Goal: Task Accomplishment & Management: Use online tool/utility

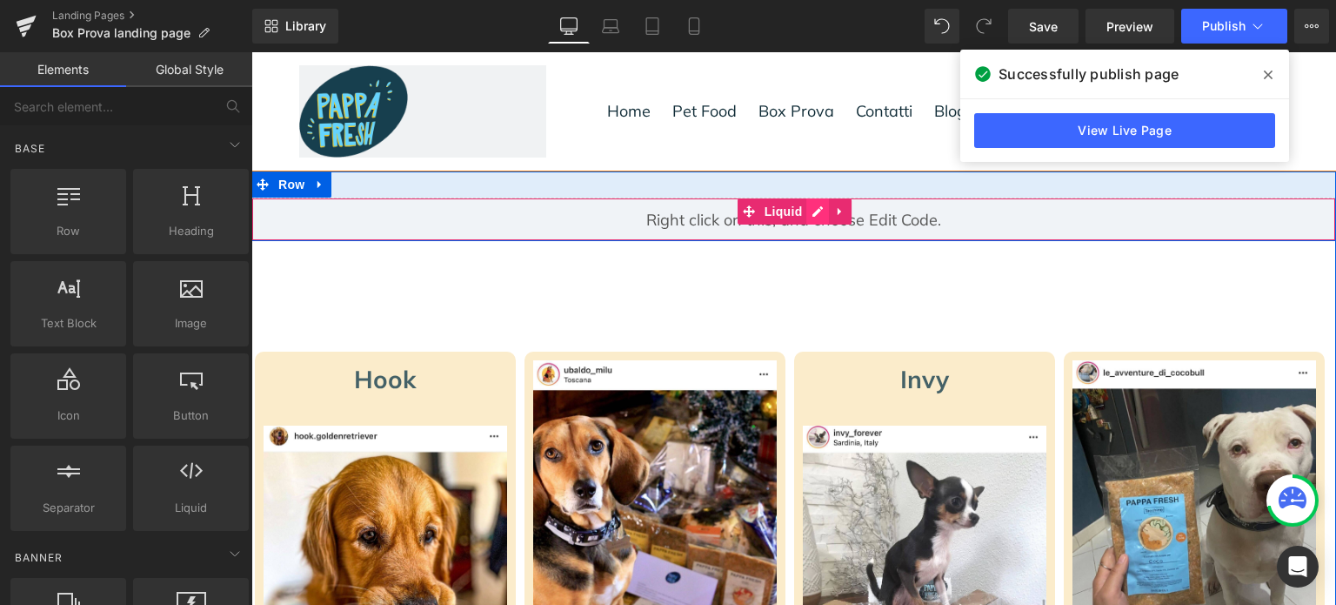
click at [800, 209] on div "Liquid" at bounding box center [793, 219] width 1085 height 44
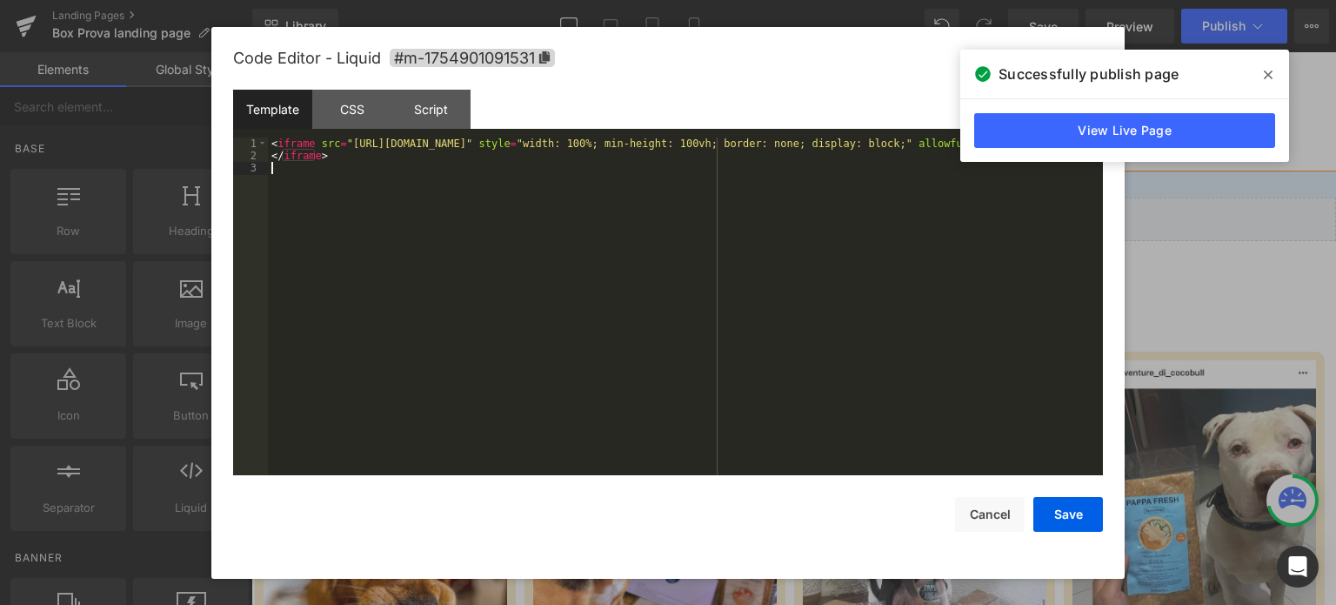
click at [745, 284] on div "< iframe src = "[URL][DOMAIN_NAME]" style = "width: 100%; min-height: 100vh; bo…" at bounding box center [685, 319] width 835 height 364
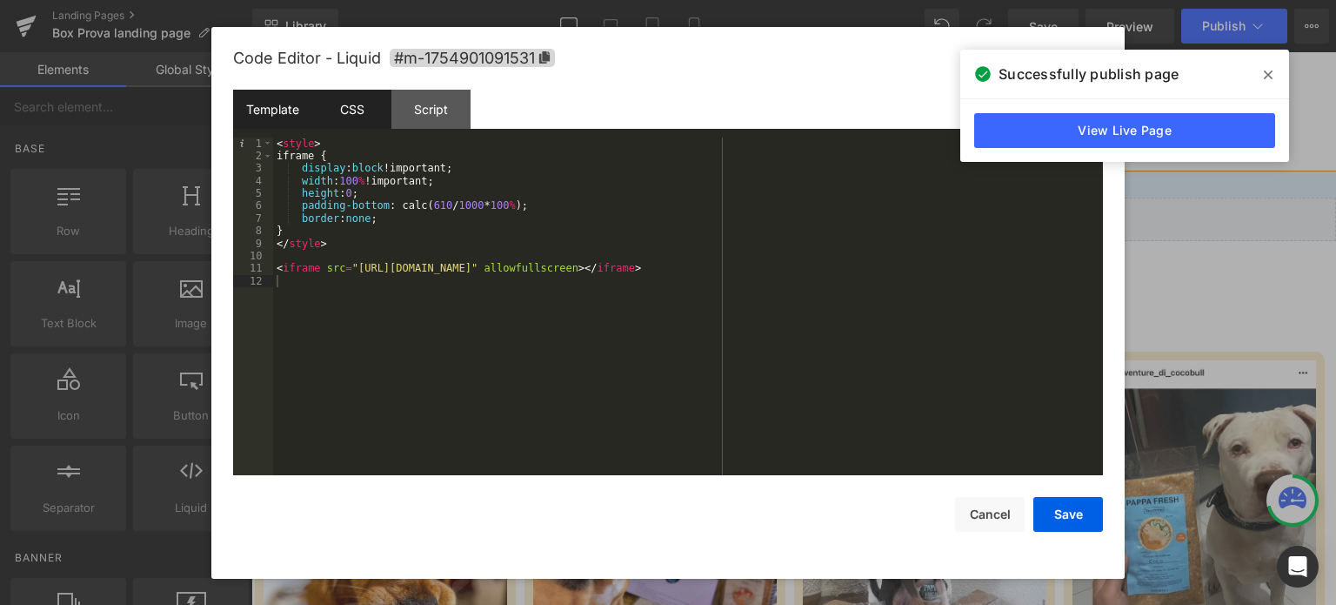
click at [358, 102] on div "CSS" at bounding box center [351, 109] width 79 height 39
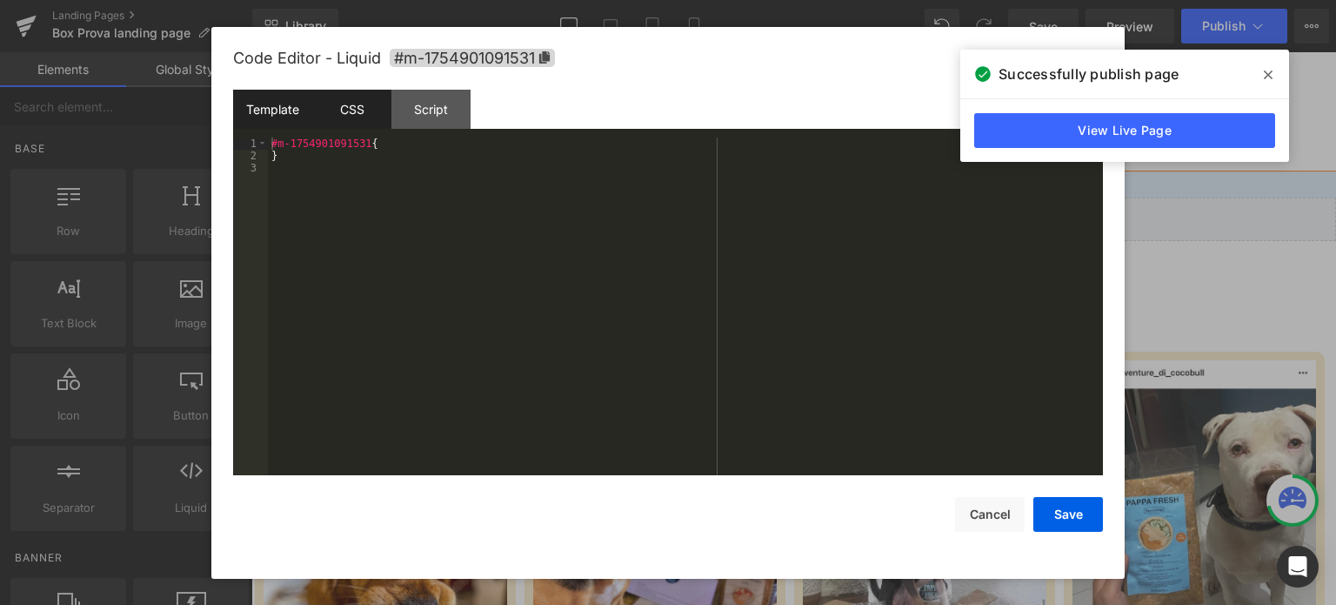
click at [285, 105] on div "Template" at bounding box center [272, 109] width 79 height 39
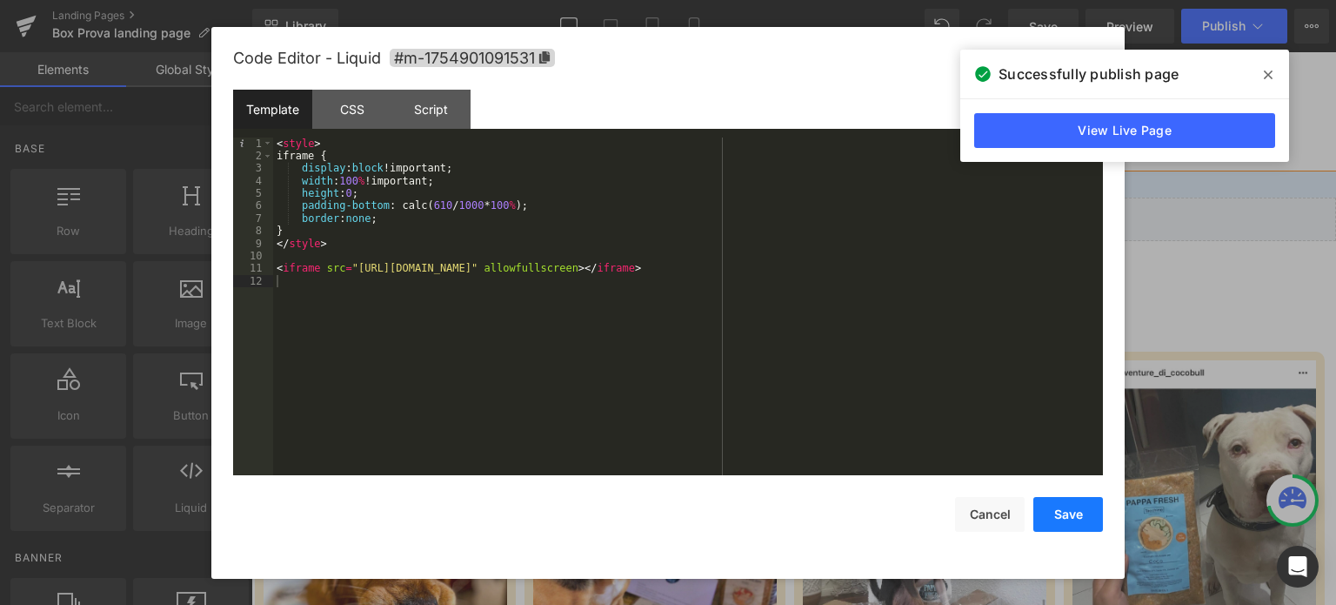
click at [1061, 512] on button "Save" at bounding box center [1069, 514] width 70 height 35
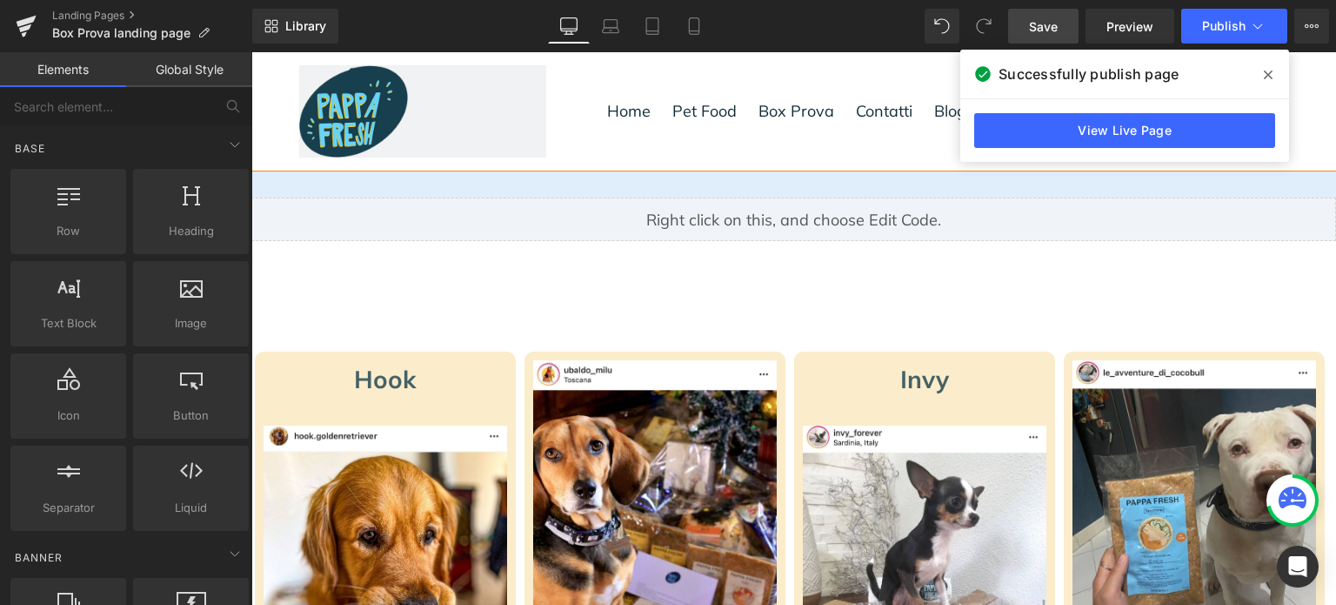
click at [1044, 26] on span "Save" at bounding box center [1043, 26] width 29 height 18
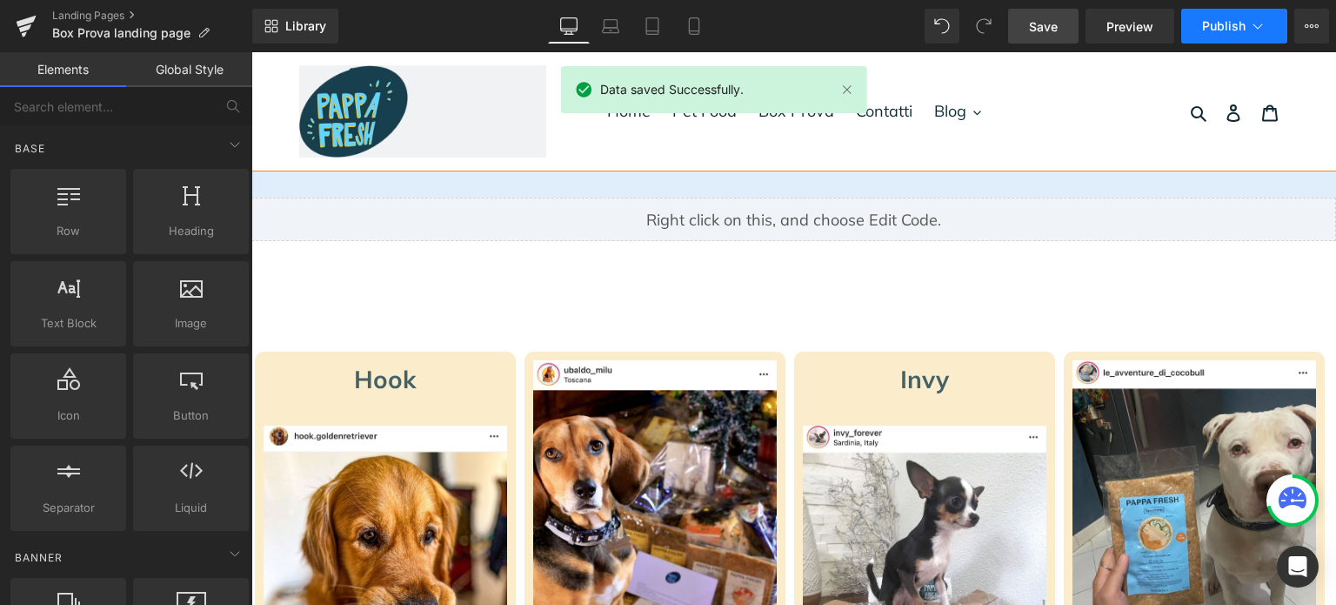
click at [1231, 23] on span "Publish" at bounding box center [1224, 26] width 44 height 14
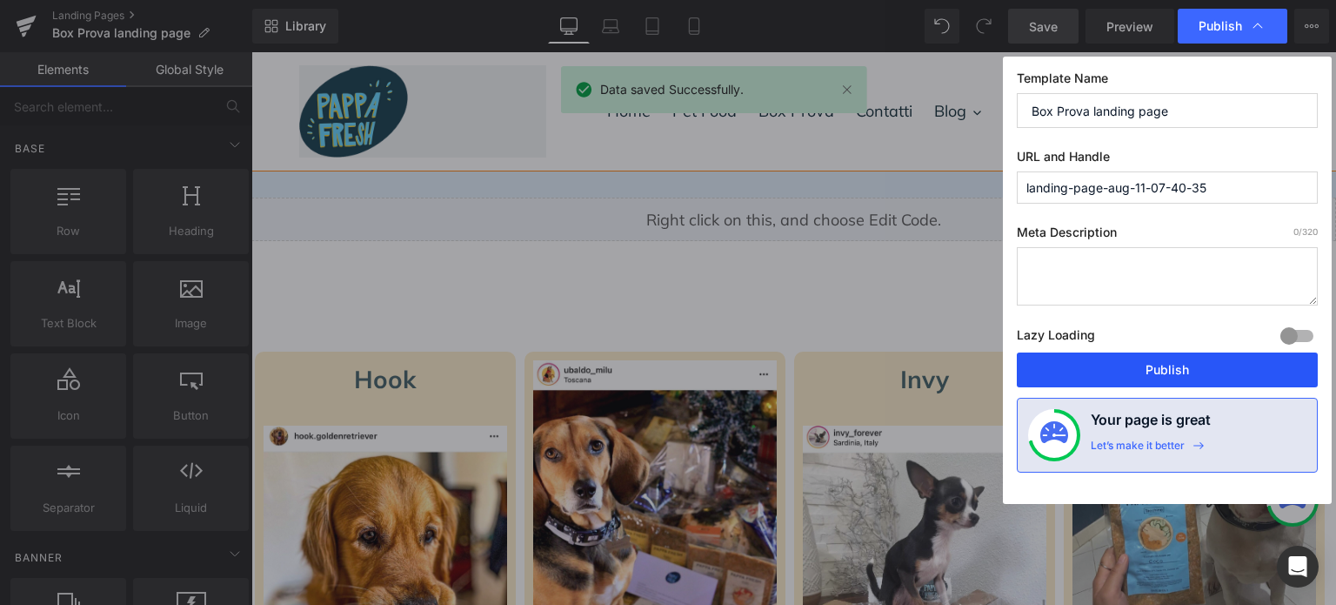
click at [1180, 360] on button "Publish" at bounding box center [1167, 369] width 301 height 35
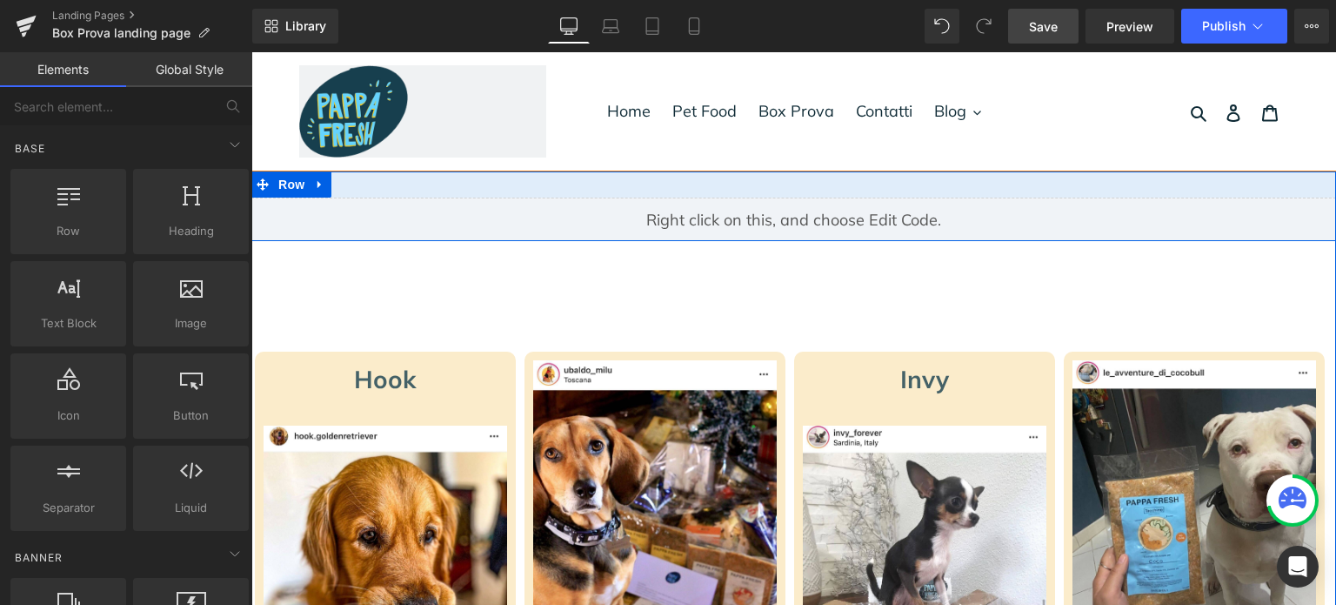
click at [740, 184] on div "Liquid Row" at bounding box center [793, 206] width 1085 height 70
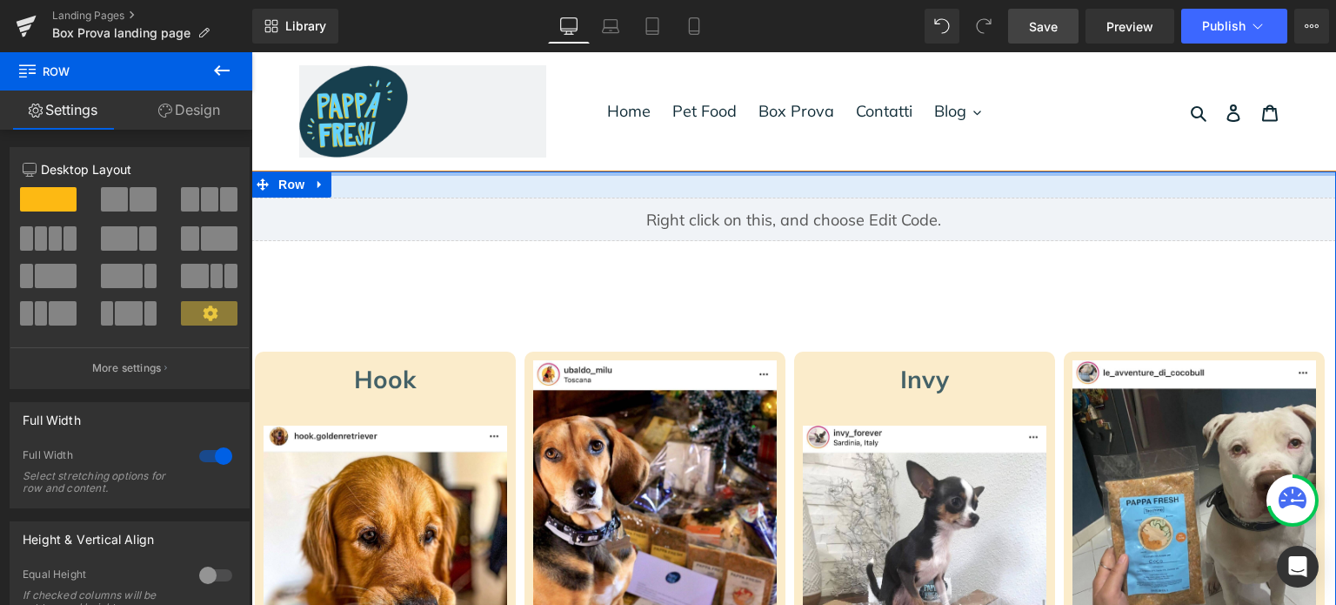
click at [328, 171] on div at bounding box center [793, 173] width 1085 height 4
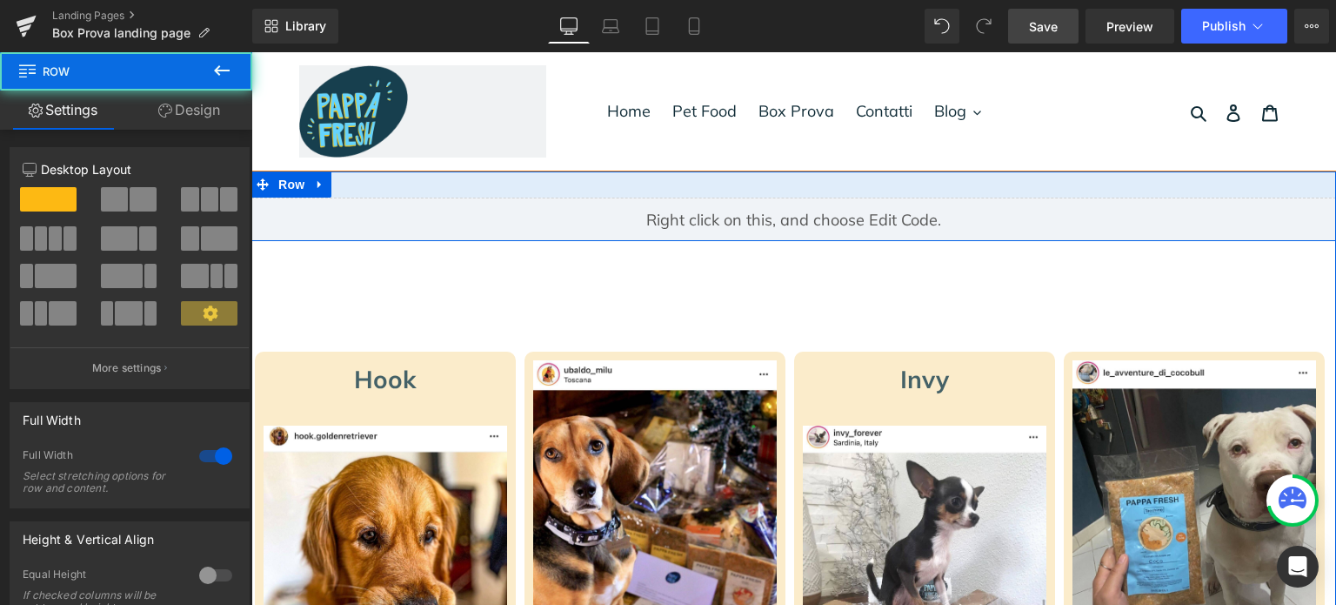
click at [402, 187] on div "Liquid Row" at bounding box center [793, 206] width 1085 height 70
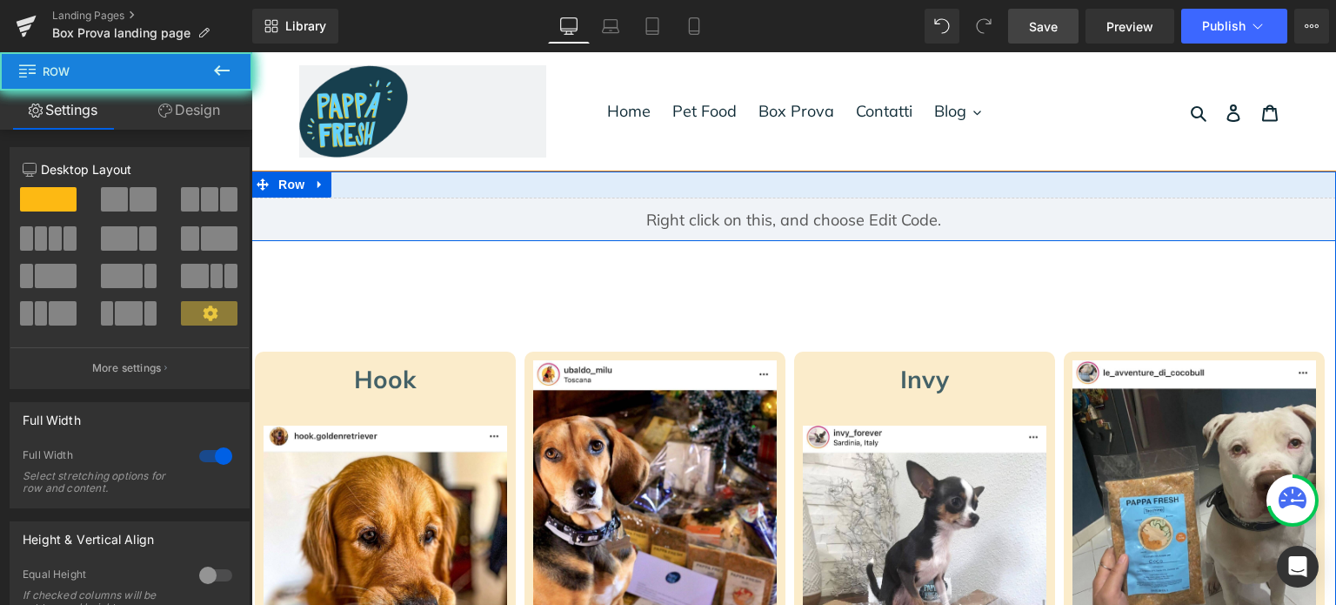
click at [402, 187] on div "Liquid Row" at bounding box center [793, 206] width 1085 height 70
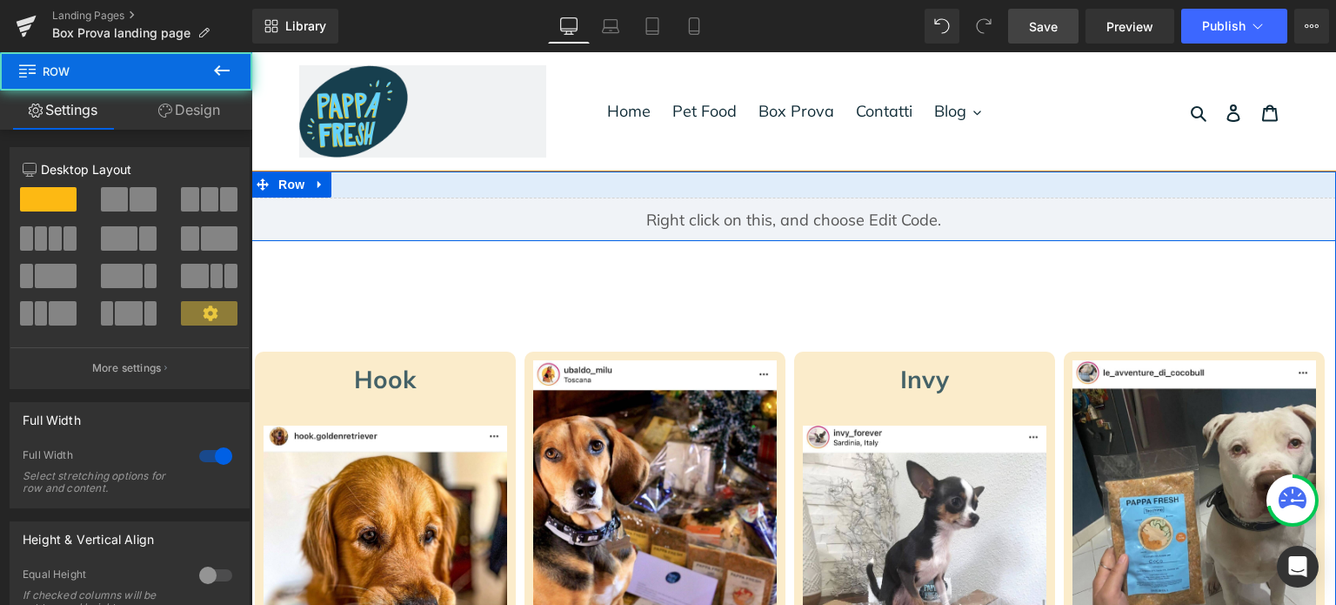
click at [402, 187] on div "Liquid Row" at bounding box center [793, 206] width 1085 height 70
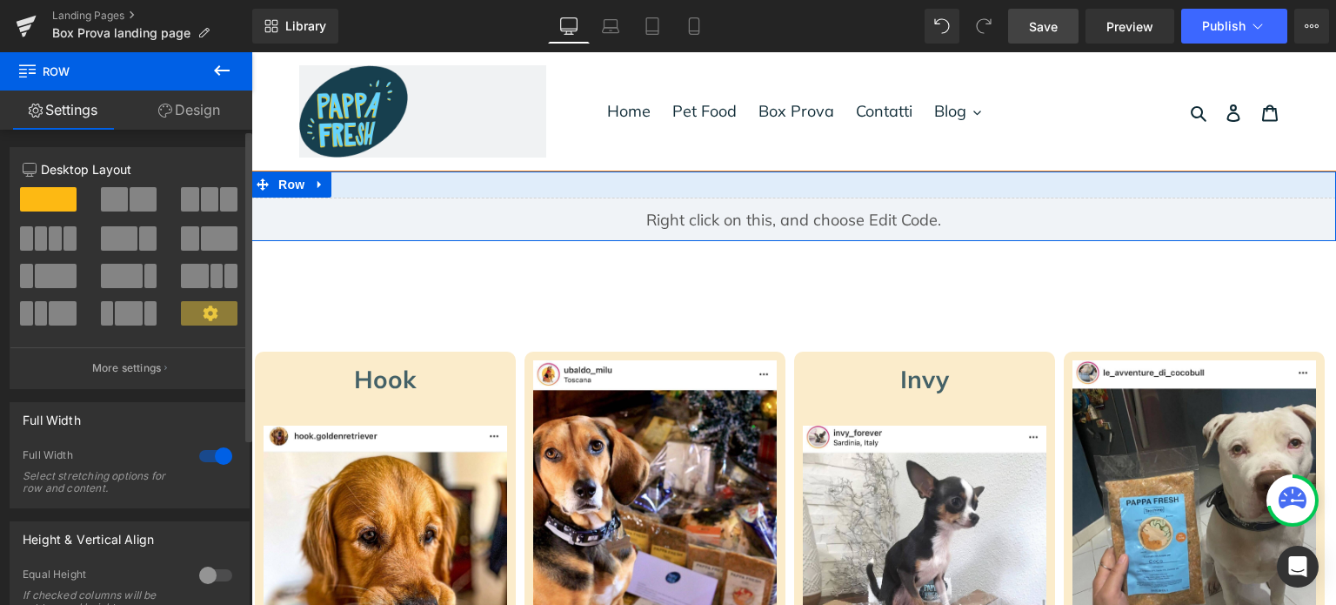
scroll to position [87, 0]
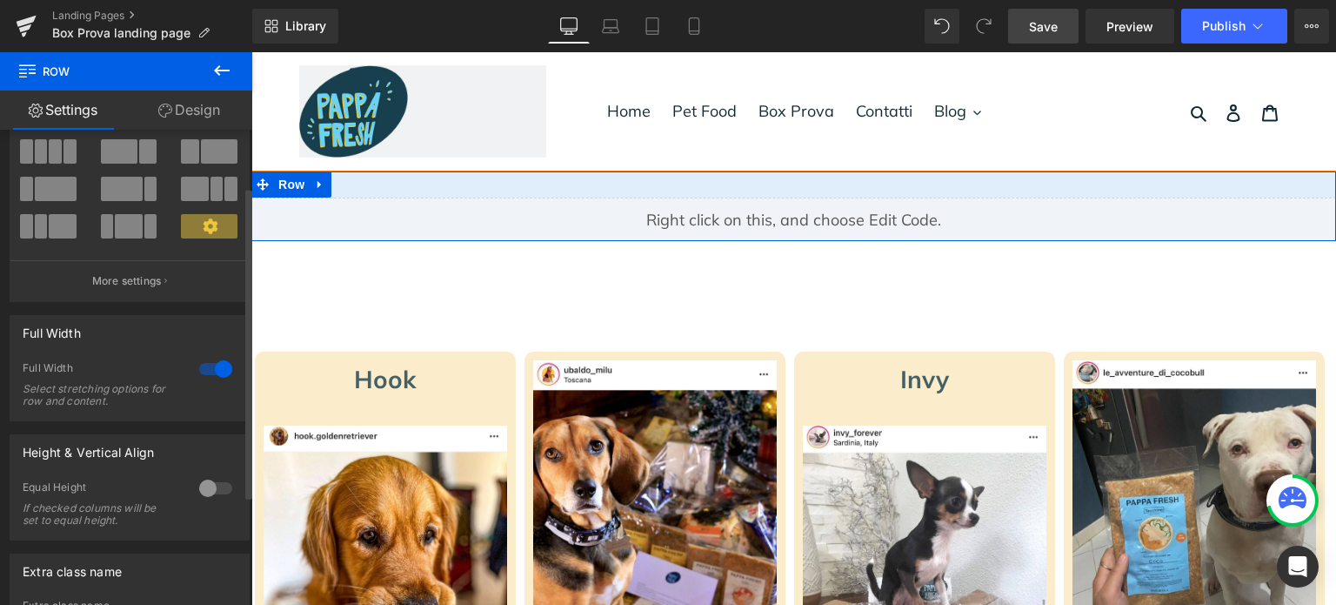
click at [205, 484] on div at bounding box center [216, 488] width 42 height 28
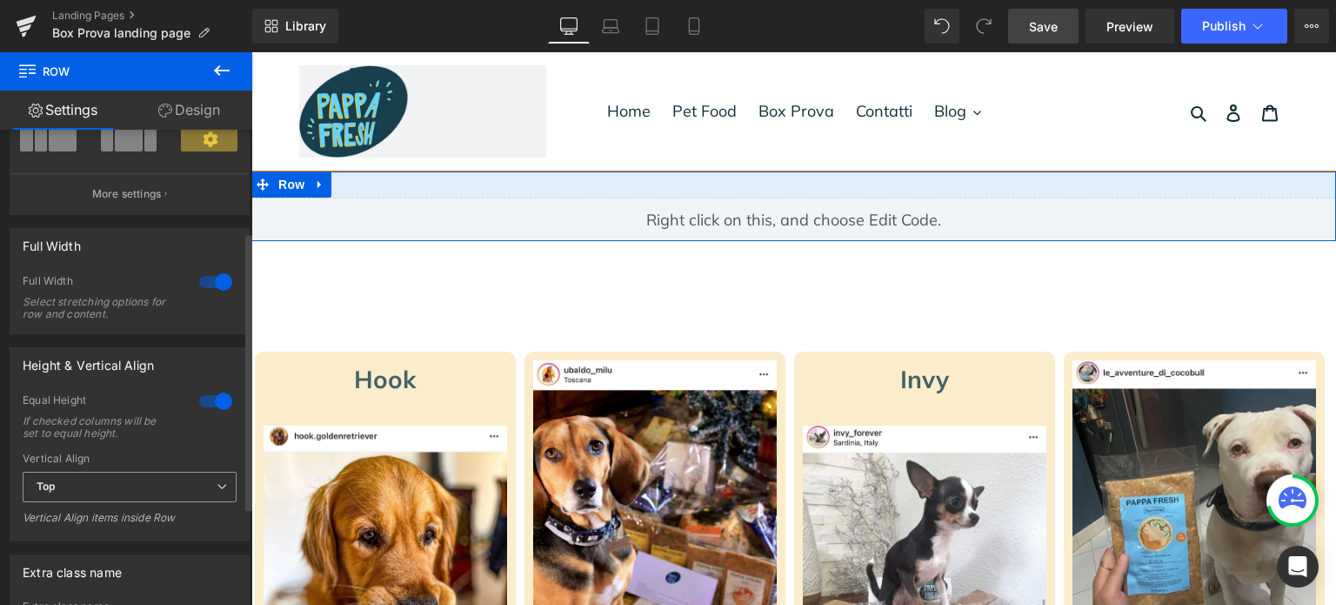
click at [191, 476] on span "Top" at bounding box center [130, 487] width 214 height 30
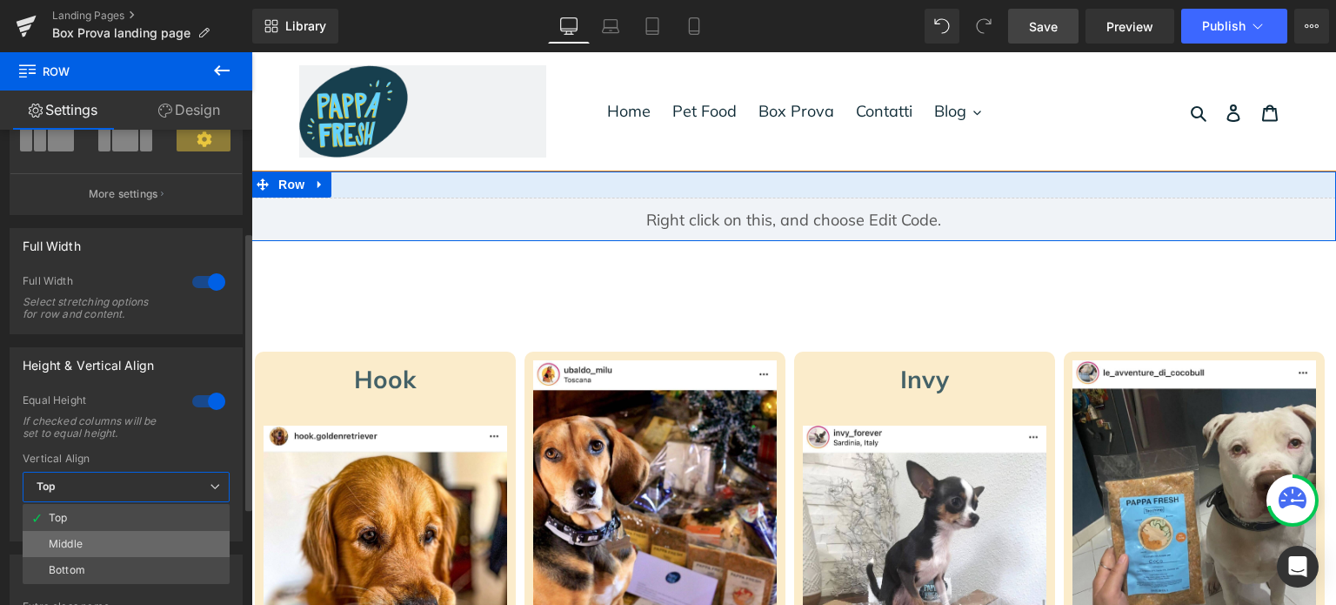
click at [158, 539] on li "Middle" at bounding box center [126, 544] width 207 height 26
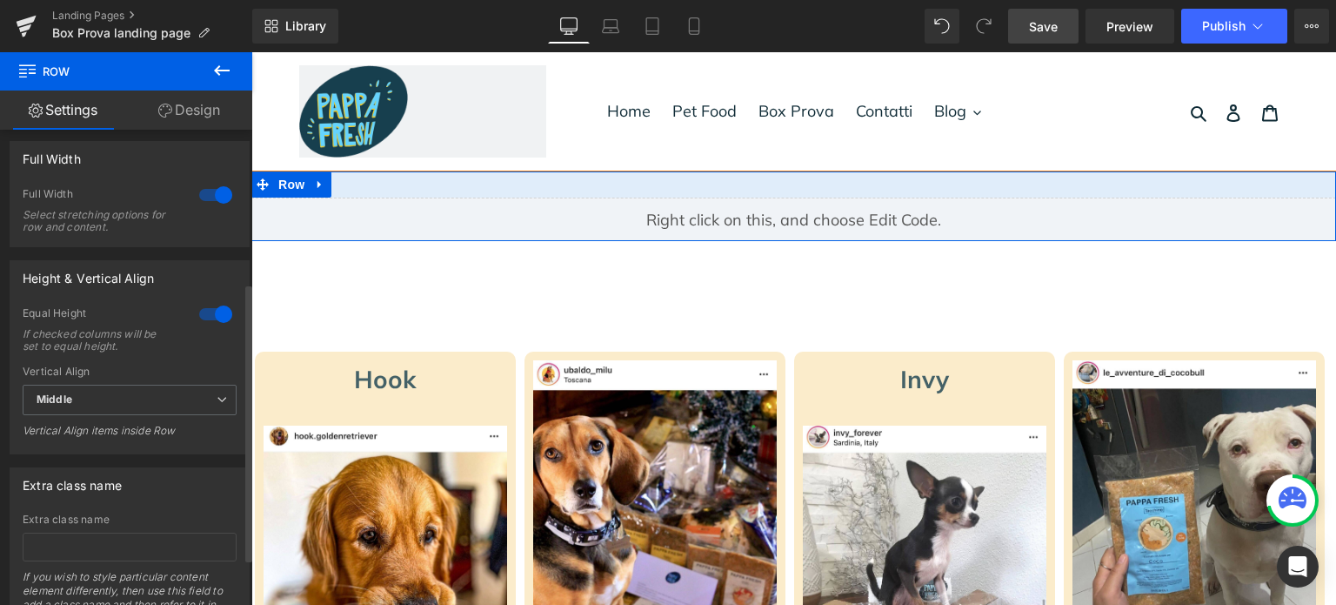
scroll to position [341, 0]
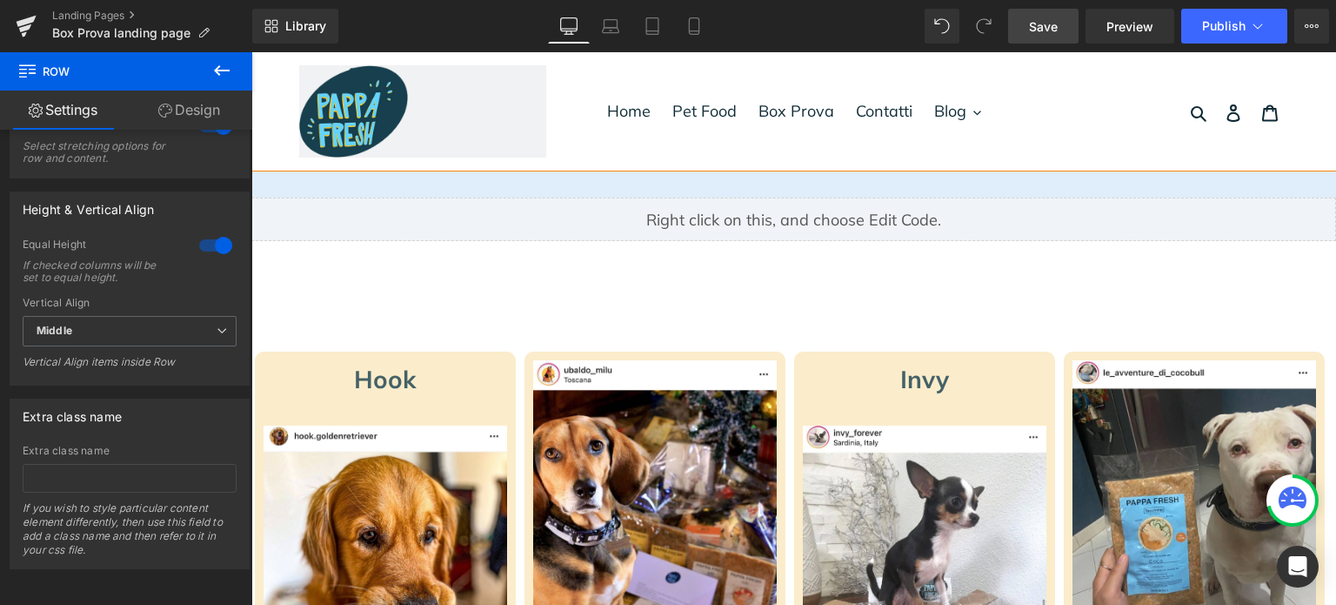
click at [1048, 36] on link "Save" at bounding box center [1043, 26] width 70 height 35
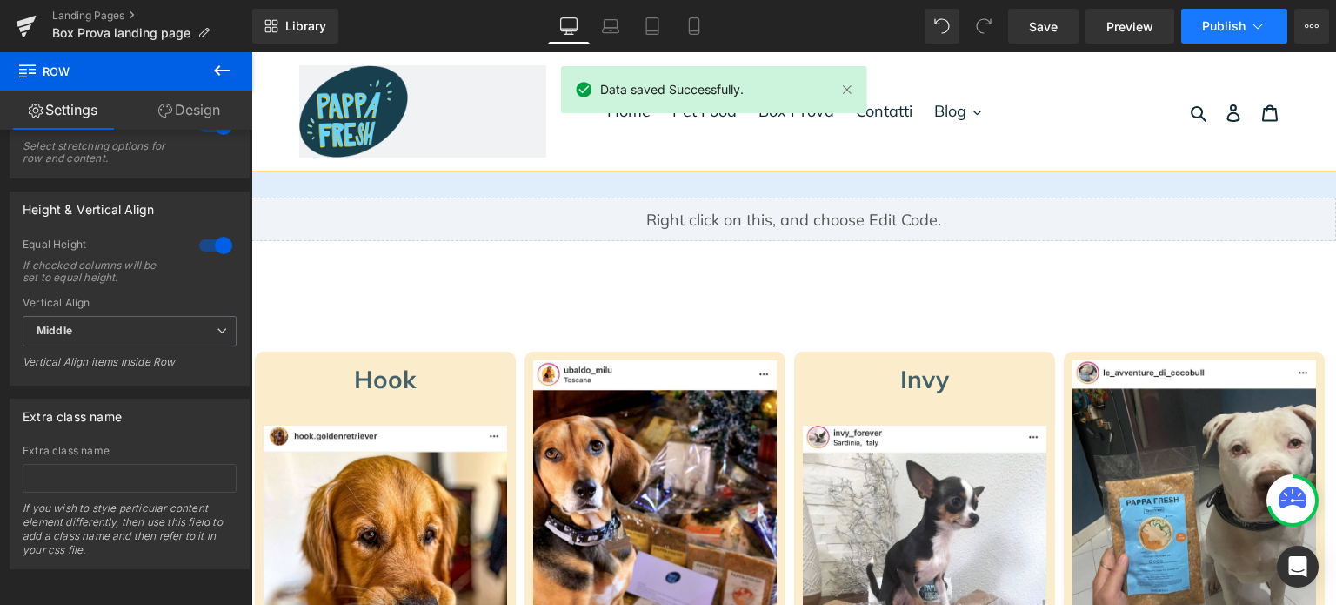
click at [1216, 25] on span "Publish" at bounding box center [1224, 26] width 44 height 14
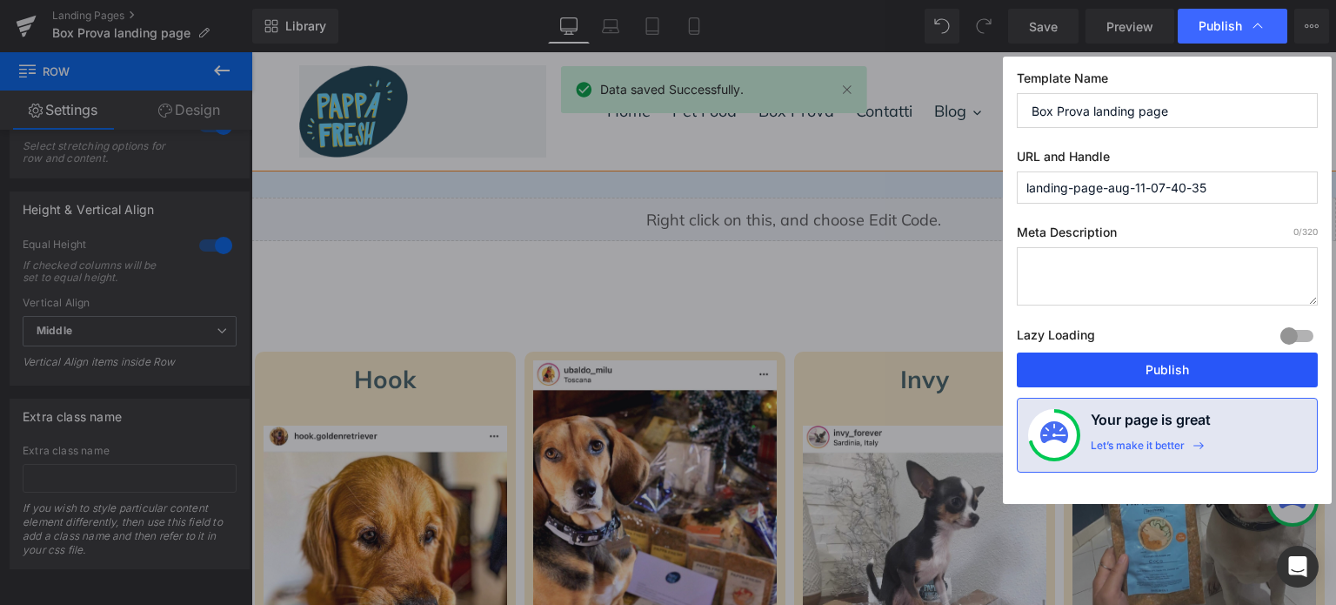
drag, startPoint x: 1158, startPoint y: 367, endPoint x: 934, endPoint y: 288, distance: 238.0
click at [1158, 367] on button "Publish" at bounding box center [1167, 369] width 301 height 35
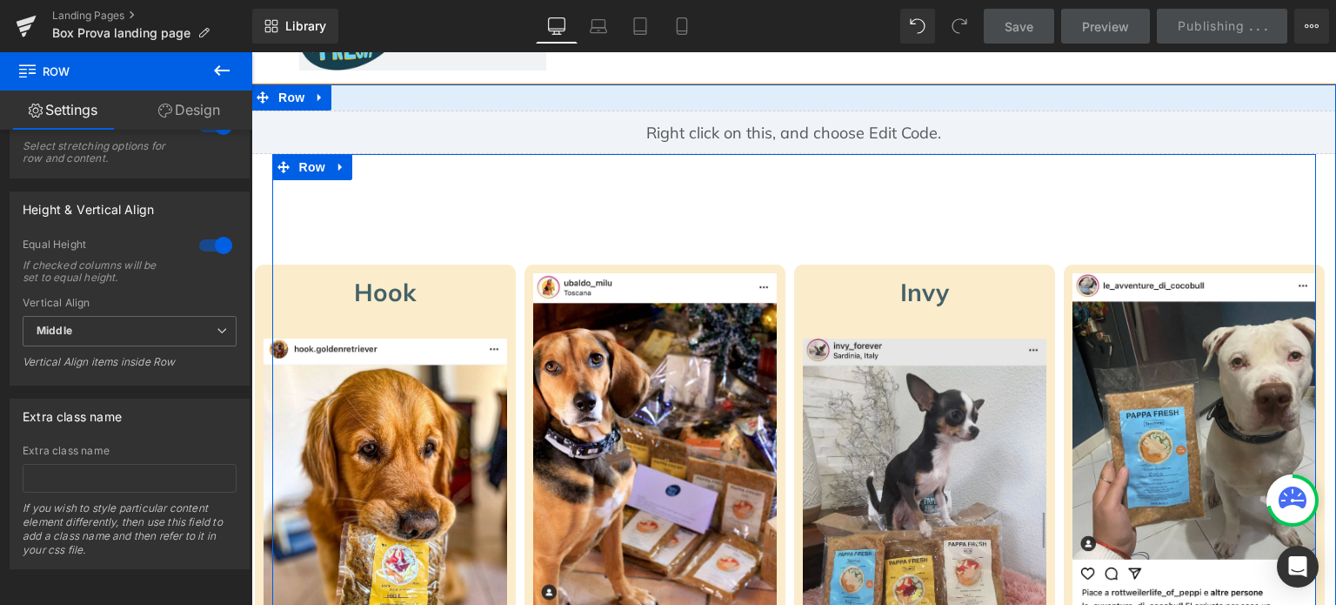
scroll to position [0, 0]
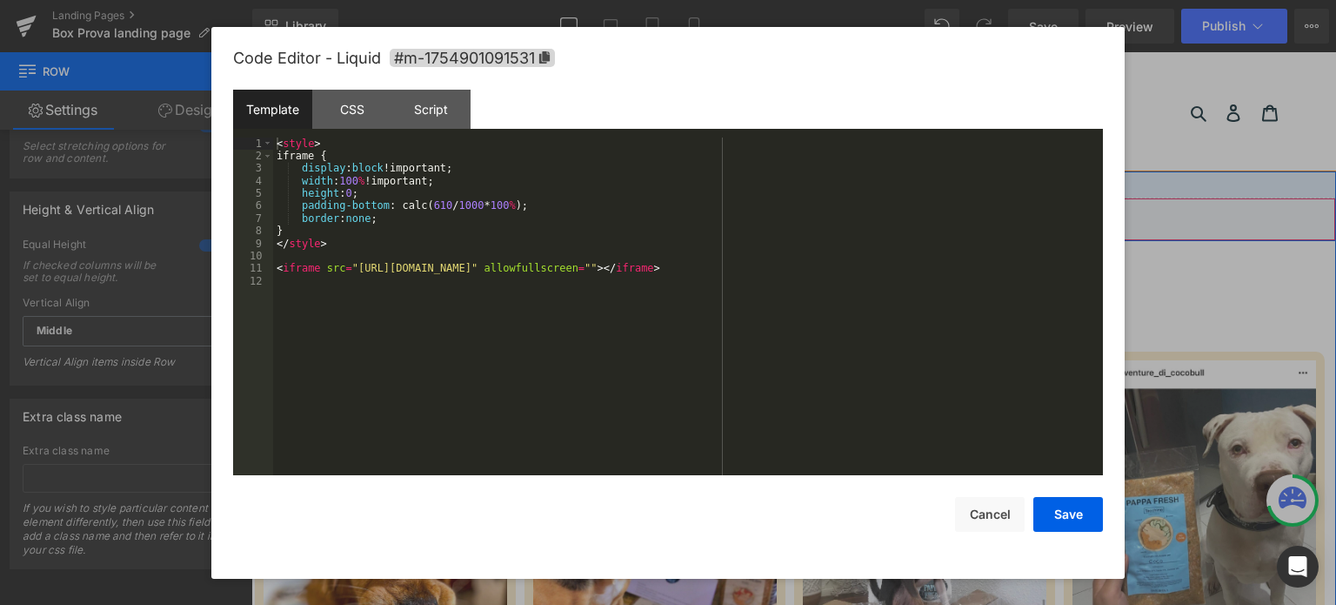
click at [800, 211] on div "Liquid" at bounding box center [793, 219] width 1085 height 44
click at [362, 115] on div "CSS" at bounding box center [351, 109] width 79 height 39
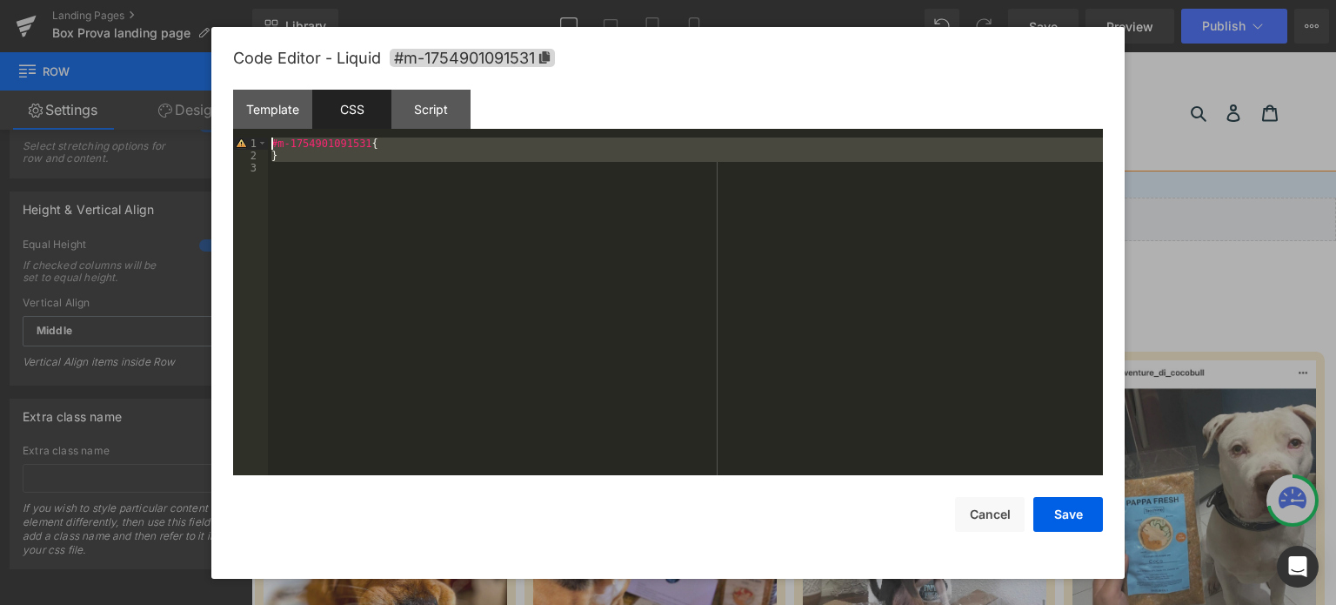
drag, startPoint x: 319, startPoint y: 173, endPoint x: 251, endPoint y: 131, distance: 80.4
click at [251, 131] on div "Template CSS Script Data 1 2 3 4 5 6 7 8 9 10 11 12 < style > iframe { display …" at bounding box center [668, 283] width 870 height 386
click at [295, 100] on div "Template" at bounding box center [272, 109] width 79 height 39
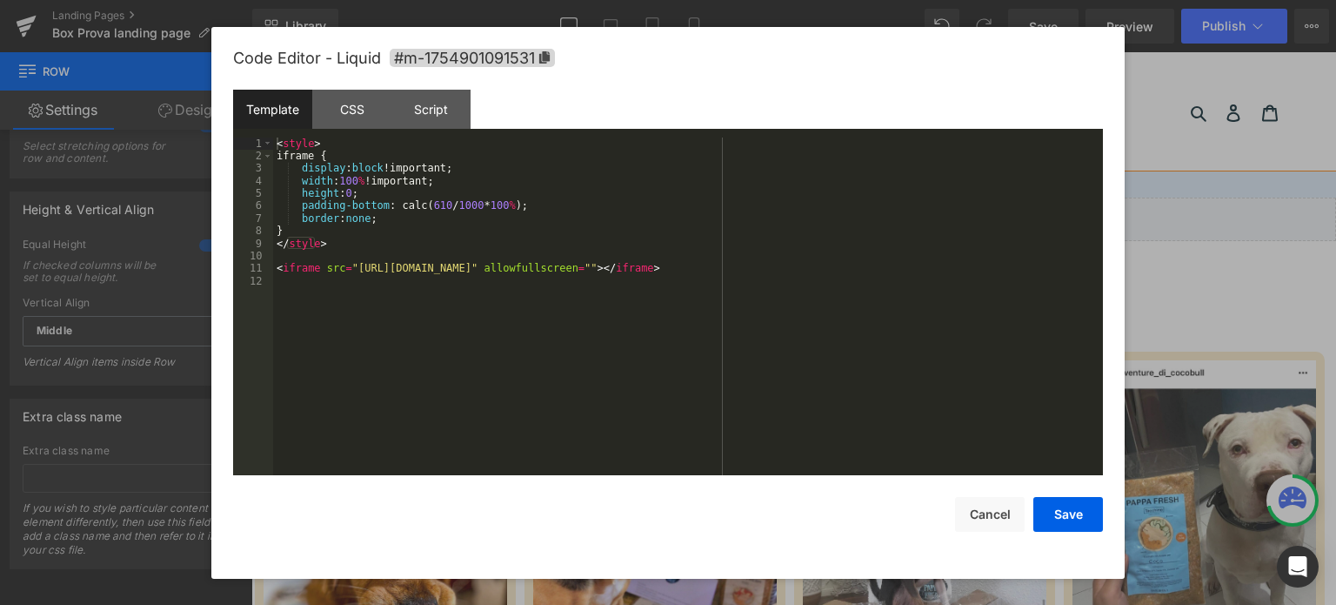
click at [463, 276] on div "< style > iframe { display : block !important; width : 100 % !important; height…" at bounding box center [688, 319] width 830 height 364
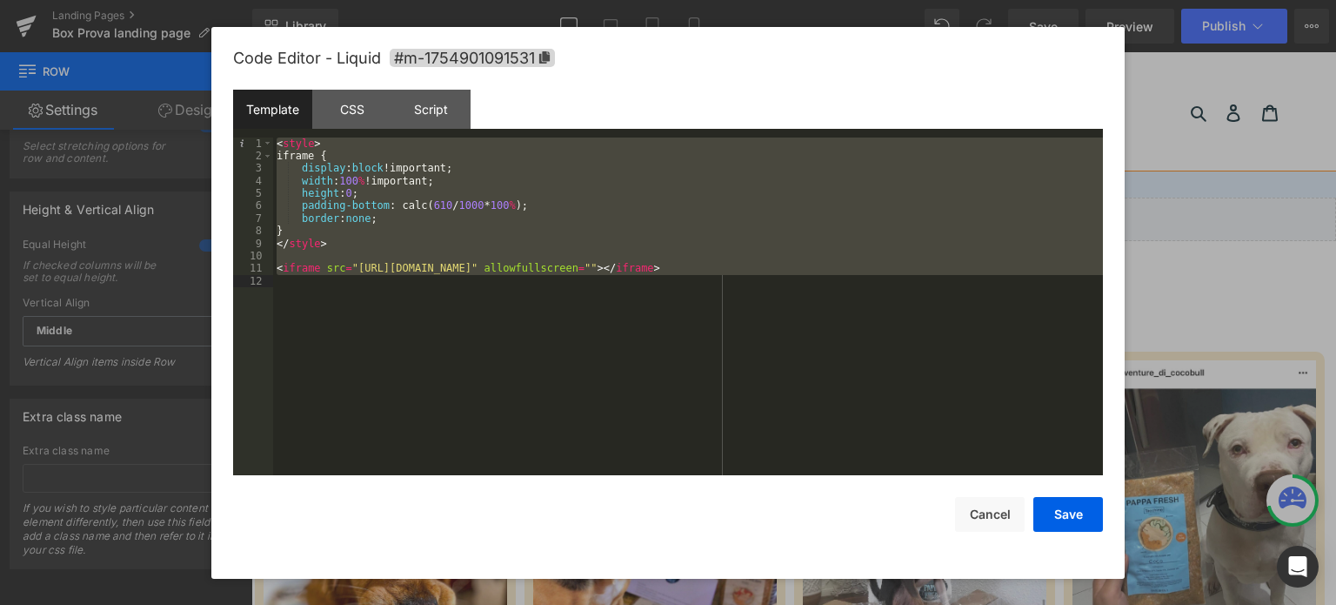
click at [426, 231] on div "< style > iframe { display : block !important; width : 100 % !important; height…" at bounding box center [688, 306] width 830 height 338
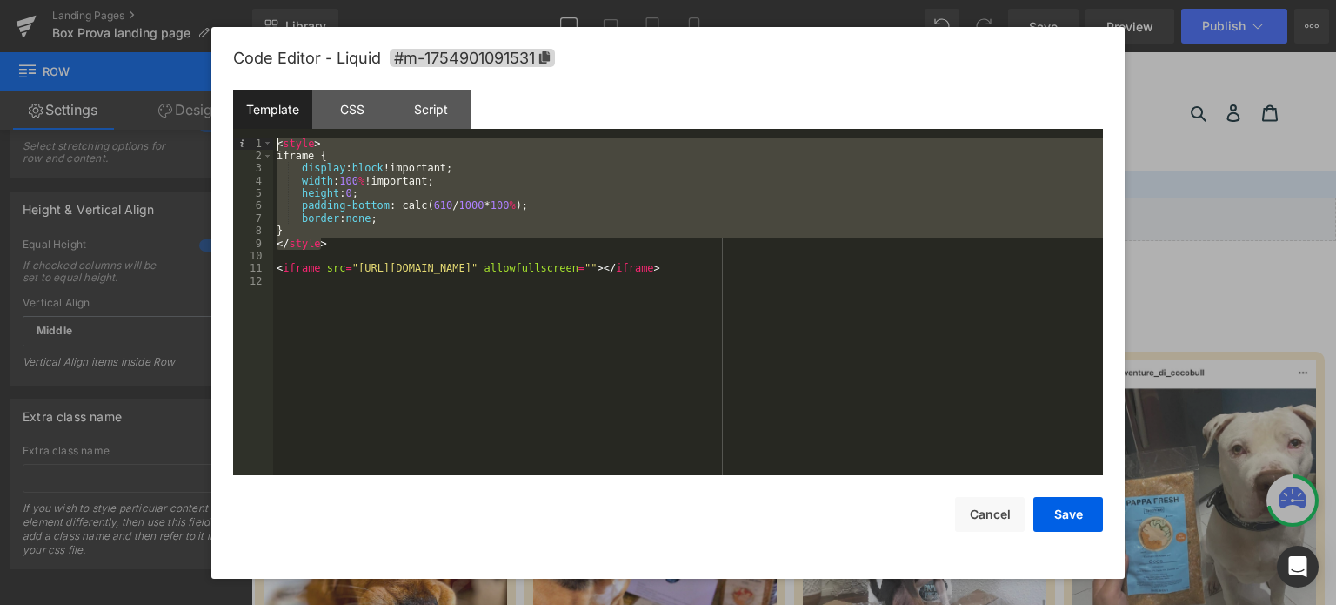
drag, startPoint x: 413, startPoint y: 240, endPoint x: 196, endPoint y: 97, distance: 260.1
click at [196, 97] on body "You are previewing how the will restyle your page. You can not edit Elements in…" at bounding box center [668, 302] width 1336 height 605
click at [430, 331] on div "< style > iframe { display : block !important; width : 100 % !important; height…" at bounding box center [688, 319] width 830 height 364
click at [596, 239] on div "< style > iframe { display : block !important; width : 100 % !important; height…" at bounding box center [688, 319] width 830 height 364
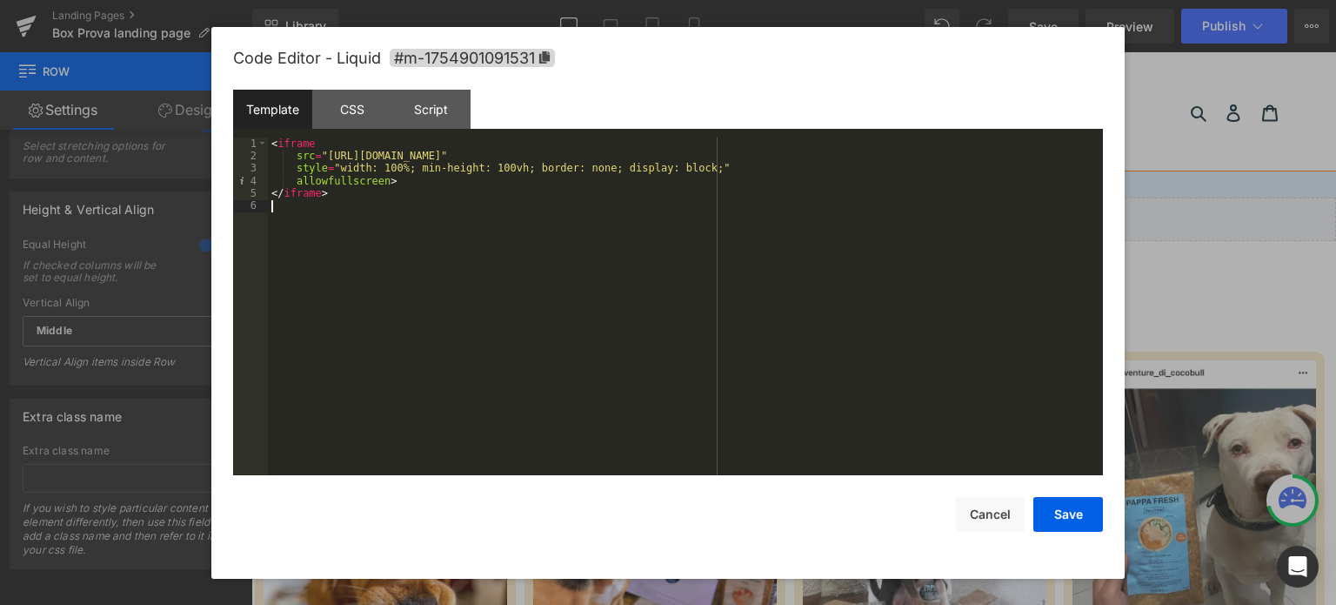
click at [609, 262] on div "< iframe src = "[URL][DOMAIN_NAME]" style = "width: 100%; min-height: 100vh; bo…" at bounding box center [685, 319] width 835 height 364
click at [389, 212] on div "< iframe src = "[URL][DOMAIN_NAME]" style = "width: 100%; min-height: 100vh; bo…" at bounding box center [685, 319] width 835 height 364
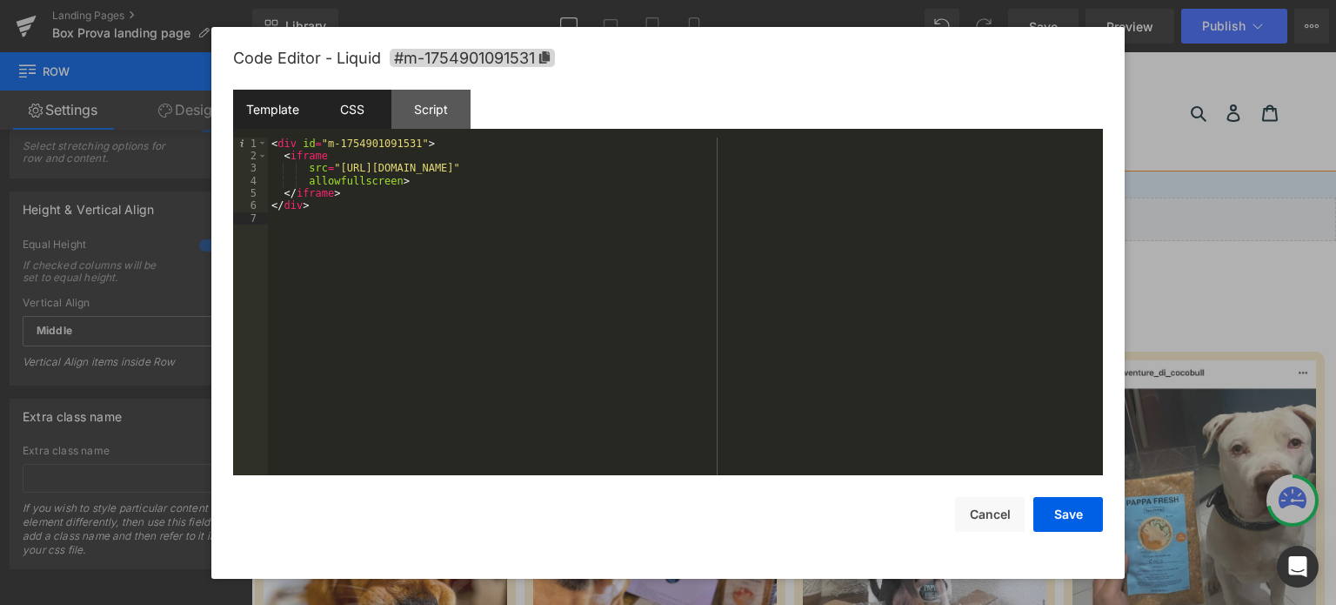
click at [369, 121] on div "CSS" at bounding box center [351, 109] width 79 height 39
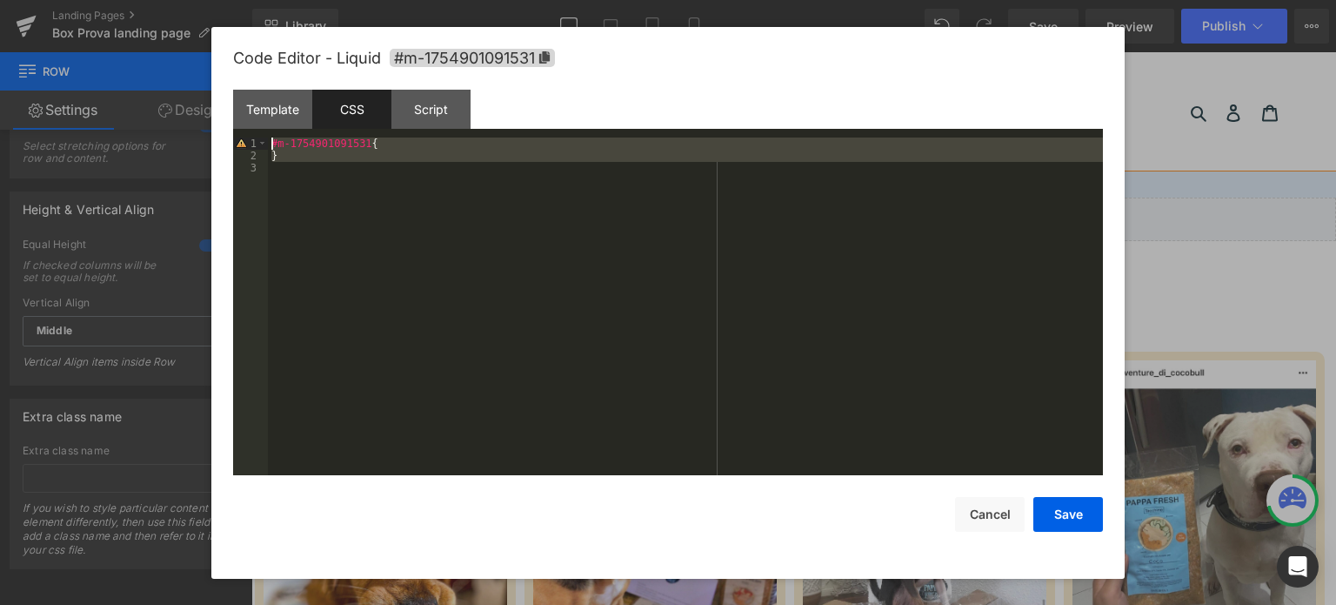
click at [513, 331] on div "#m-1754901091531 { }" at bounding box center [685, 306] width 835 height 338
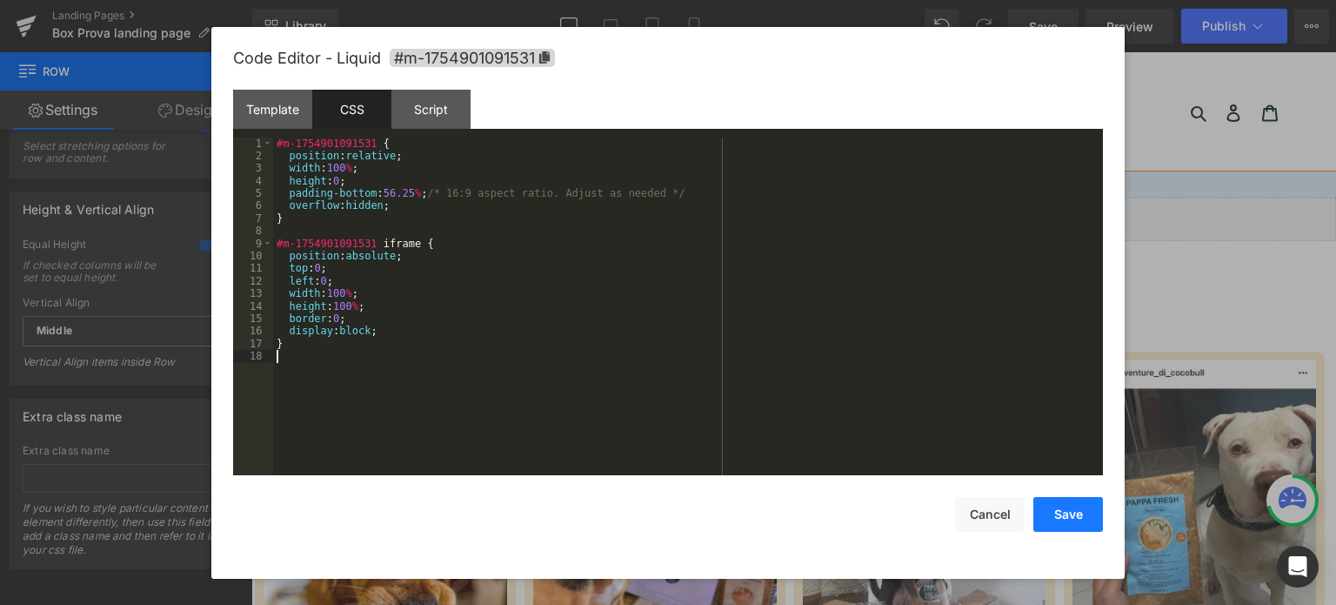
click at [1034, 509] on button "Save" at bounding box center [1069, 514] width 70 height 35
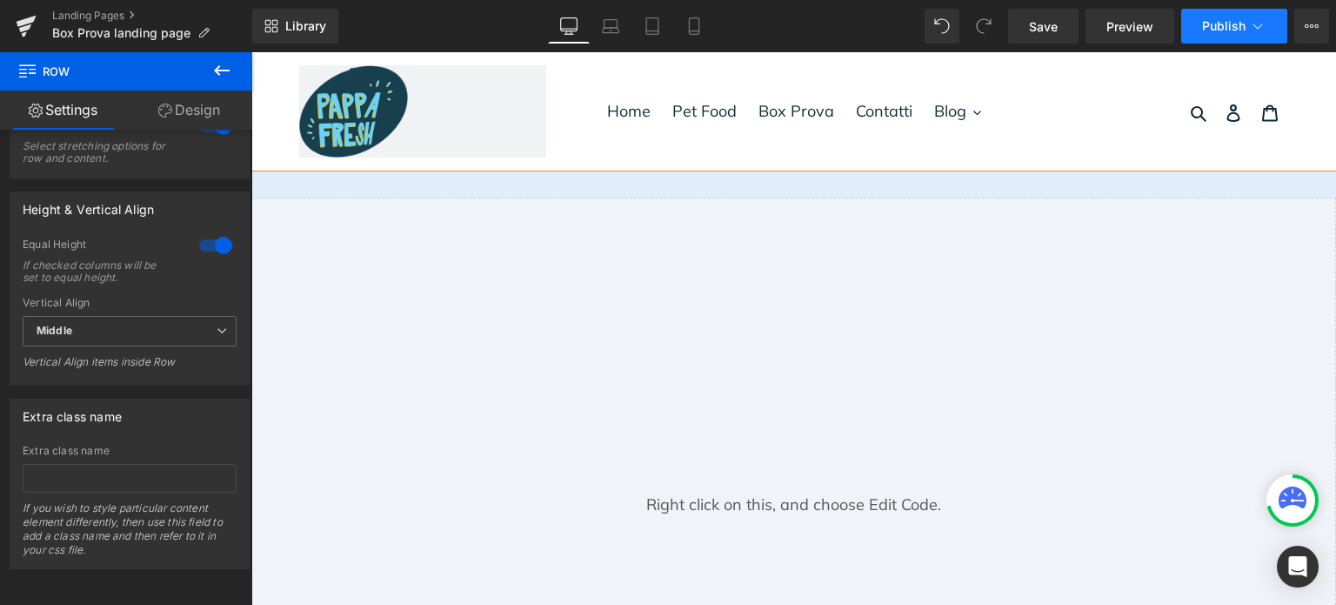
click at [1202, 24] on span "Publish" at bounding box center [1224, 26] width 44 height 14
click at [1018, 33] on link "Save" at bounding box center [1043, 26] width 70 height 35
click at [1230, 26] on span "Publish" at bounding box center [1224, 26] width 44 height 14
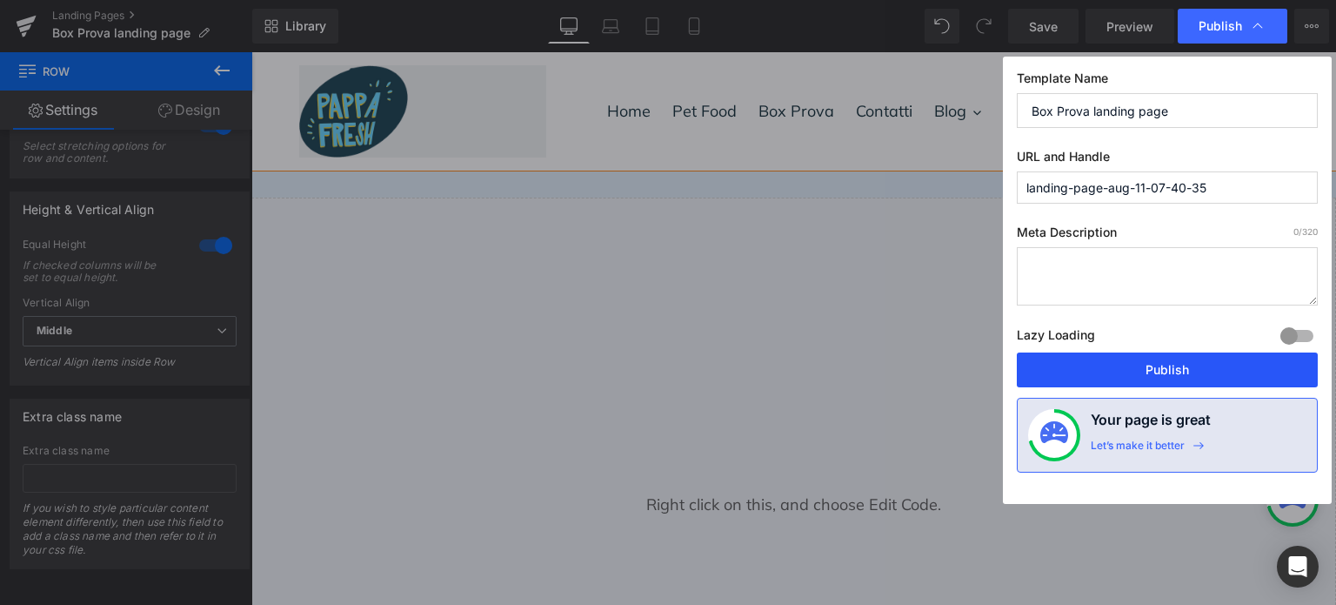
click at [1232, 366] on button "Publish" at bounding box center [1167, 369] width 301 height 35
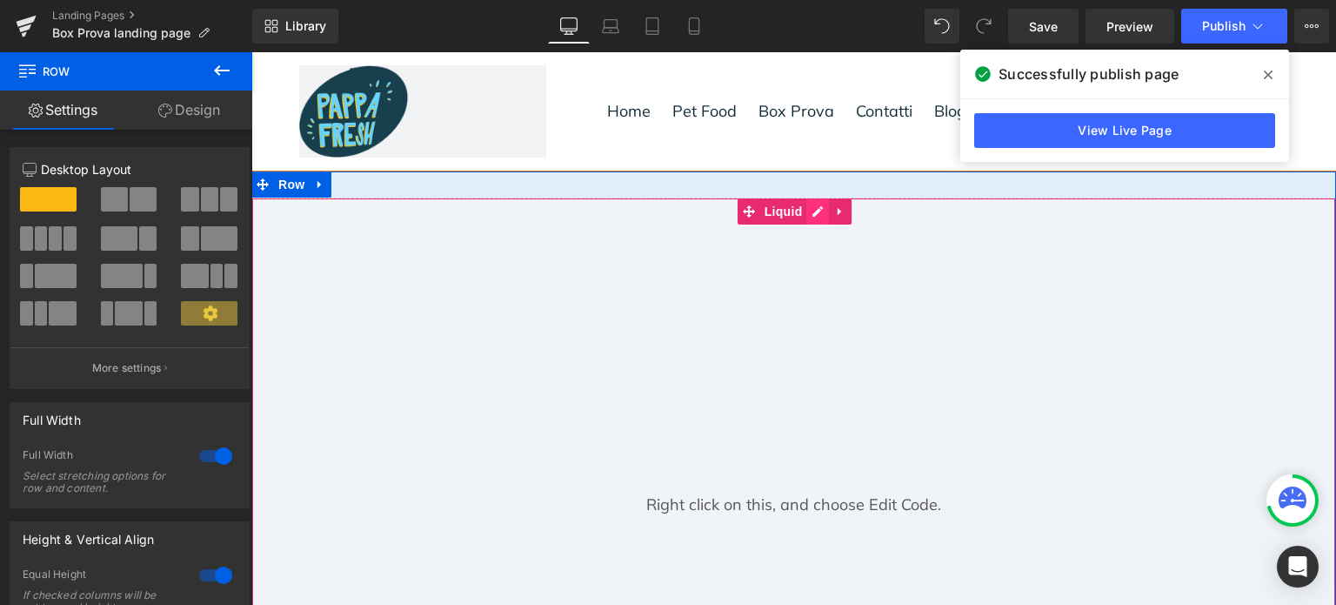
click at [804, 202] on div "Liquid" at bounding box center [793, 503] width 1085 height 612
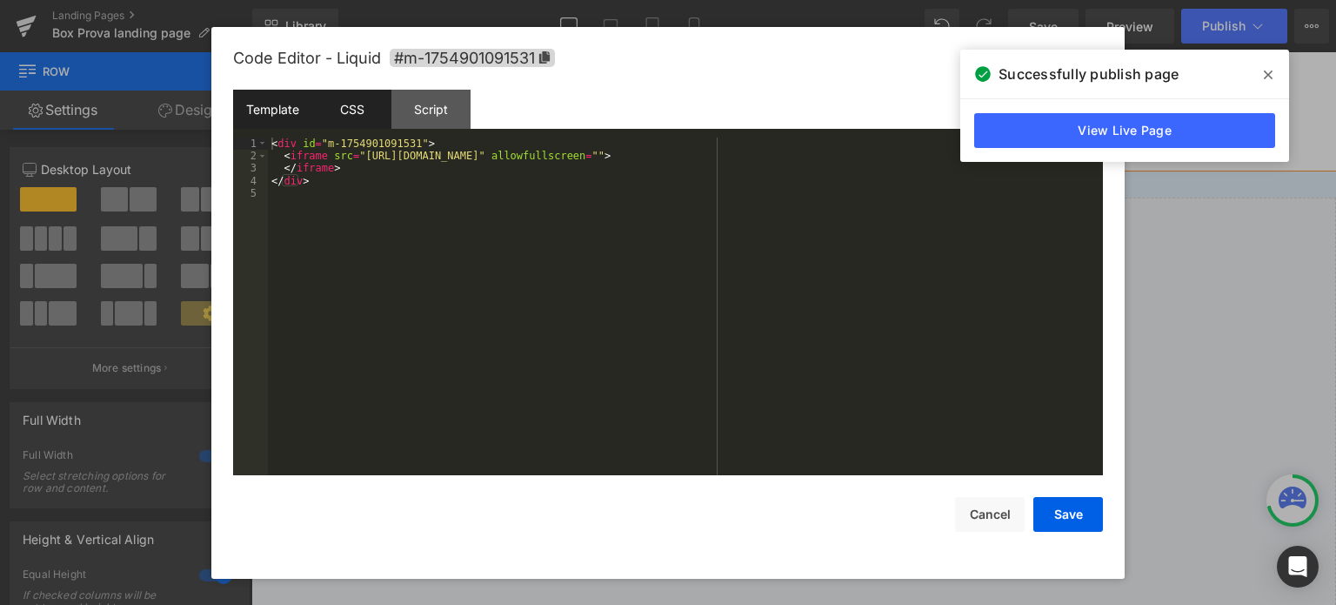
click at [365, 112] on div "CSS" at bounding box center [351, 109] width 79 height 39
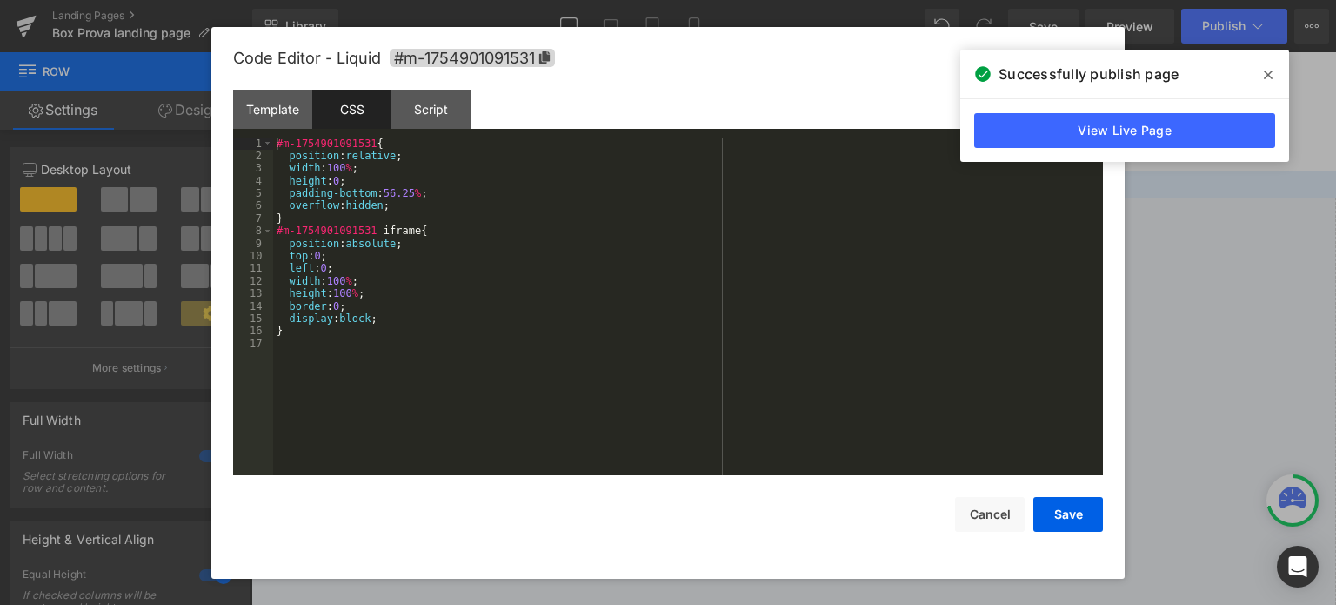
click at [464, 212] on div "#m-1754901091531 { position : relative ; width : 100 % ; height : 0 ; padding-b…" at bounding box center [688, 319] width 830 height 364
click at [1058, 509] on button "Save" at bounding box center [1069, 514] width 70 height 35
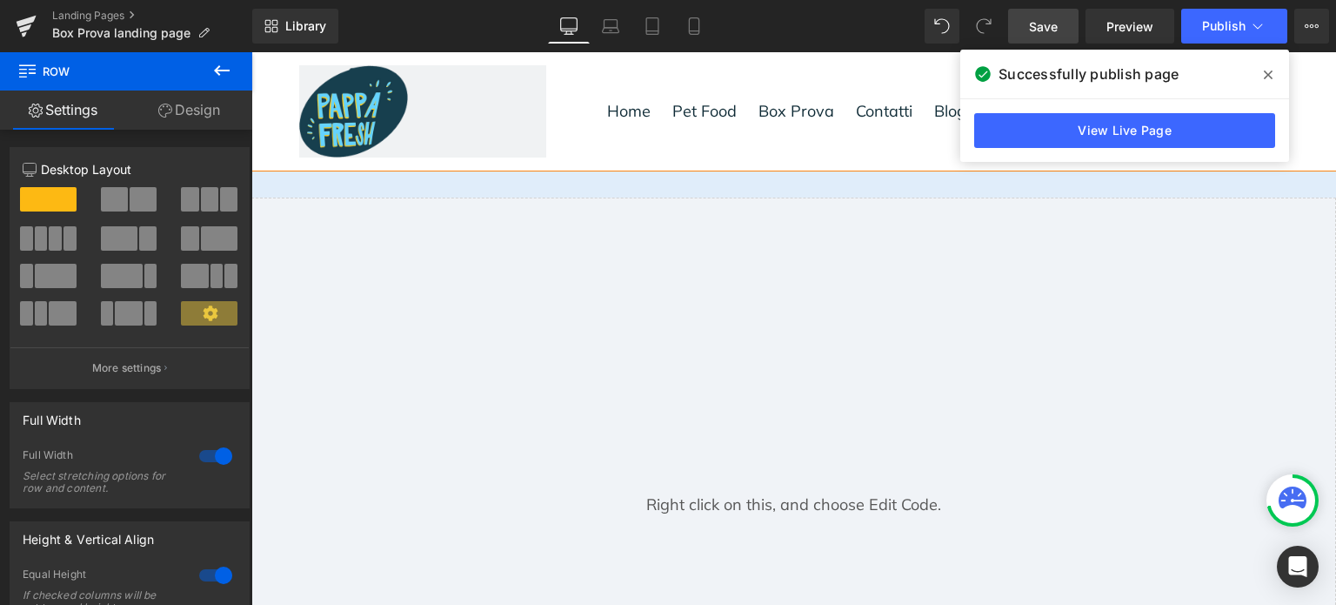
click at [1056, 33] on link "Save" at bounding box center [1043, 26] width 70 height 35
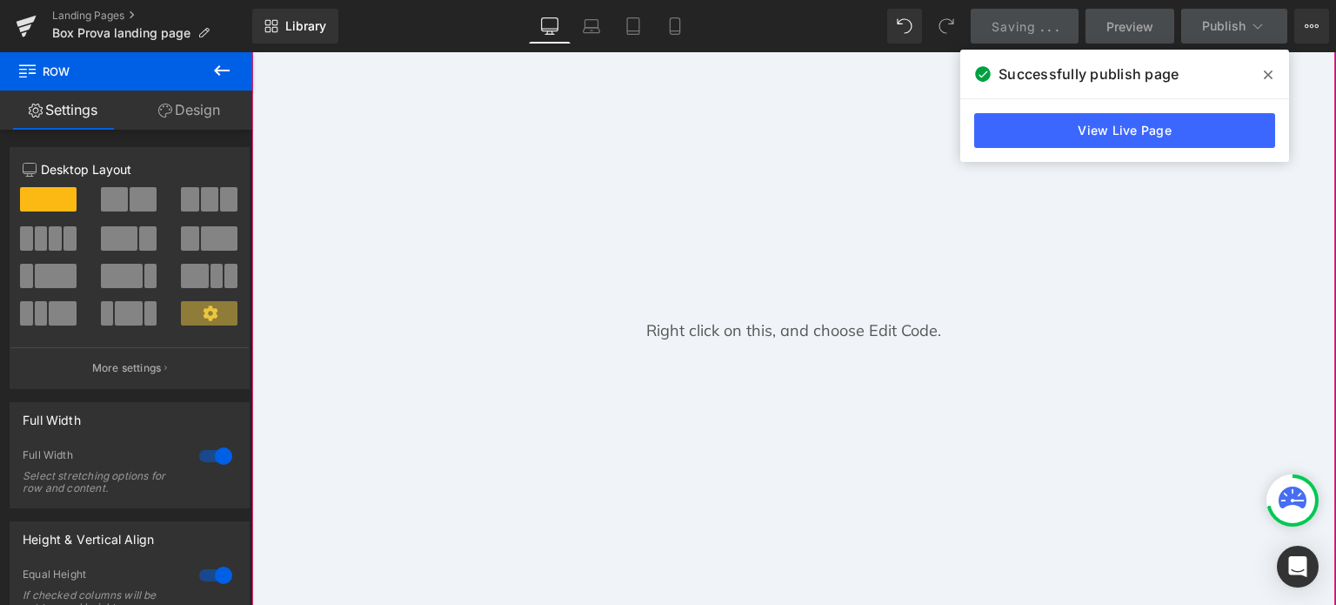
scroll to position [348, 0]
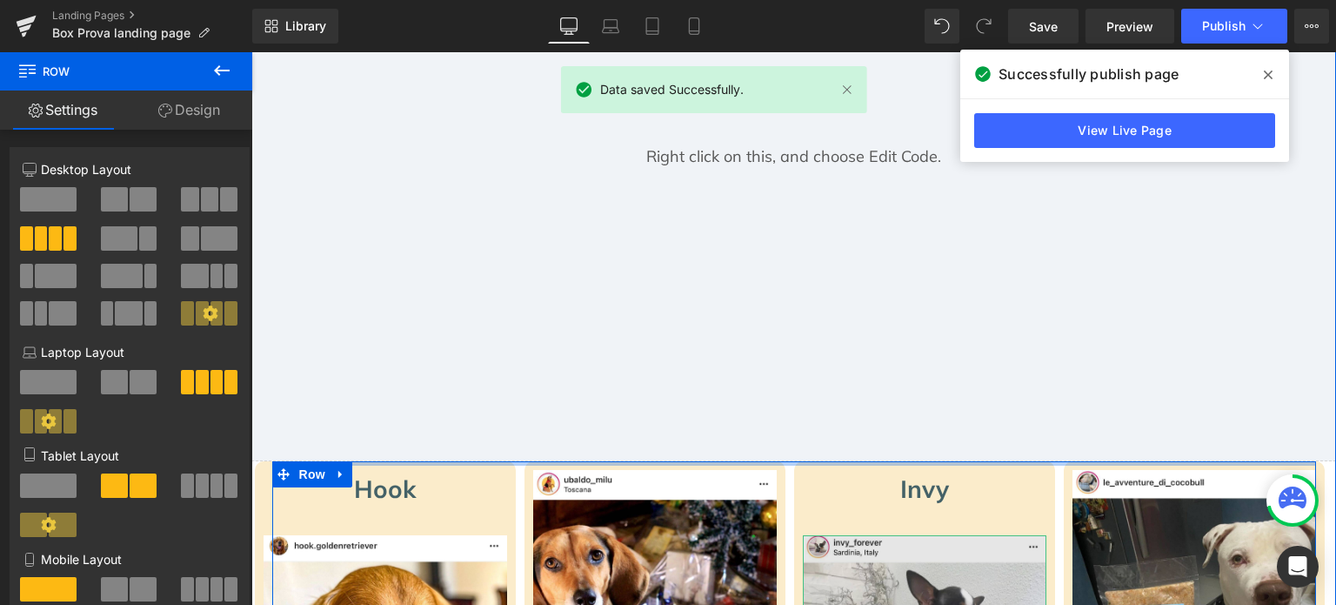
drag, startPoint x: 870, startPoint y: 462, endPoint x: 804, endPoint y: 592, distance: 145.5
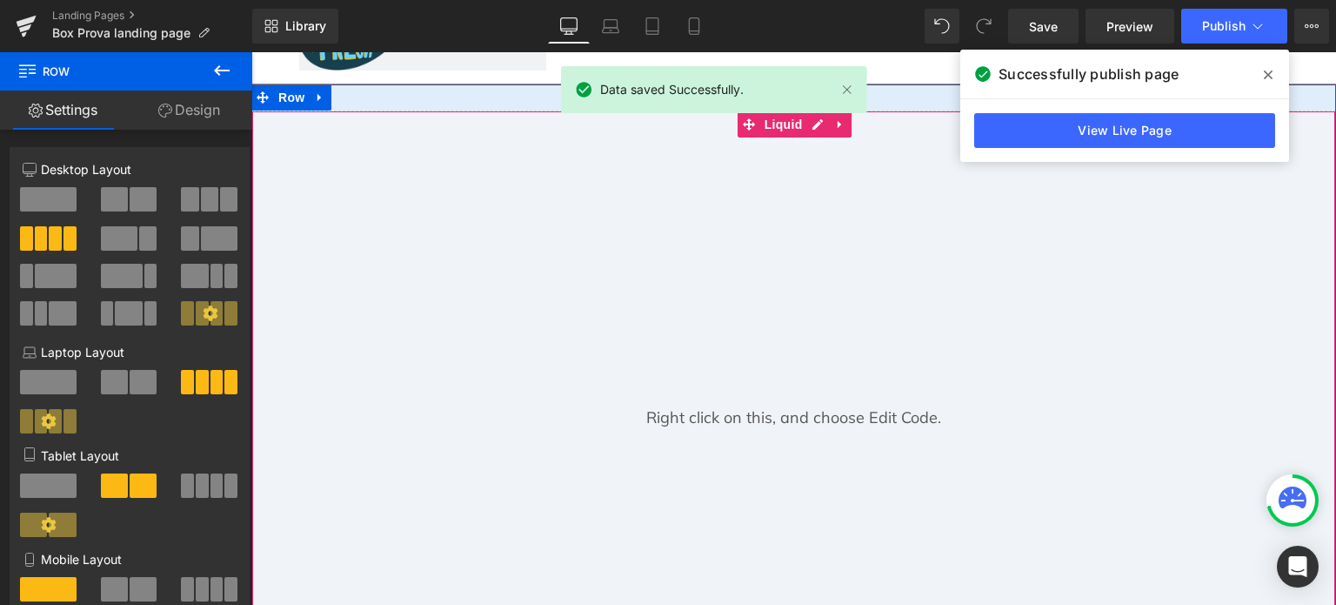
scroll to position [0, 0]
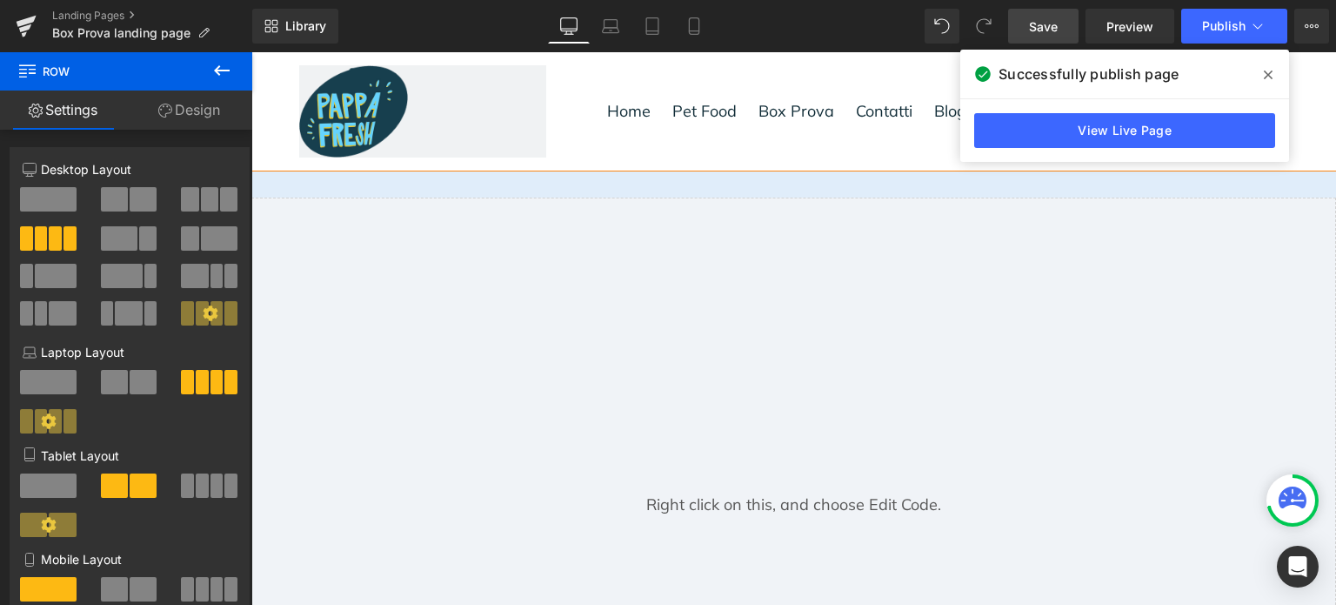
drag, startPoint x: 1032, startPoint y: 19, endPoint x: 620, endPoint y: 214, distance: 455.3
click at [1032, 19] on span "Save" at bounding box center [1043, 26] width 29 height 18
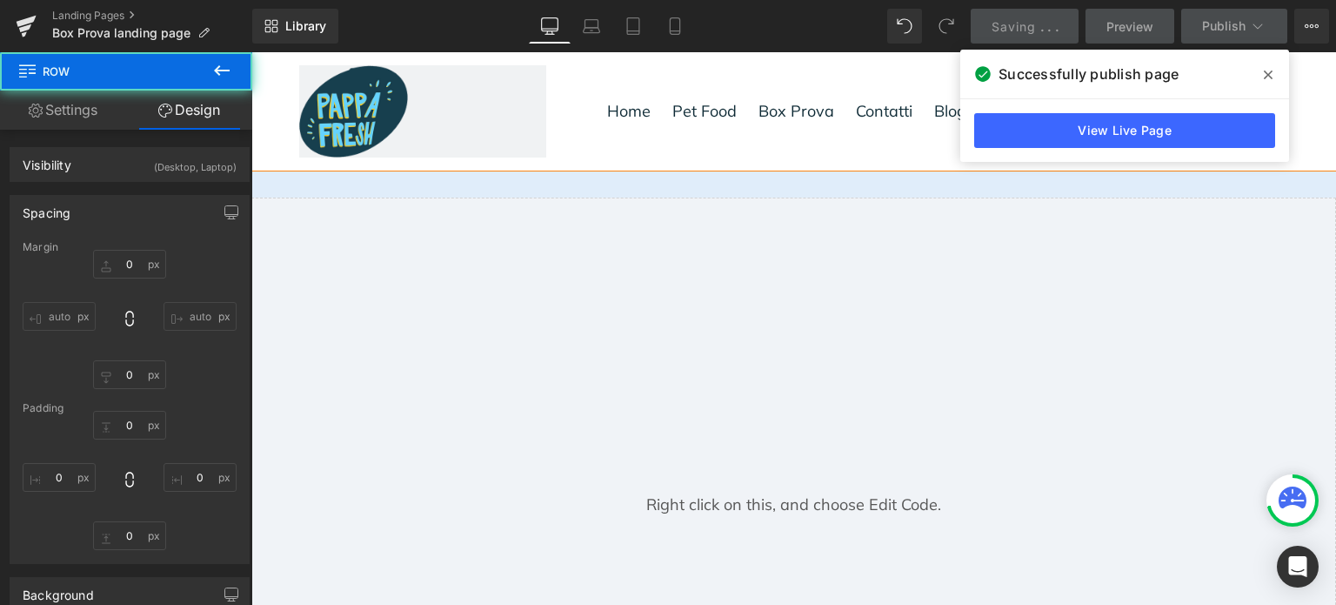
type input "0"
type input "10"
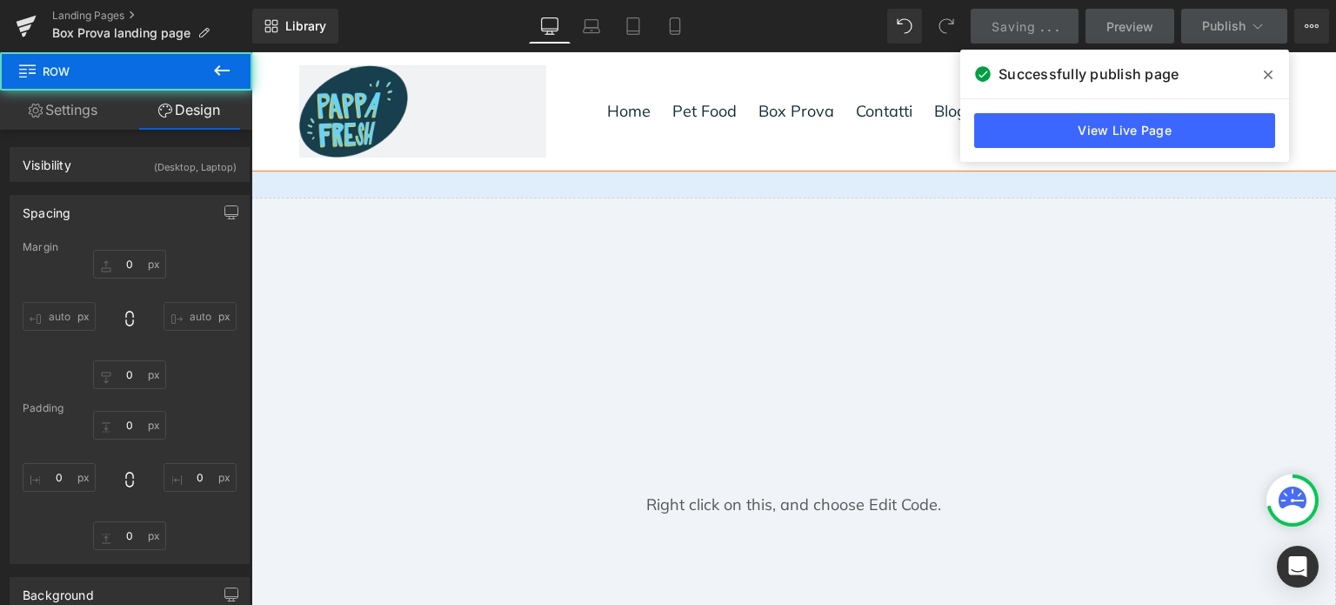
type input "0"
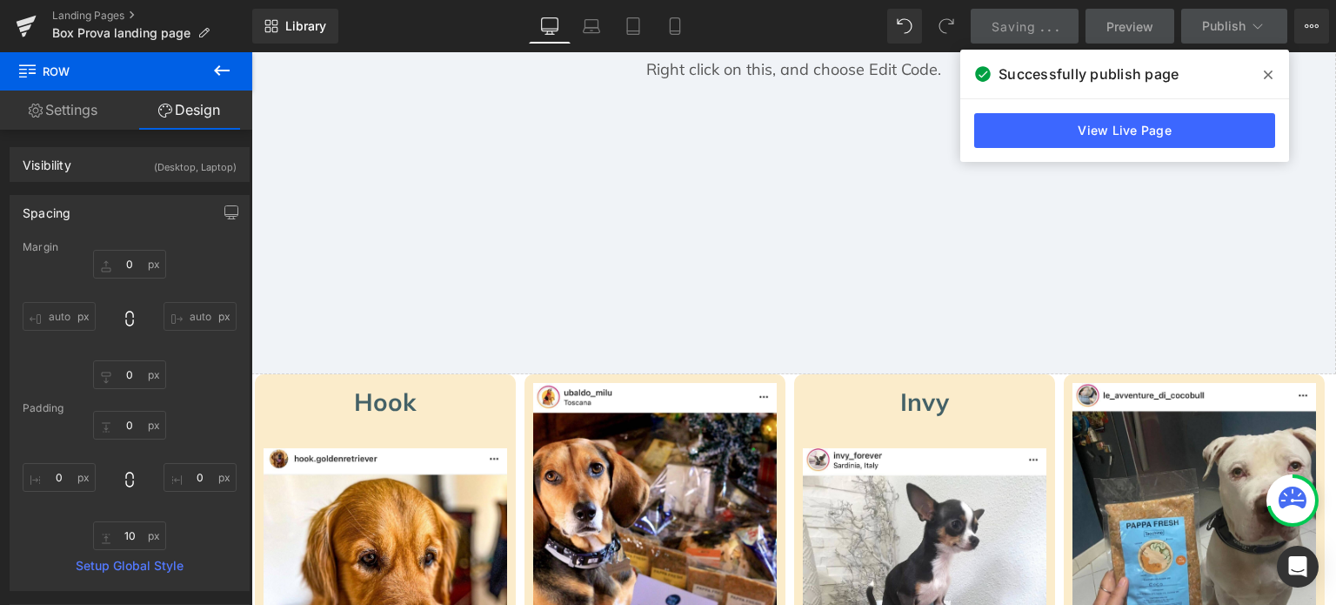
click at [845, 257] on div "Liquid" at bounding box center [793, 68] width 1085 height 612
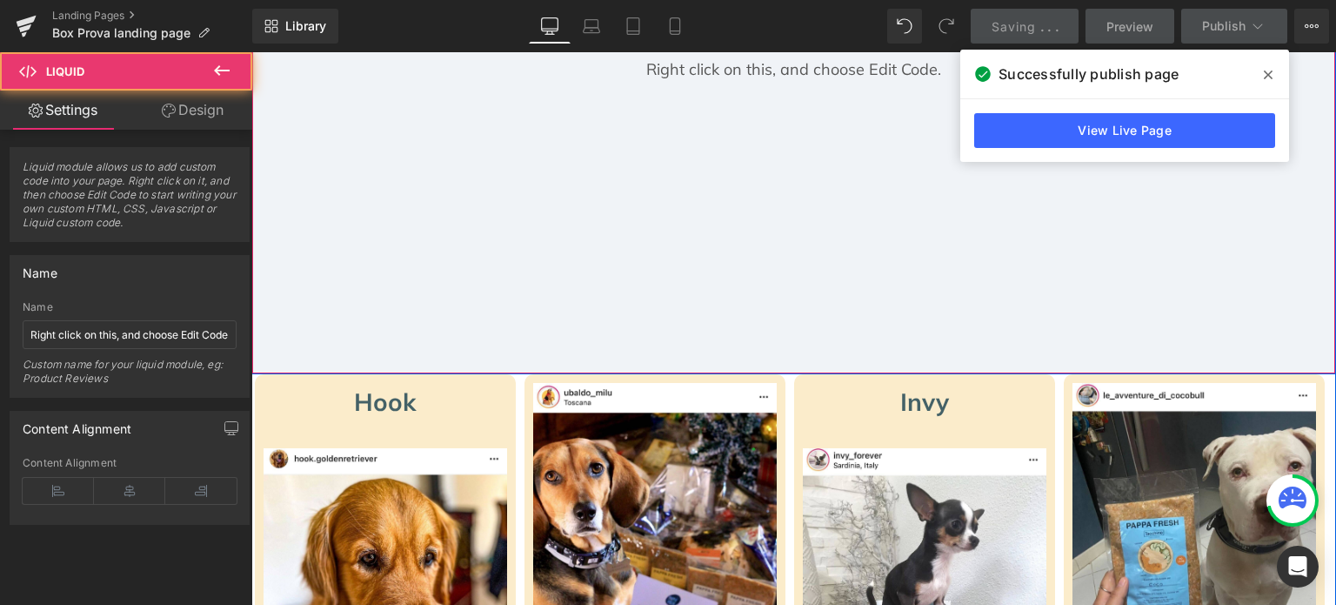
scroll to position [0, 0]
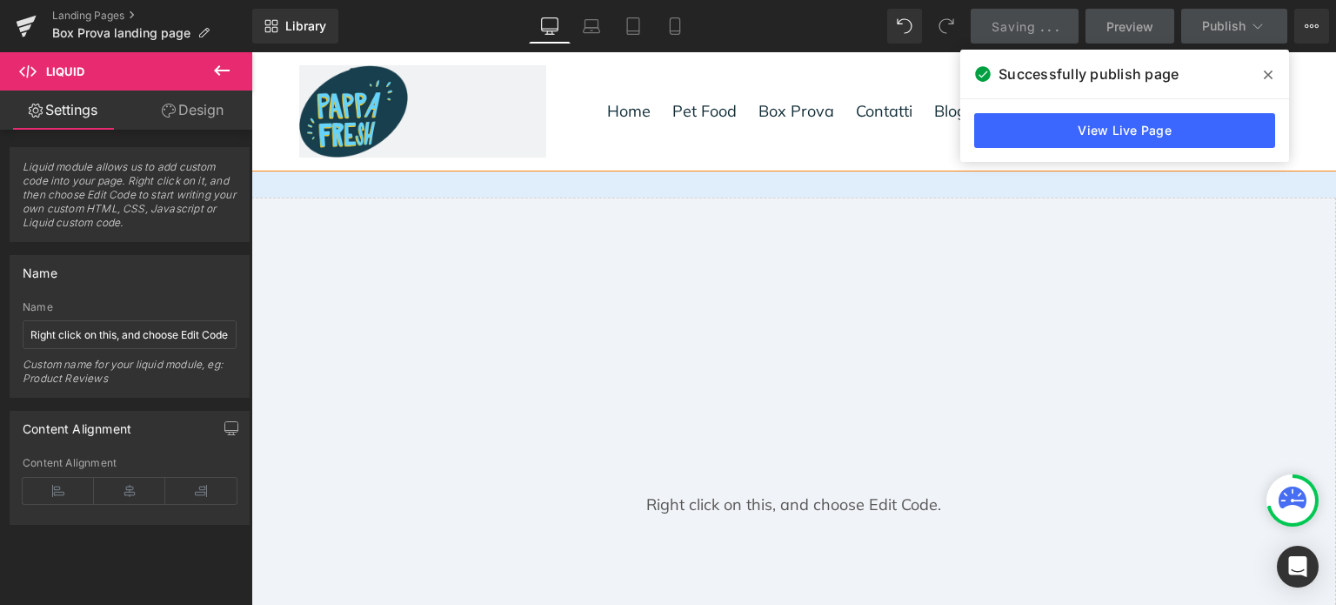
click at [1268, 77] on icon at bounding box center [1268, 75] width 9 height 14
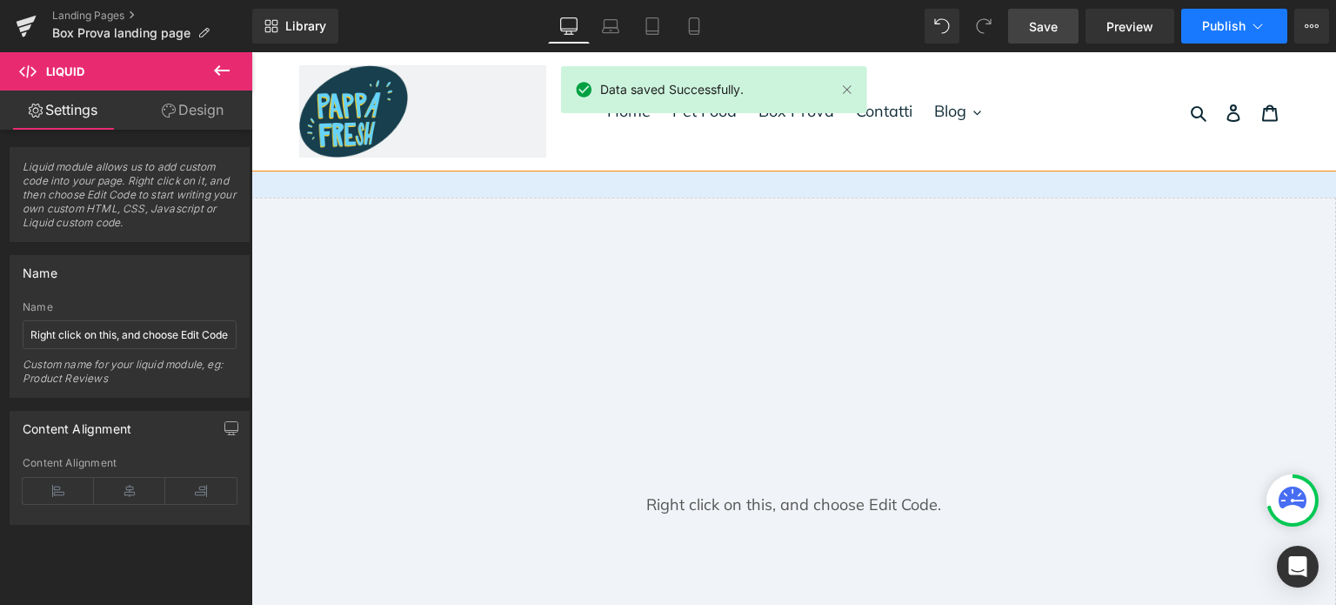
click at [1230, 30] on span "Publish" at bounding box center [1224, 26] width 44 height 14
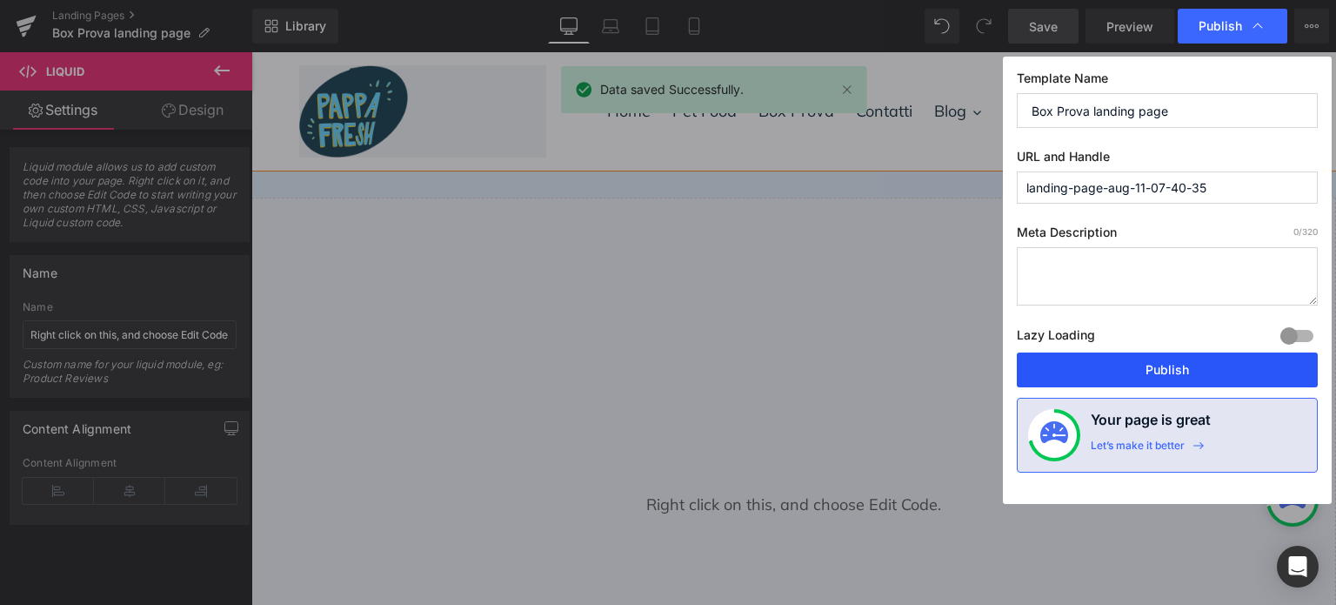
drag, startPoint x: 1188, startPoint y: 361, endPoint x: 630, endPoint y: 552, distance: 589.3
click at [1188, 361] on button "Publish" at bounding box center [1167, 369] width 301 height 35
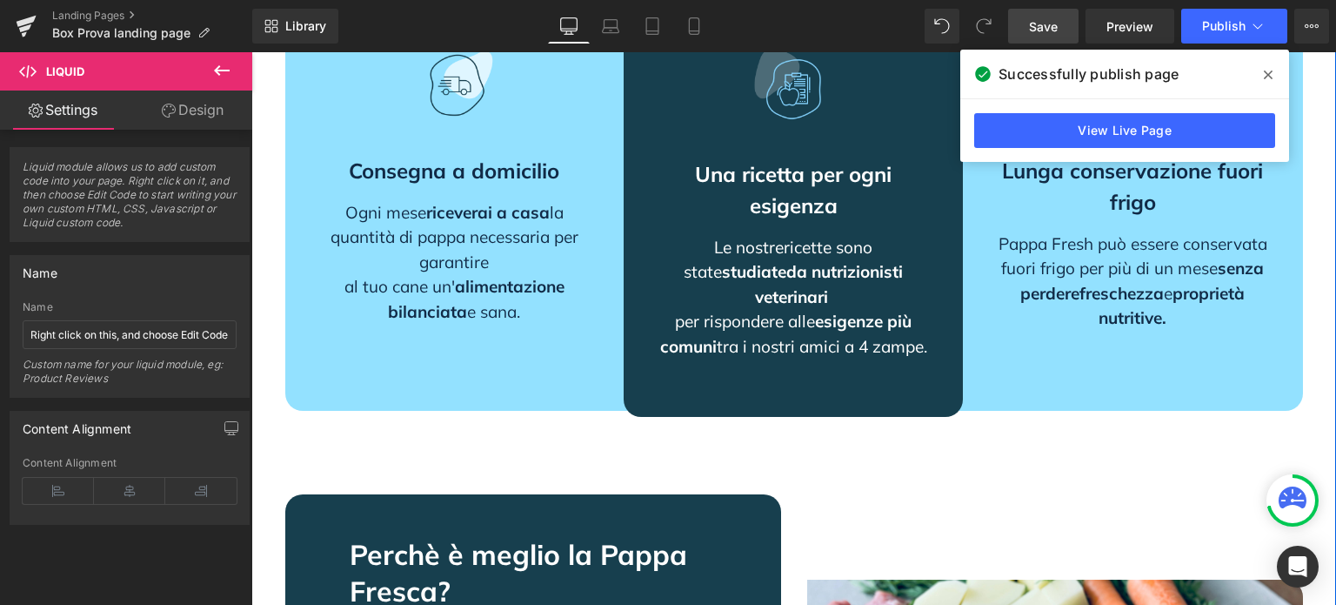
scroll to position [1740, 0]
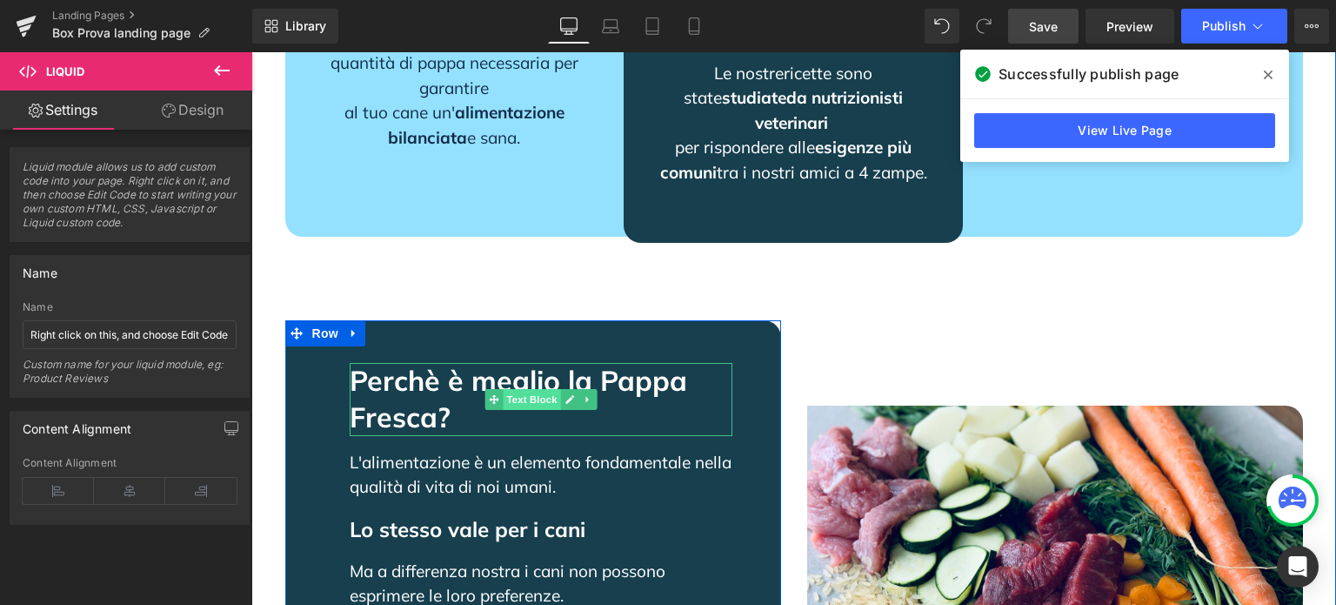
click at [503, 389] on span "Text Block" at bounding box center [531, 399] width 57 height 21
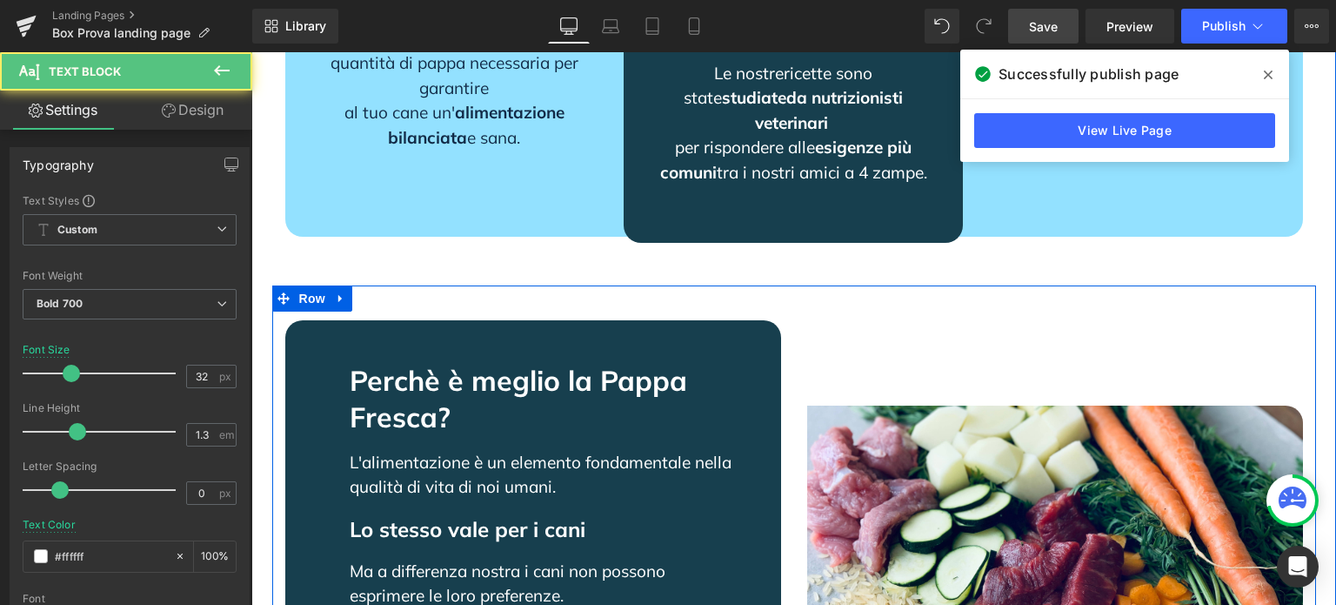
click at [392, 285] on div at bounding box center [794, 287] width 1044 height 4
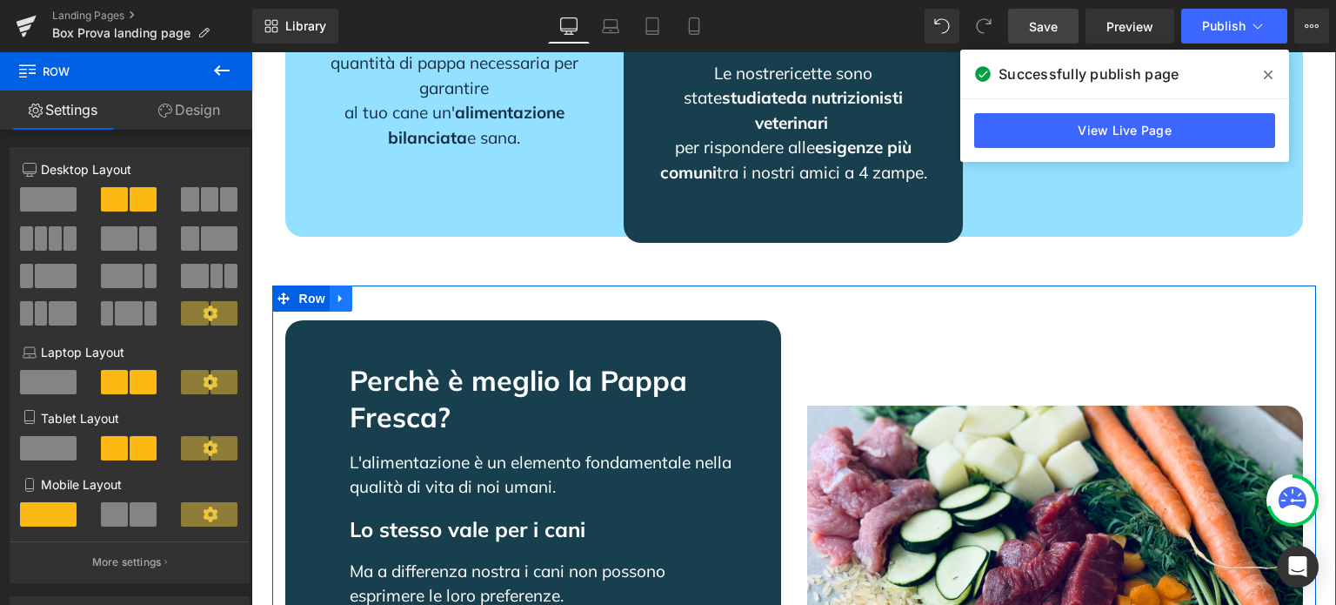
click at [338, 292] on icon at bounding box center [341, 298] width 12 height 13
click at [359, 292] on icon at bounding box center [364, 298] width 12 height 12
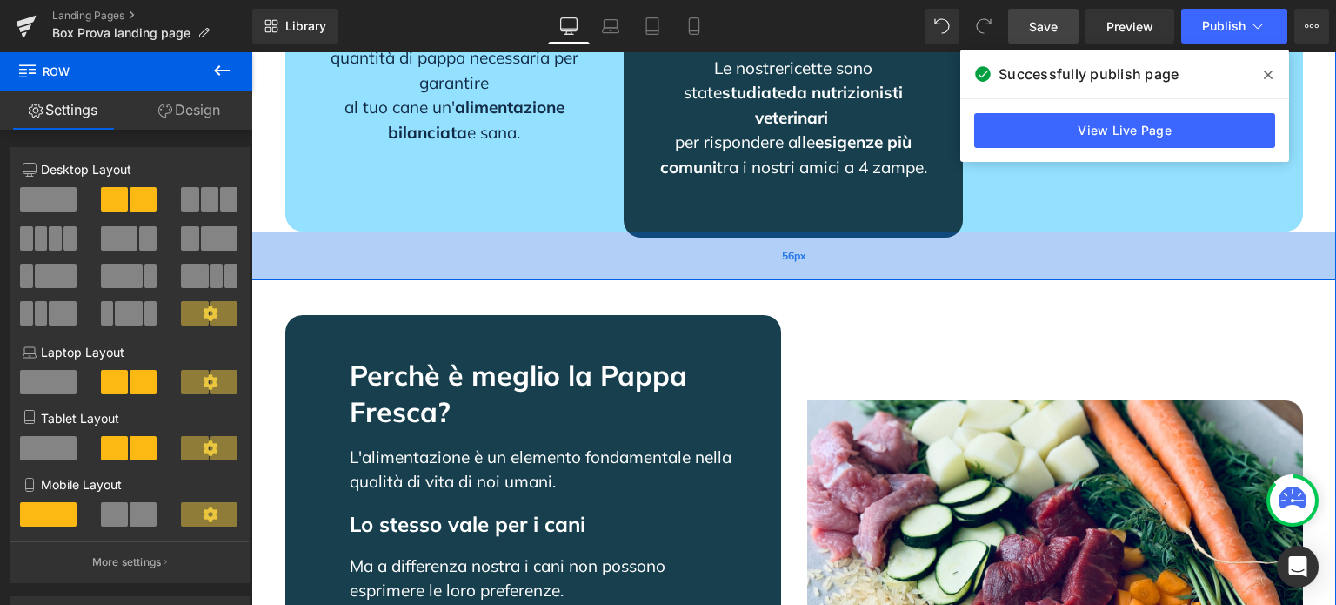
scroll to position [1832, 0]
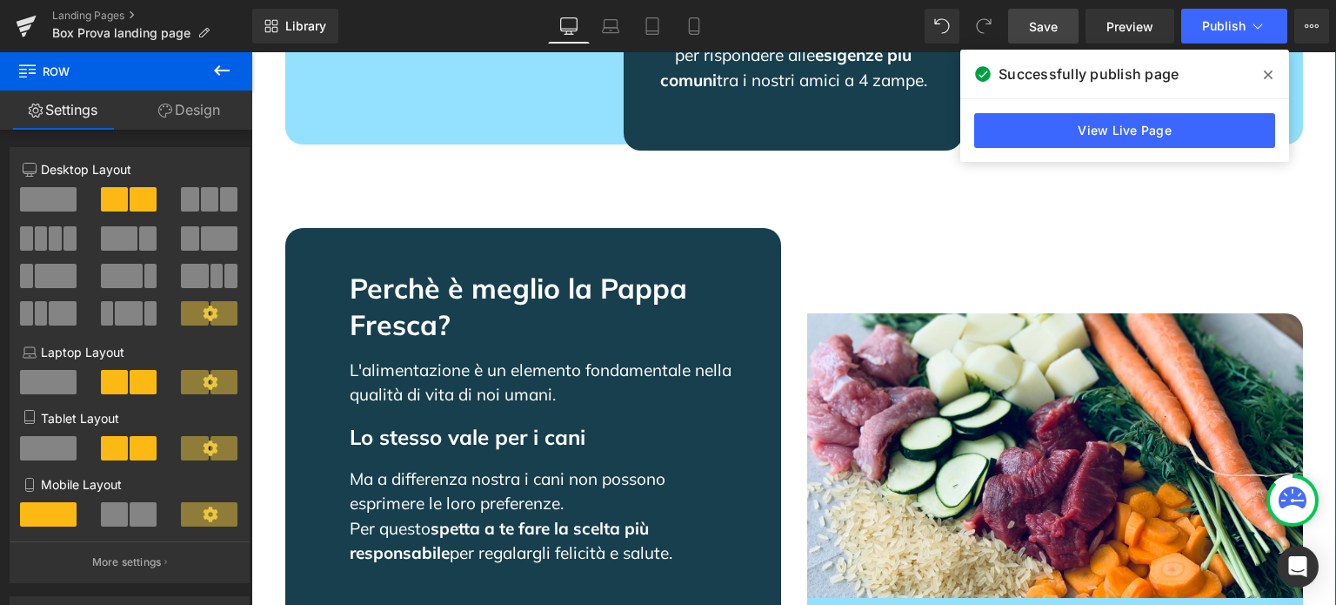
click at [493, 407] on div "Lo stesso vale per i cani" at bounding box center [541, 429] width 383 height 45
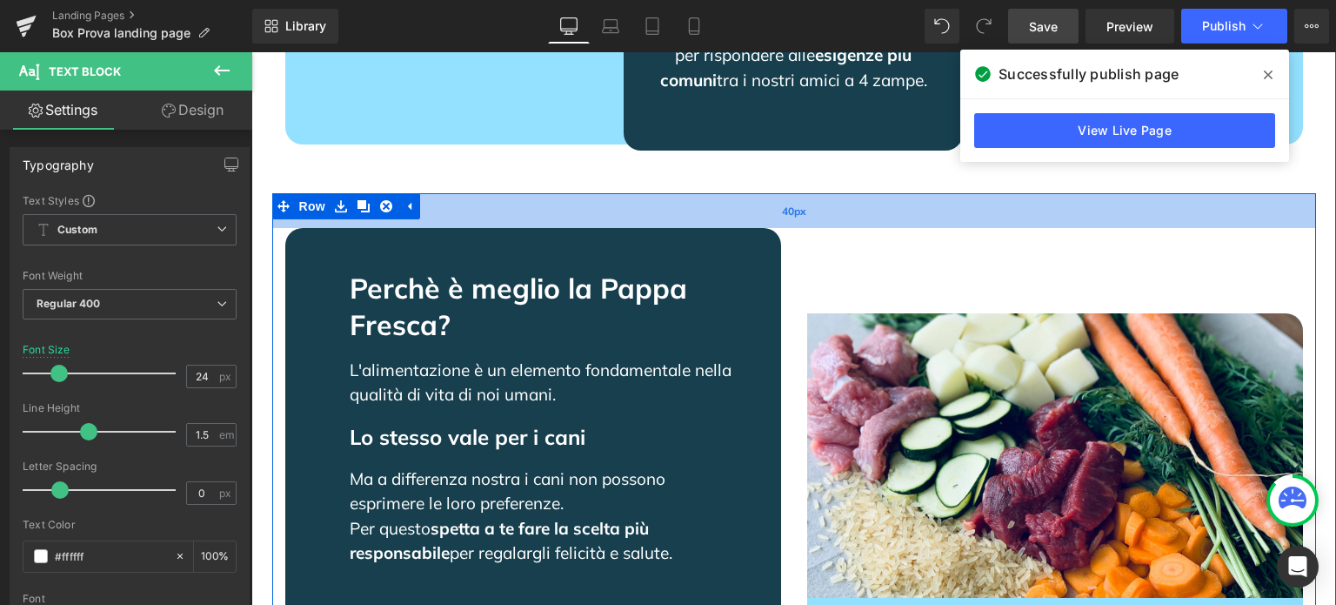
click at [482, 193] on div "40px" at bounding box center [794, 210] width 1044 height 35
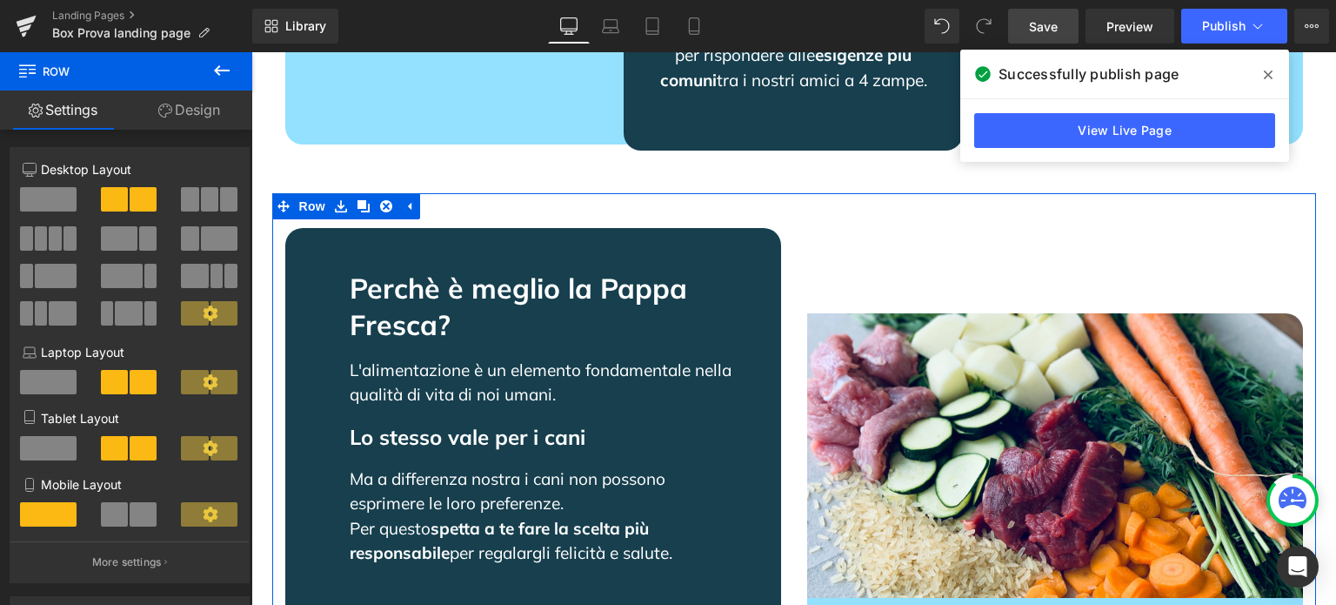
click at [75, 100] on link "Settings" at bounding box center [63, 109] width 126 height 39
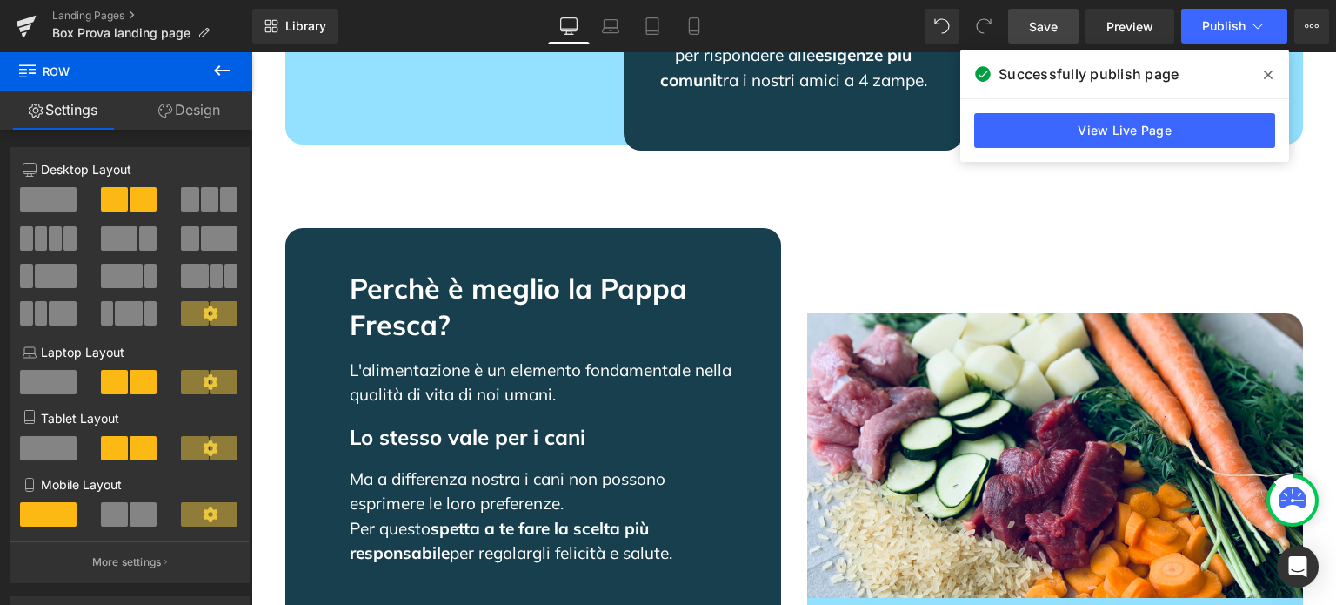
click at [229, 72] on icon at bounding box center [221, 70] width 21 height 21
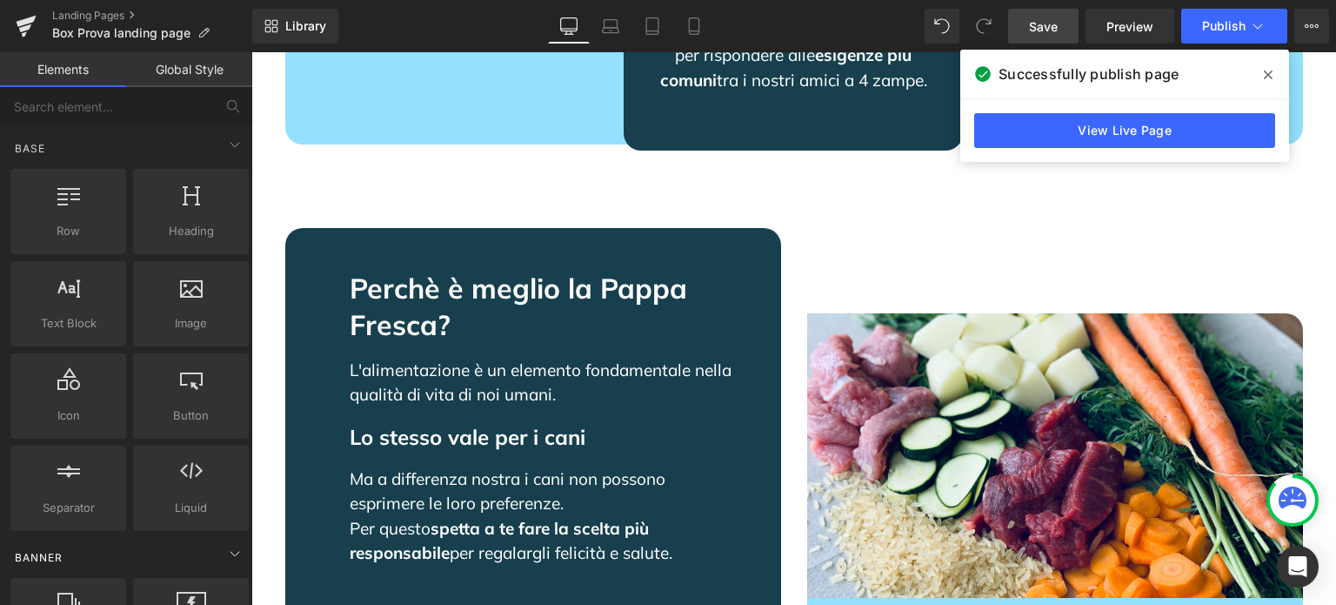
scroll to position [261, 0]
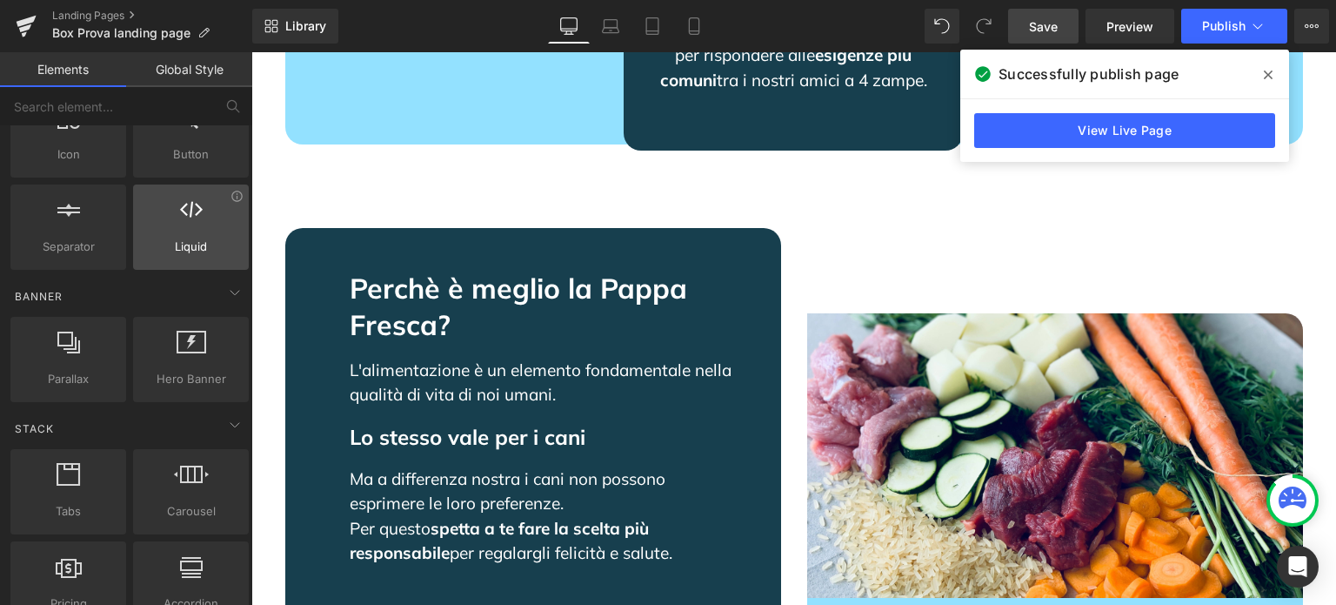
click at [208, 257] on div "Liquid liquid, custom code, html, javascript, css, reviews, apps, applications,…" at bounding box center [191, 226] width 116 height 85
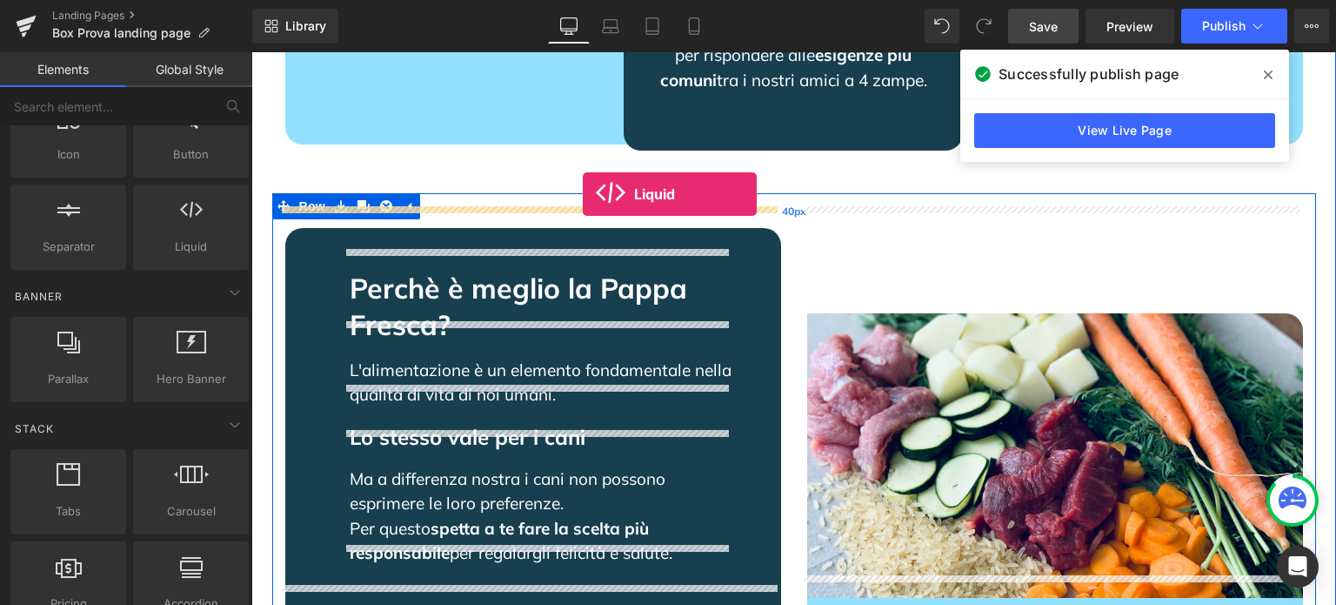
drag, startPoint x: 445, startPoint y: 295, endPoint x: 583, endPoint y: 194, distance: 171.2
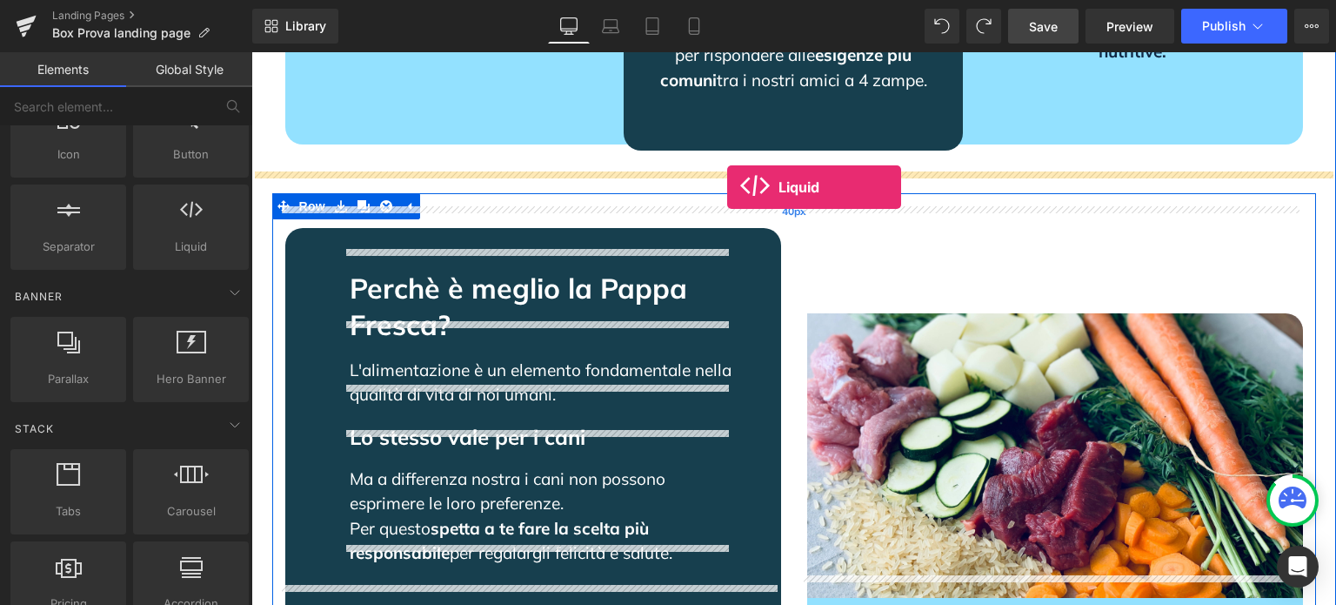
drag, startPoint x: 460, startPoint y: 291, endPoint x: 727, endPoint y: 187, distance: 286.5
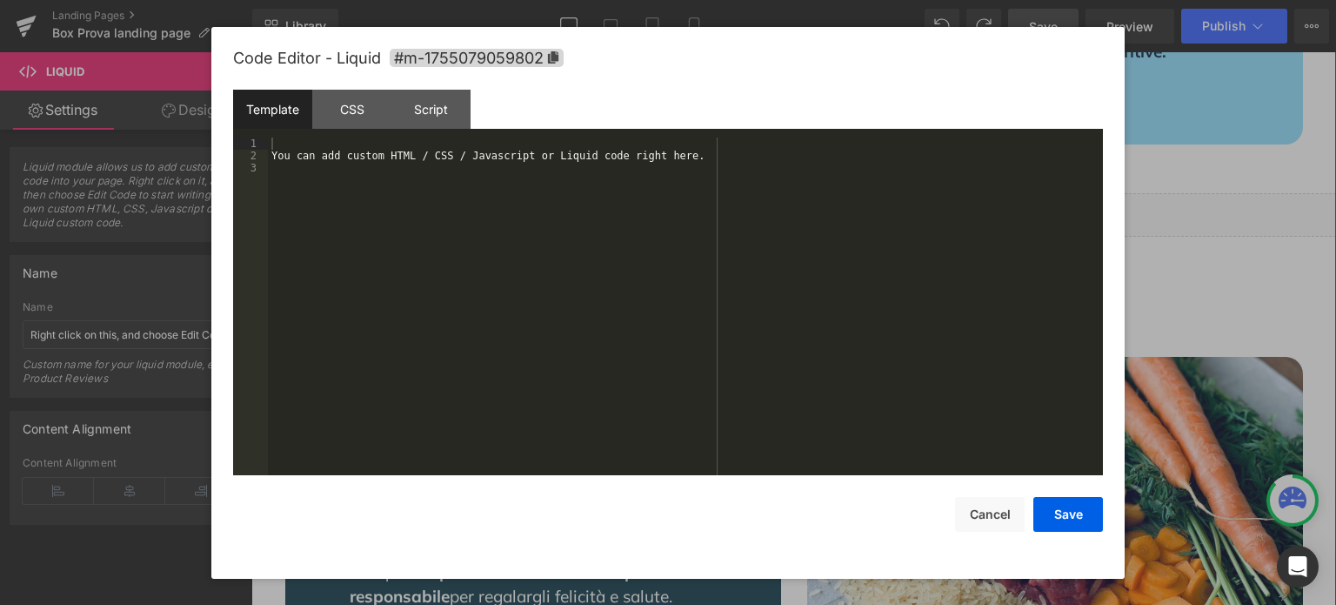
click at [805, 193] on div "Liquid" at bounding box center [793, 215] width 1085 height 44
click at [699, 225] on div "You can add custom HTML / CSS / Javascript or Liquid code right here." at bounding box center [685, 319] width 835 height 364
click at [999, 505] on button "Cancel" at bounding box center [990, 514] width 70 height 35
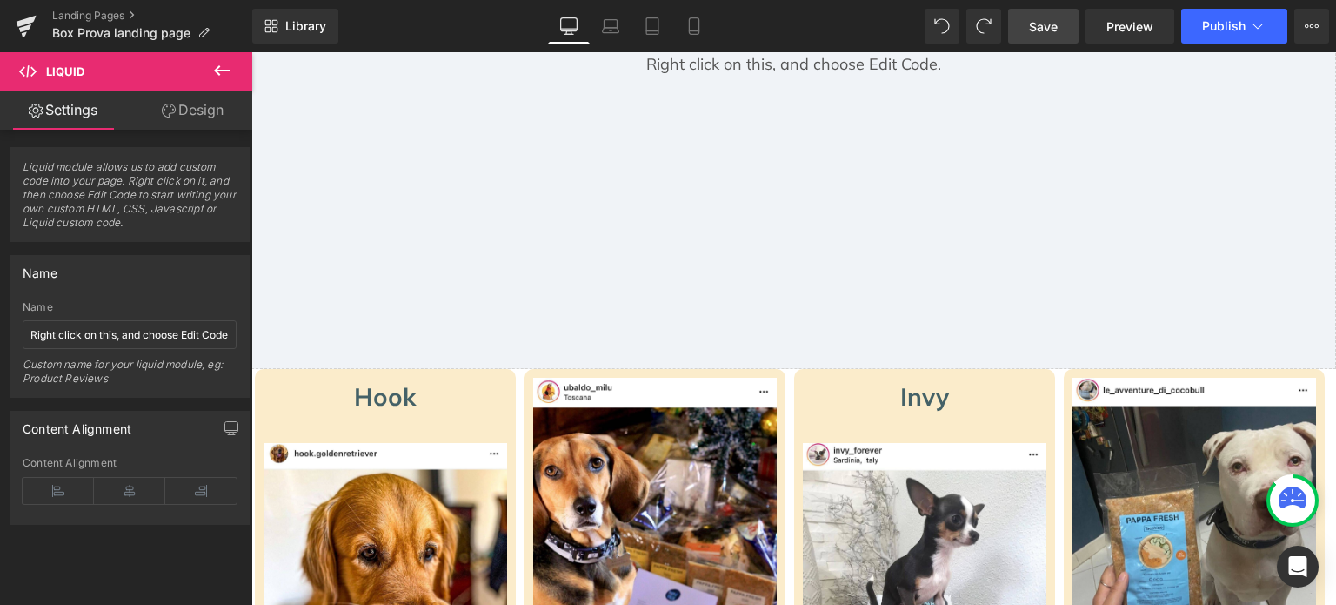
scroll to position [0, 0]
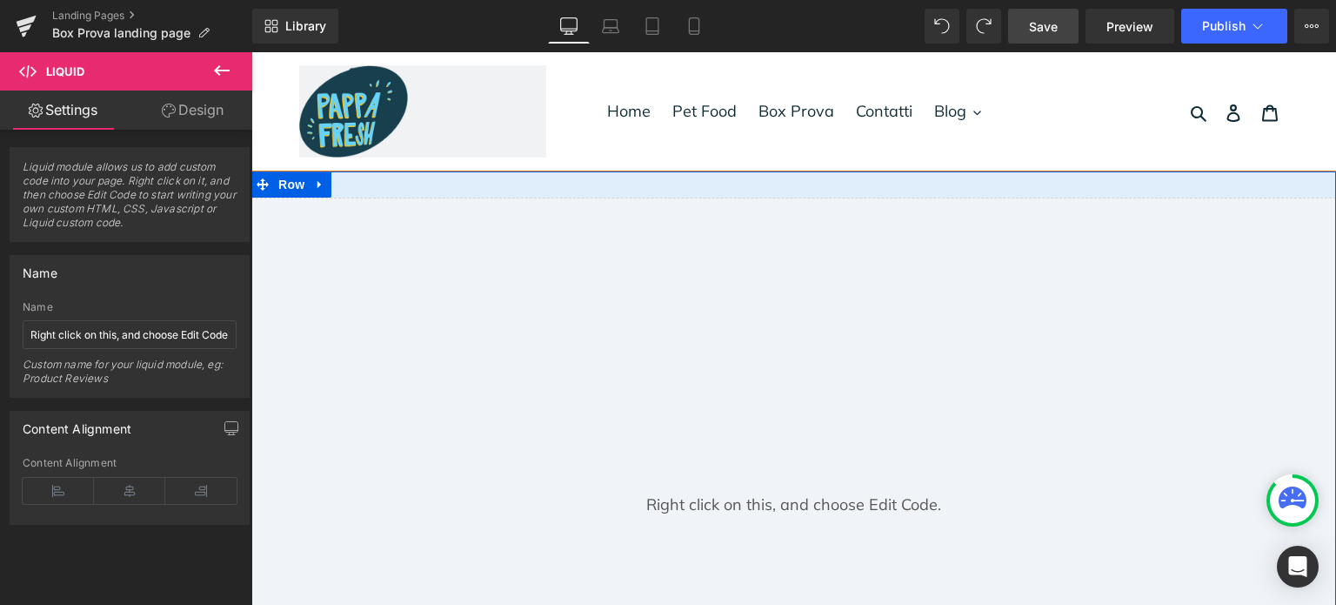
click at [782, 272] on div "Liquid" at bounding box center [793, 503] width 1085 height 612
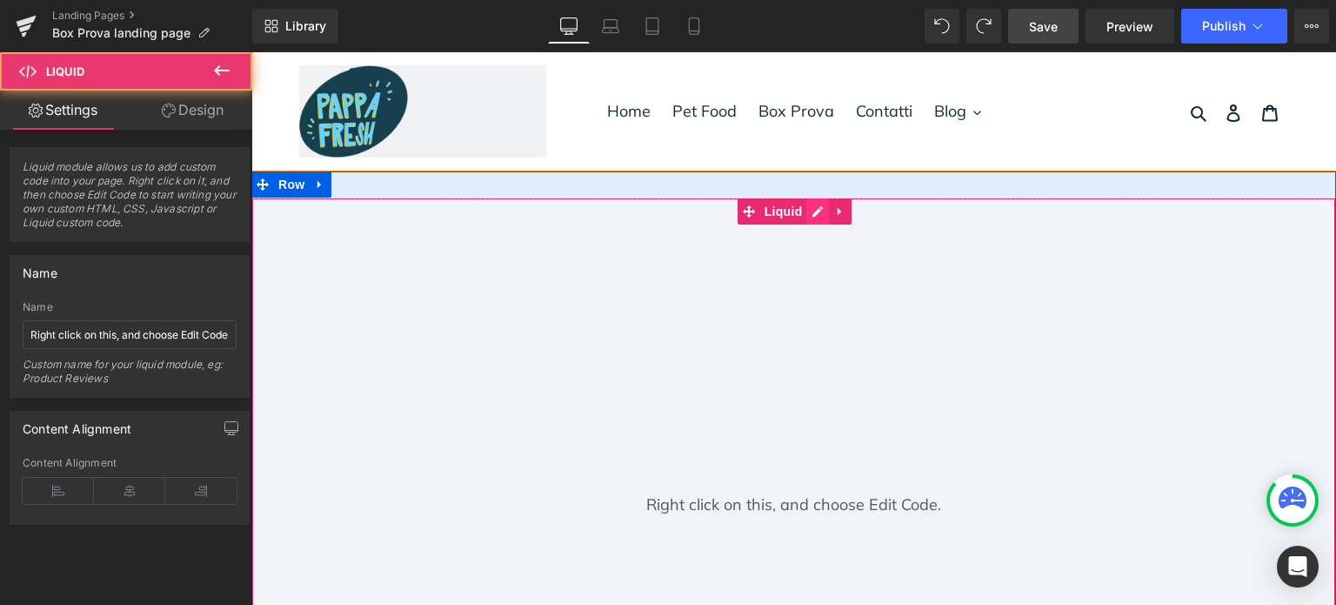
click at [820, 211] on div "Liquid" at bounding box center [793, 503] width 1085 height 612
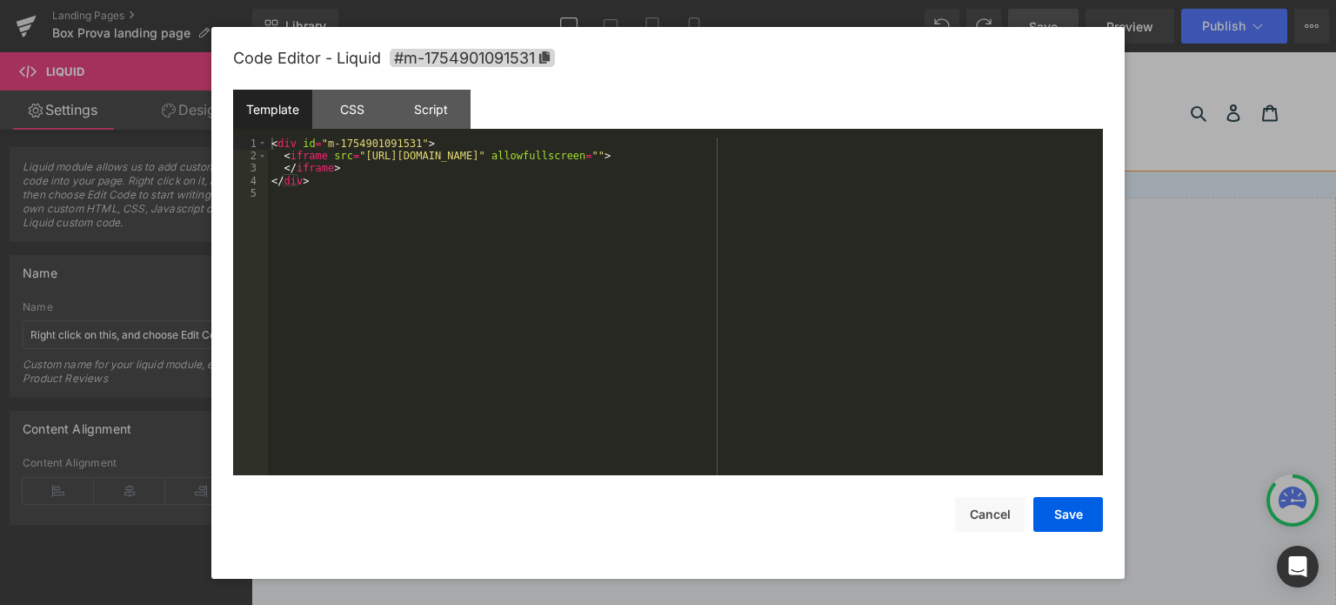
click at [650, 271] on div "< div id = "m-1754901091531" > < iframe src = "[URL][DOMAIN_NAME]" allowfullscr…" at bounding box center [685, 319] width 835 height 364
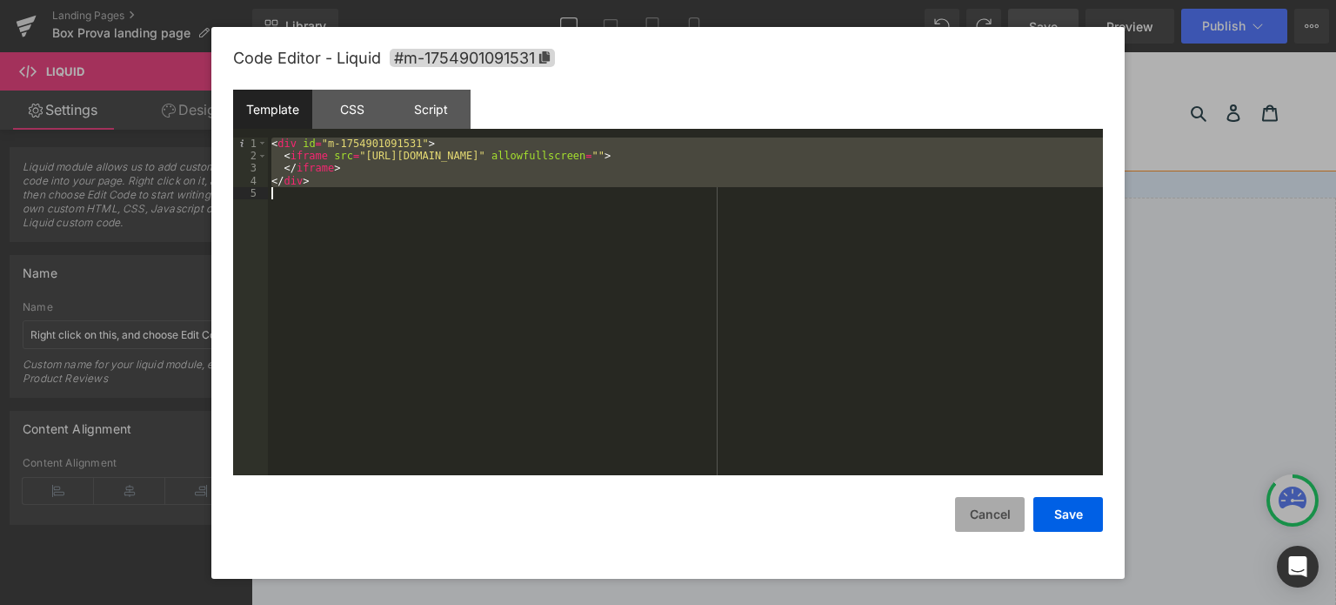
click at [987, 508] on button "Cancel" at bounding box center [990, 514] width 70 height 35
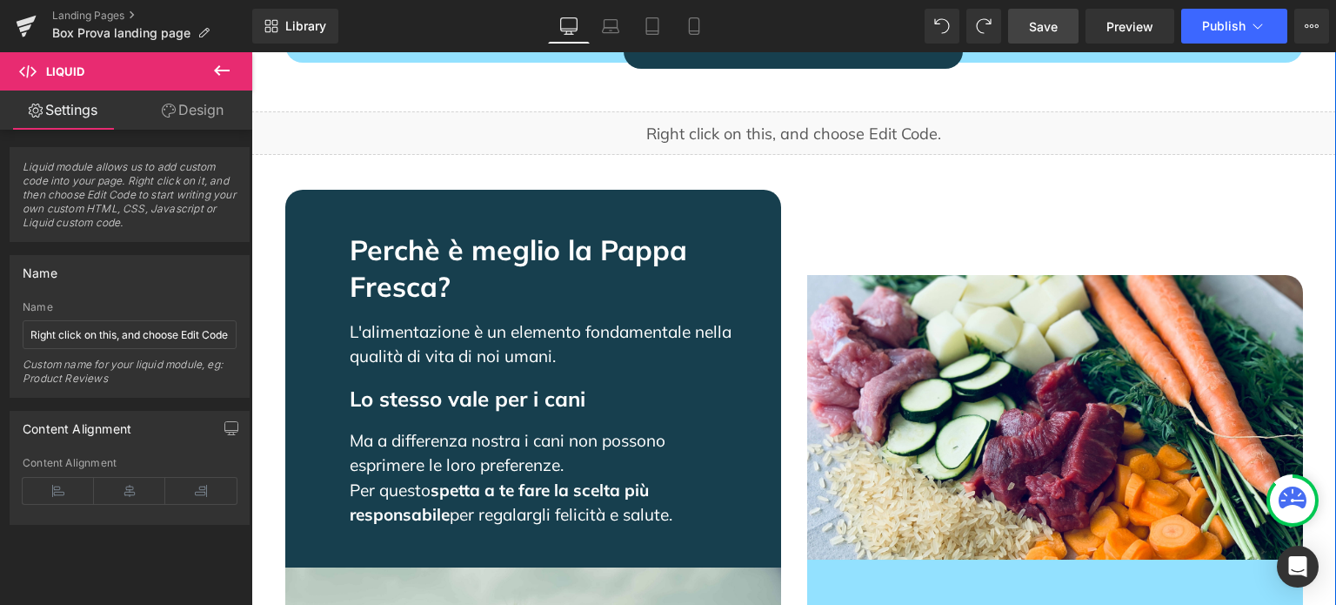
scroll to position [1740, 0]
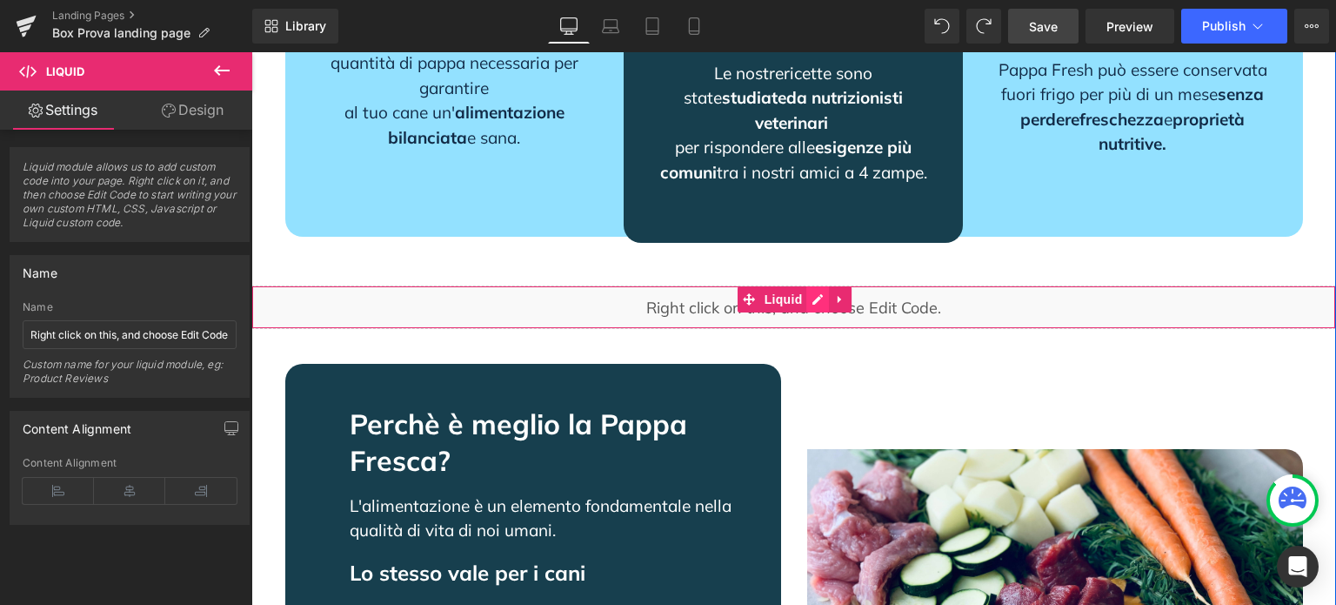
click at [806, 285] on div "Liquid" at bounding box center [793, 307] width 1085 height 44
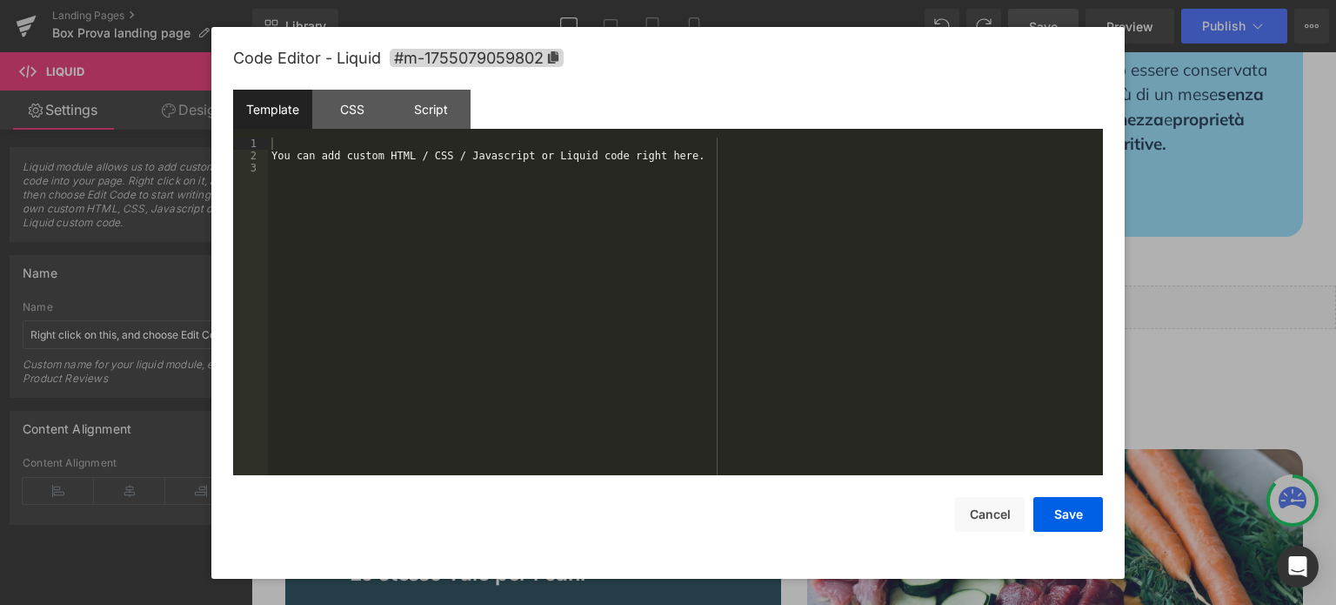
click at [793, 288] on div "You can add custom HTML / CSS / Javascript or Liquid code right here." at bounding box center [685, 319] width 835 height 364
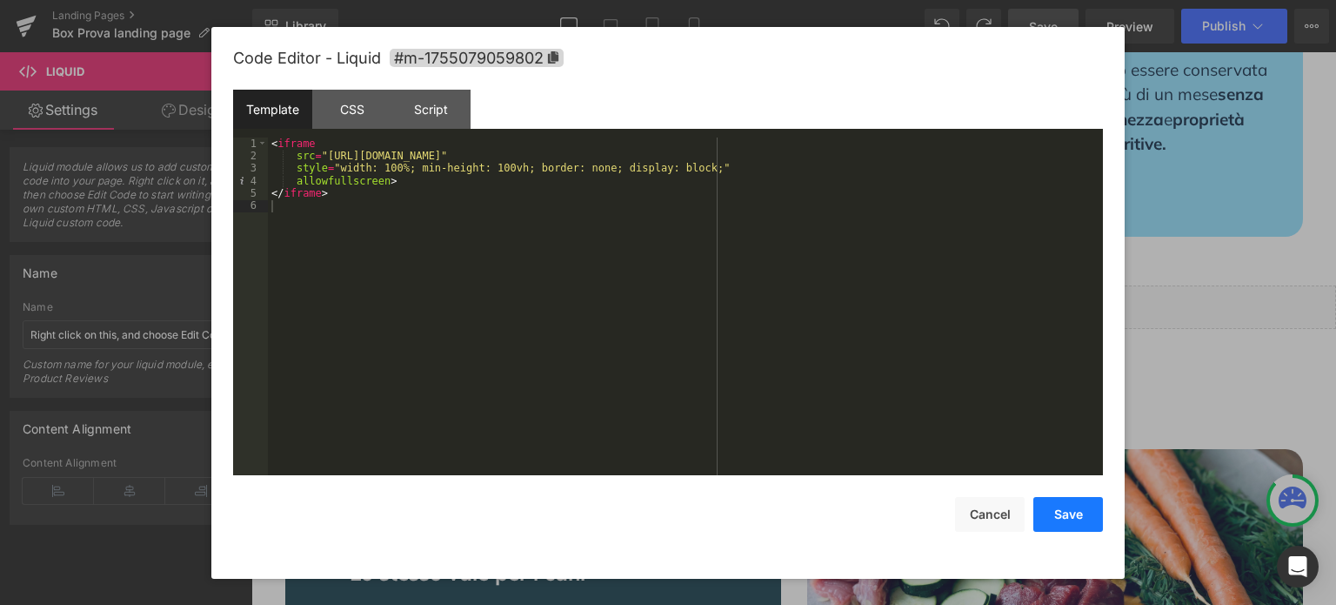
click at [1058, 518] on button "Save" at bounding box center [1069, 514] width 70 height 35
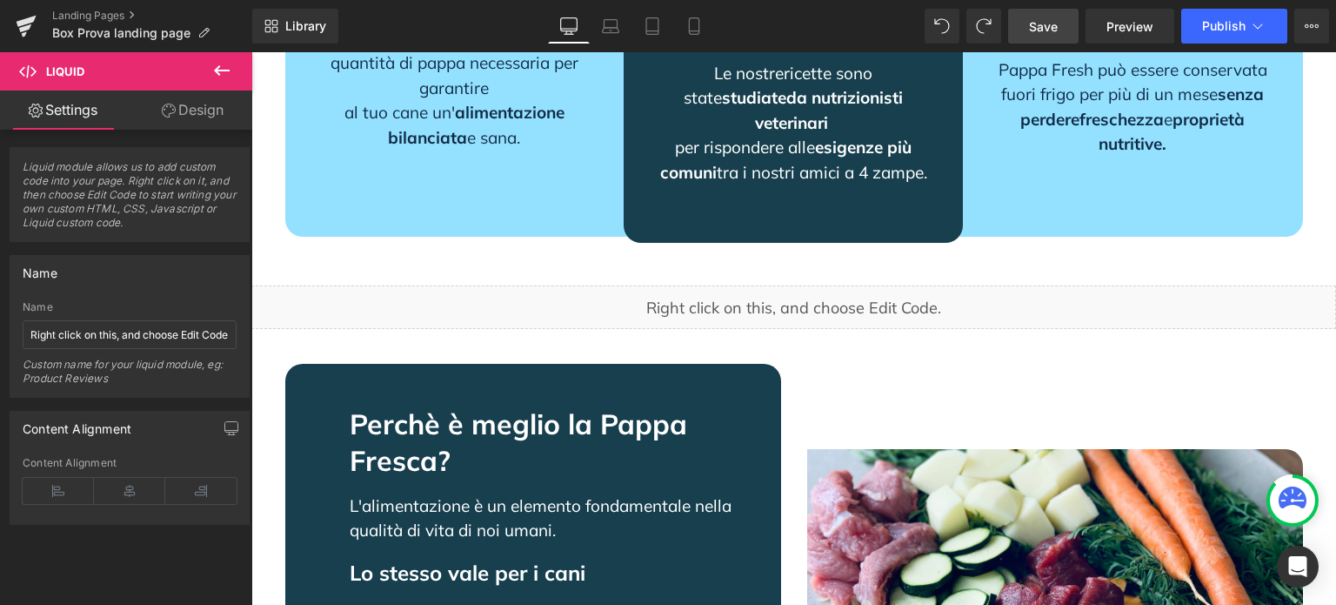
click at [1047, 28] on span "Save" at bounding box center [1043, 26] width 29 height 18
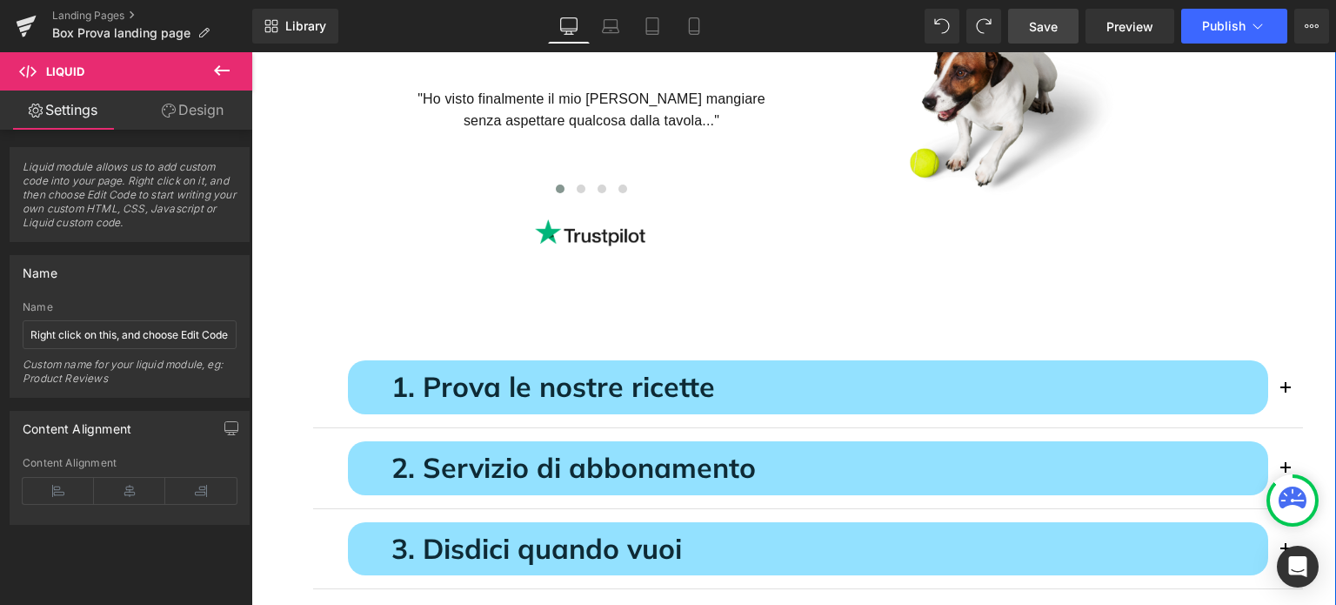
scroll to position [4089, 0]
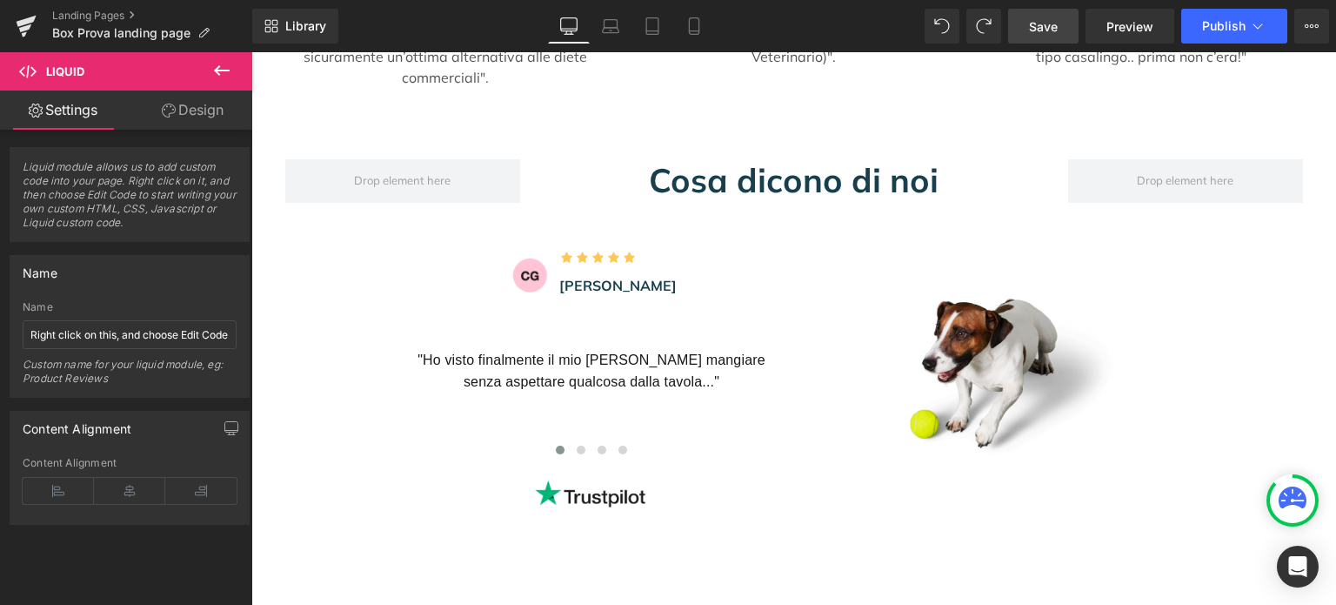
click at [1021, 35] on link "Save" at bounding box center [1043, 26] width 70 height 35
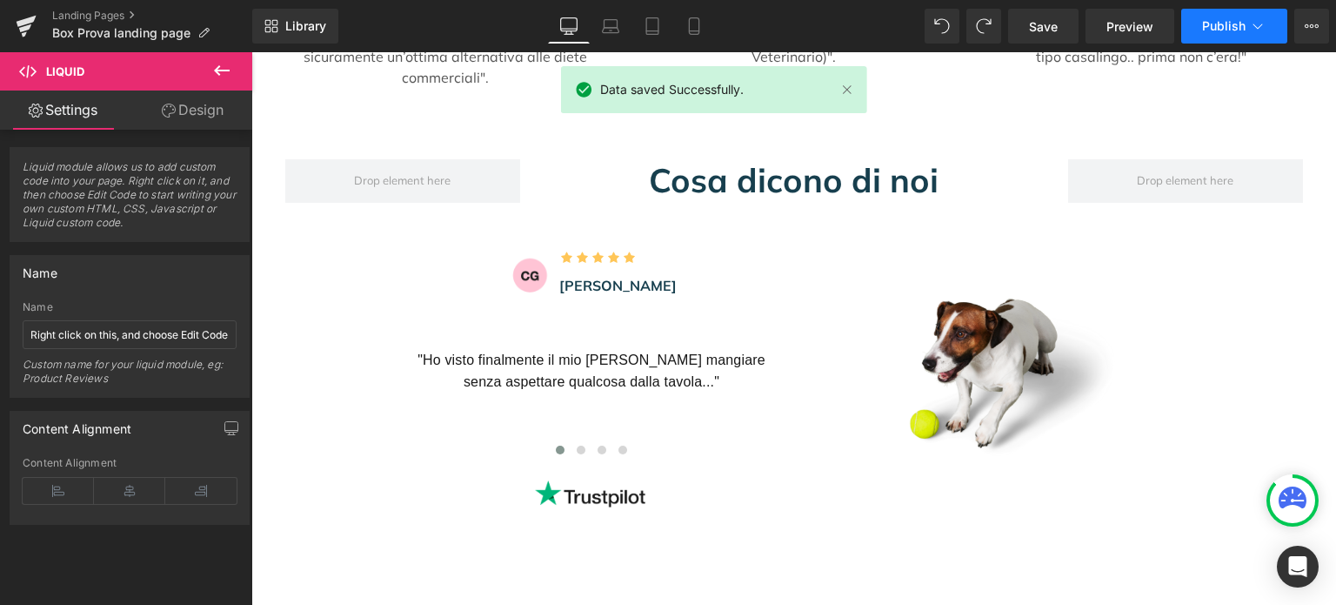
click at [1205, 26] on span "Publish" at bounding box center [1224, 26] width 44 height 14
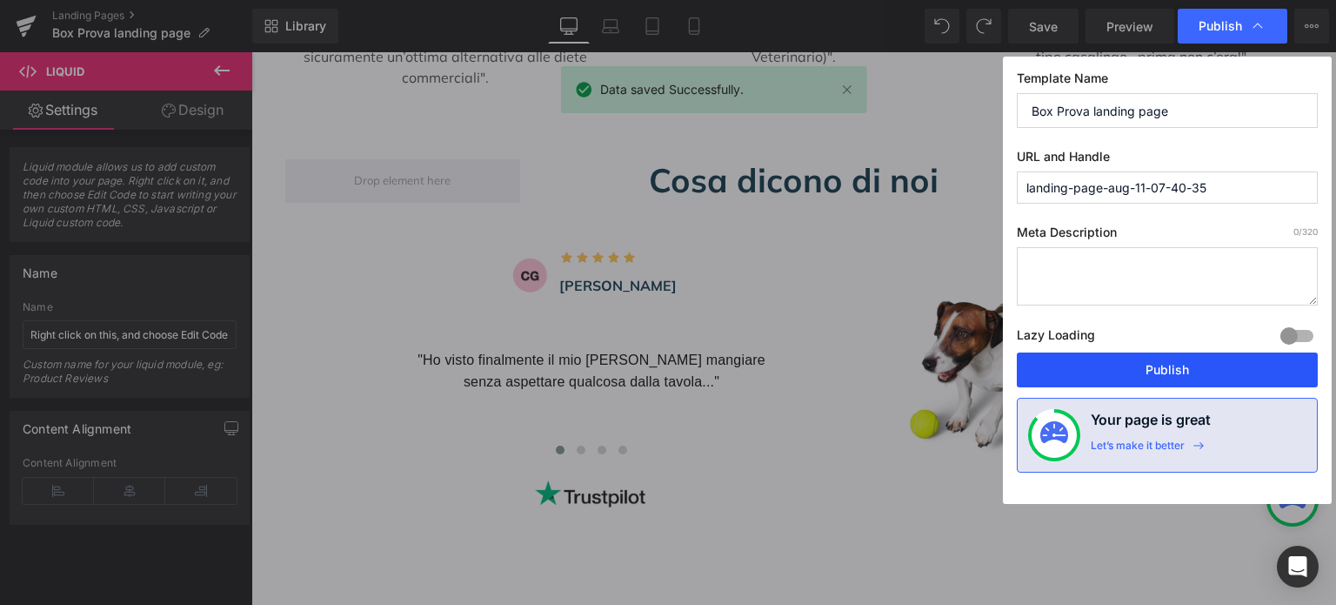
click at [1208, 367] on button "Publish" at bounding box center [1167, 369] width 301 height 35
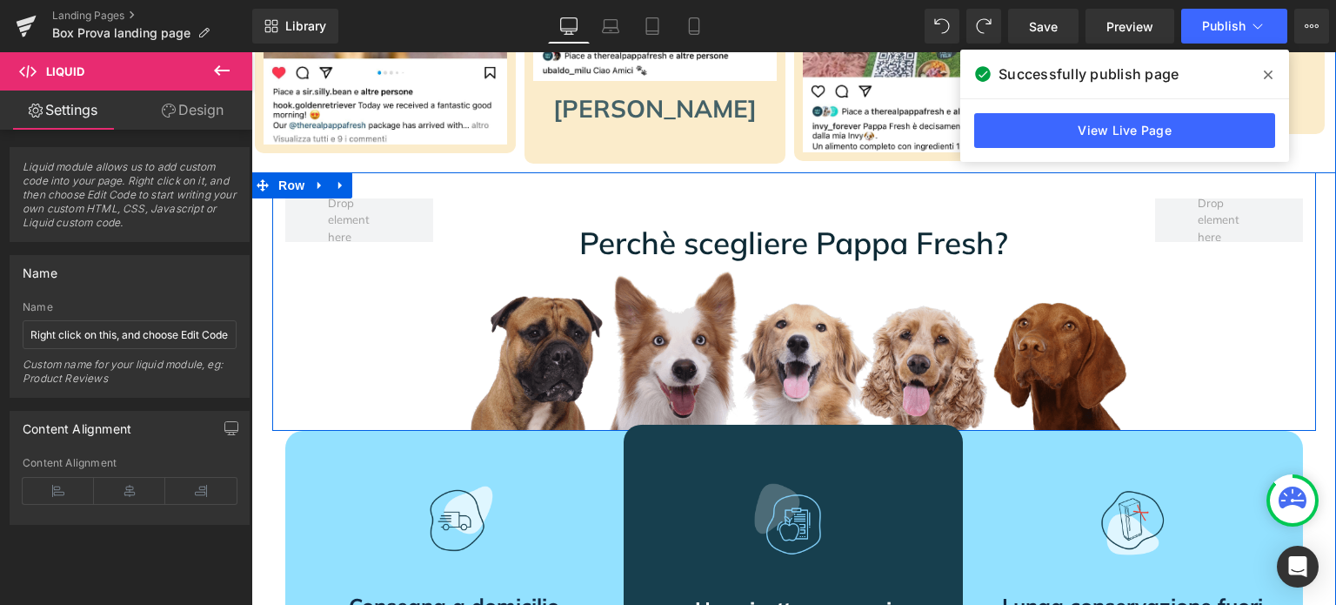
scroll to position [1044, 0]
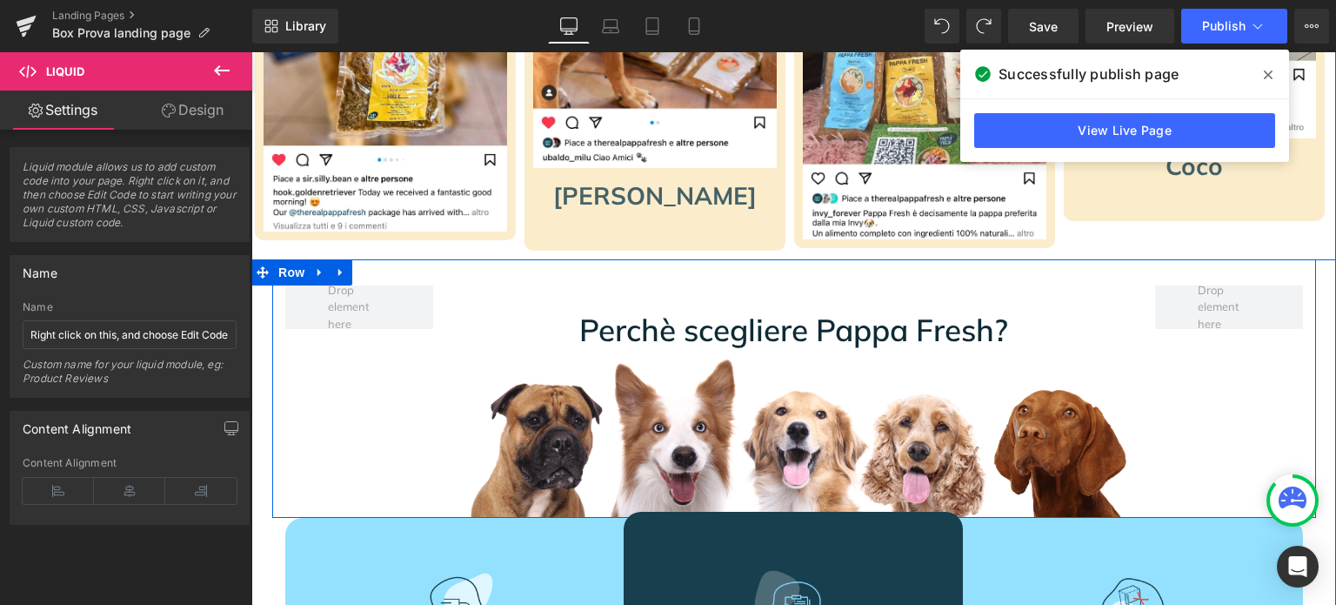
click at [451, 496] on div "Perchè scegliere Pappa Fresh? Heading Row Image" at bounding box center [794, 401] width 696 height 232
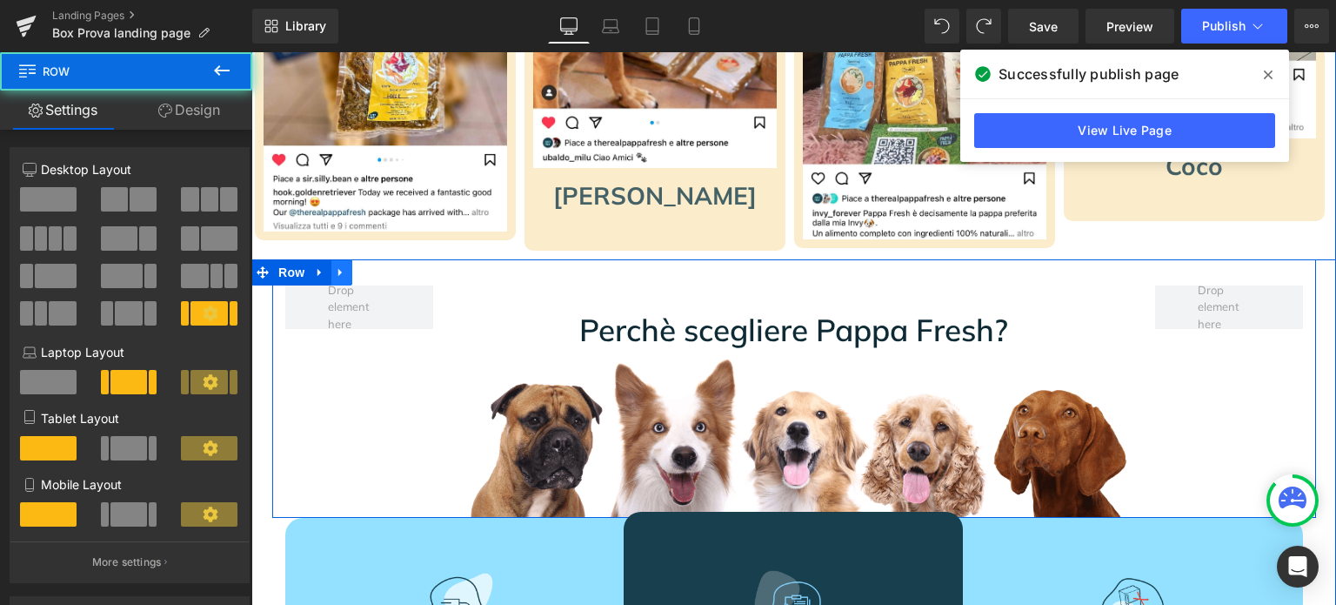
click at [334, 264] on link at bounding box center [341, 272] width 23 height 26
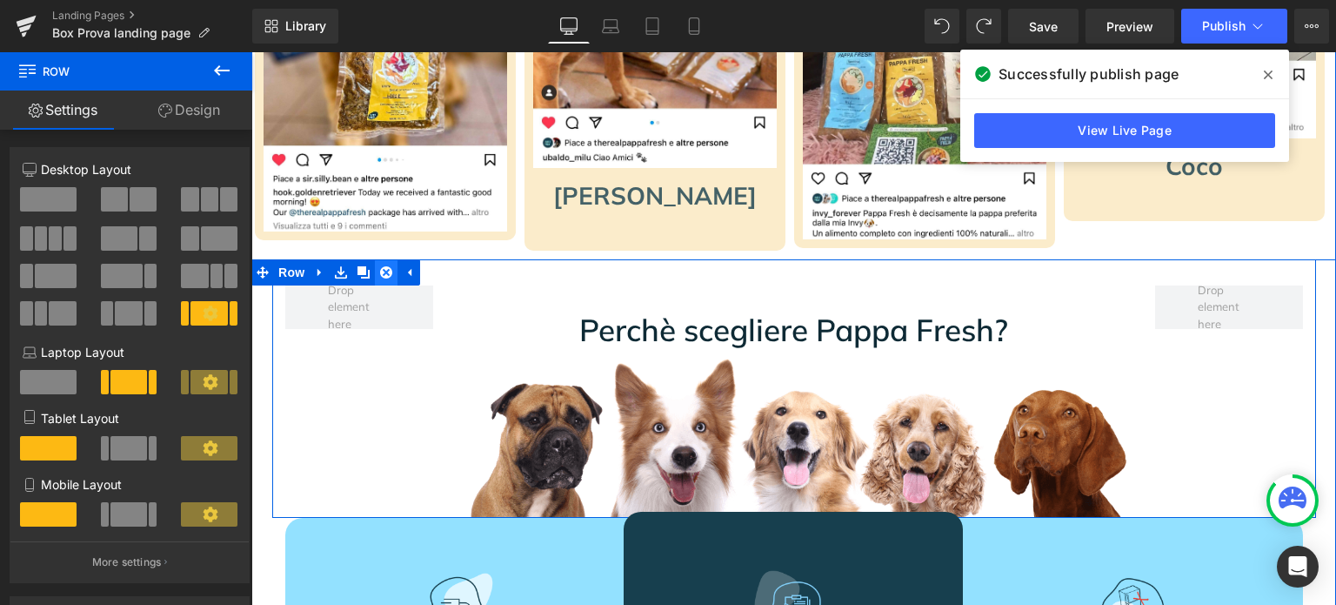
click at [380, 271] on icon at bounding box center [386, 271] width 12 height 13
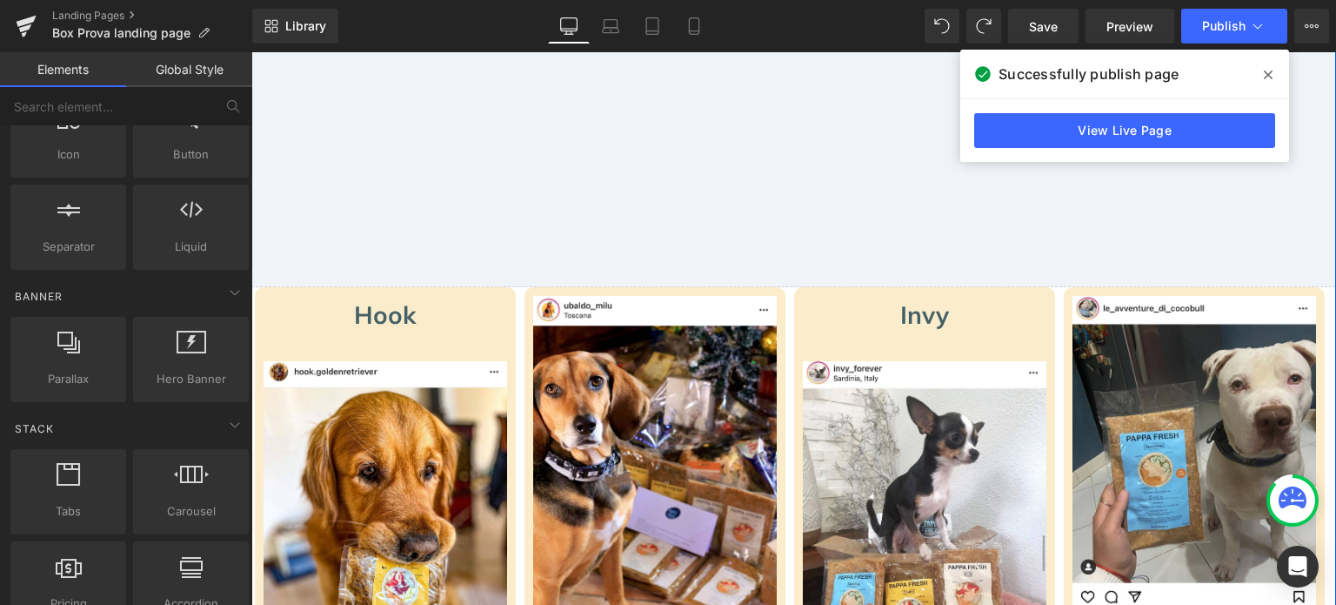
scroll to position [87, 0]
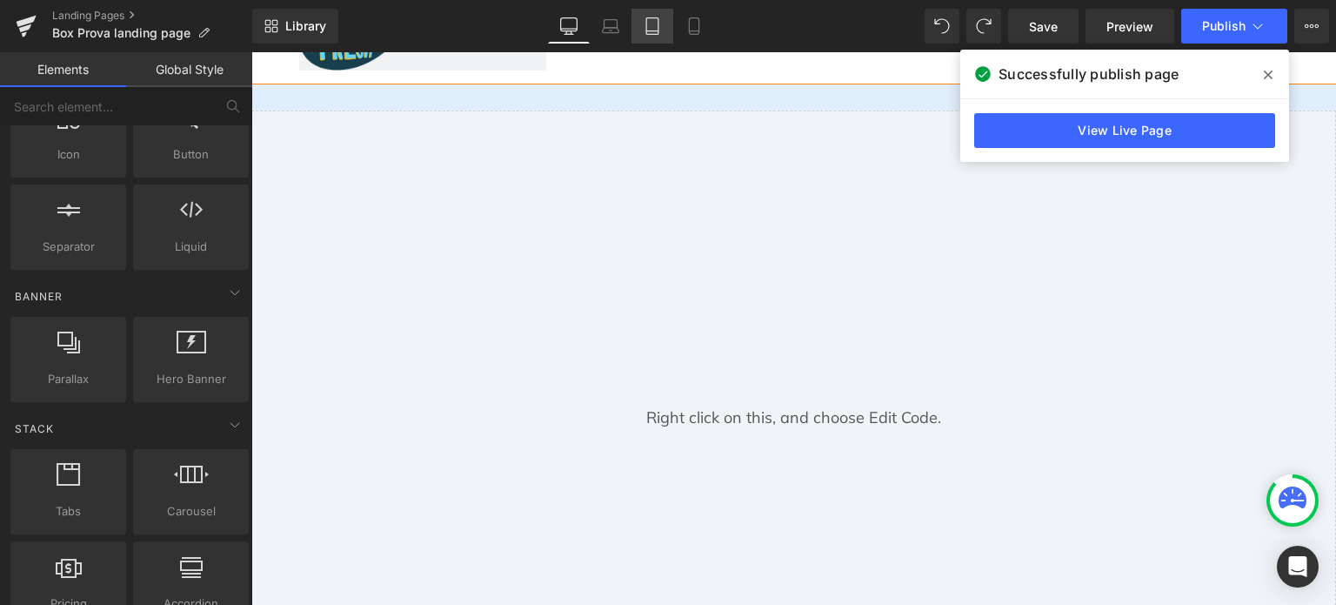
click at [656, 26] on icon at bounding box center [652, 26] width 12 height 17
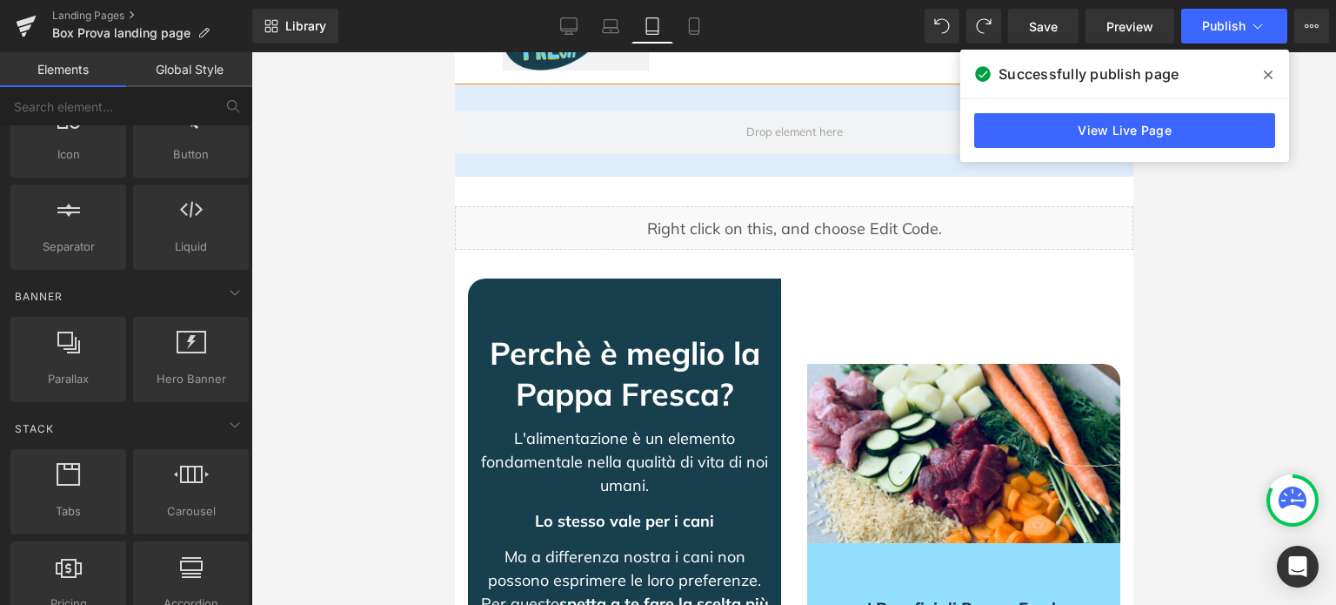
scroll to position [0, 0]
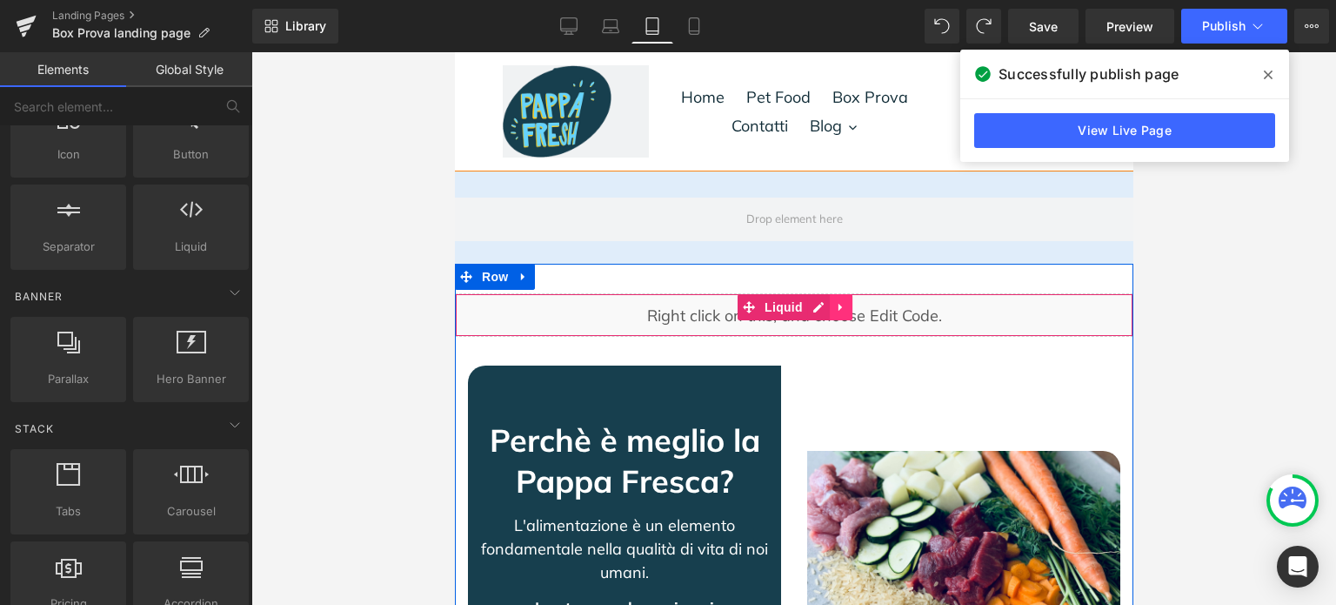
click at [835, 306] on icon at bounding box center [840, 306] width 12 height 13
click at [846, 306] on icon at bounding box center [852, 307] width 12 height 12
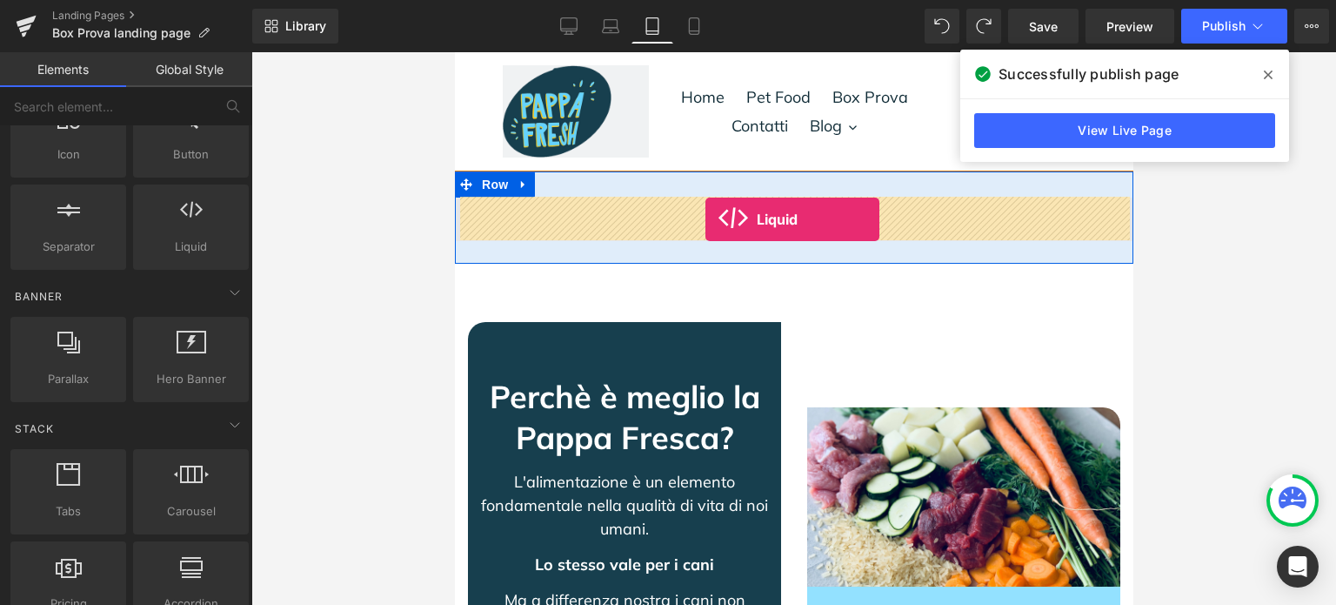
drag, startPoint x: 618, startPoint y: 293, endPoint x: 705, endPoint y: 219, distance: 114.2
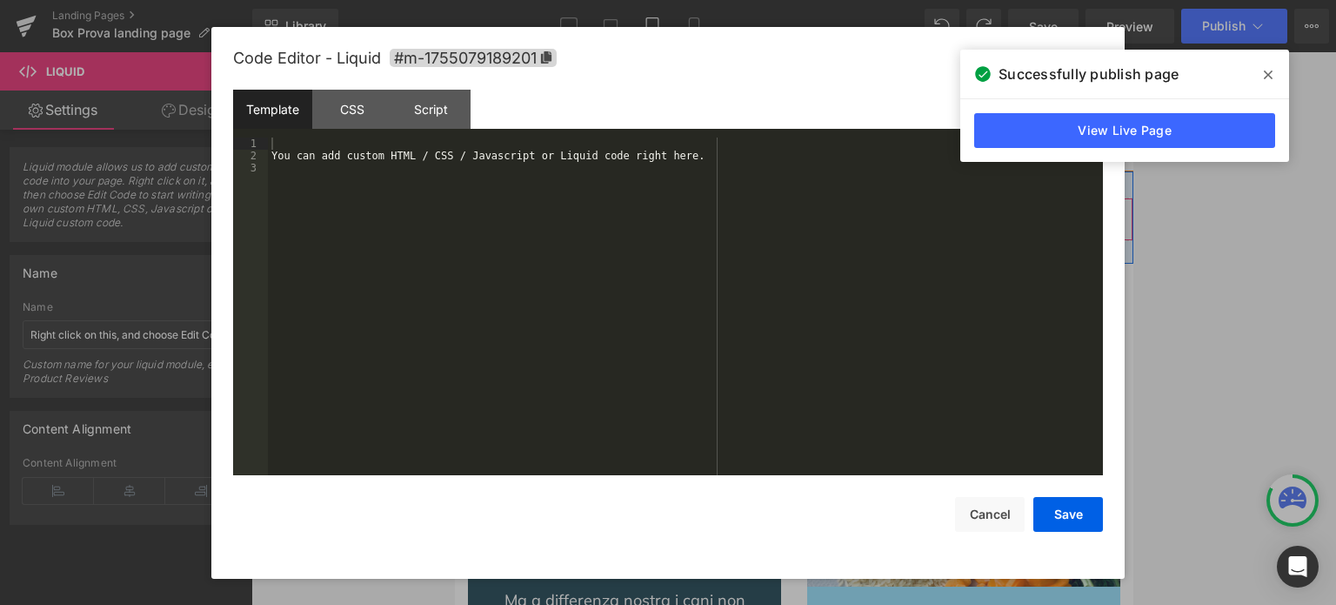
click at [807, 204] on div "Liquid" at bounding box center [793, 219] width 679 height 44
click at [759, 222] on div "You can add custom HTML / CSS / Javascript or Liquid code right here." at bounding box center [685, 319] width 835 height 364
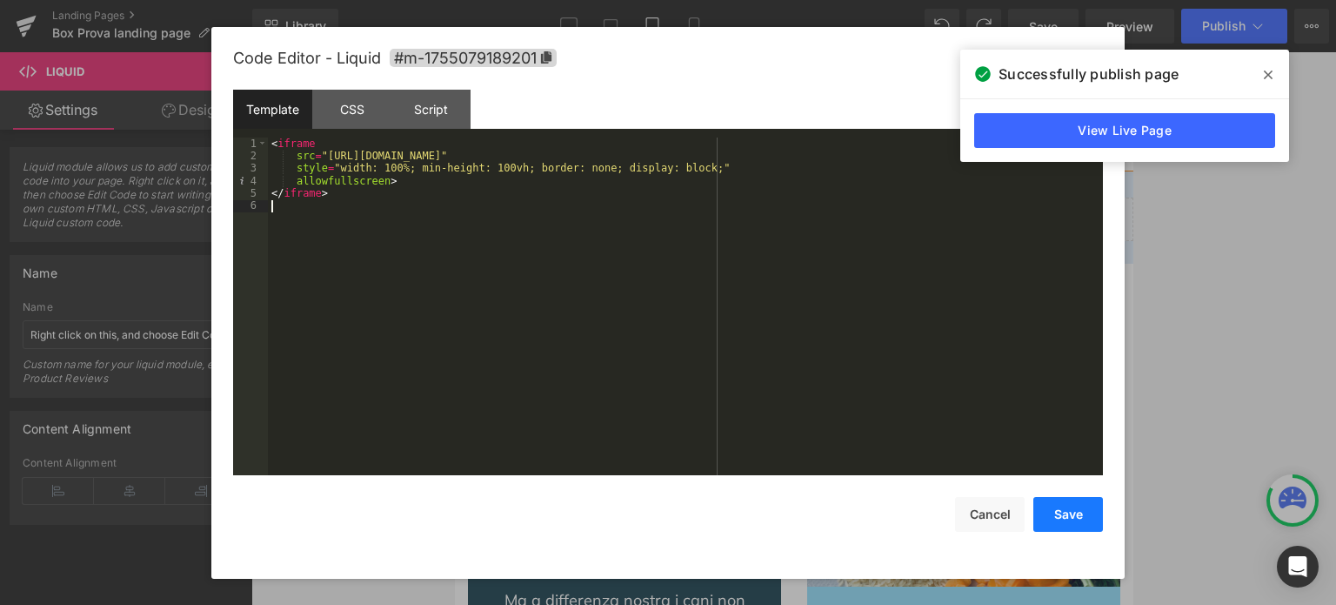
click at [1079, 514] on button "Save" at bounding box center [1069, 514] width 70 height 35
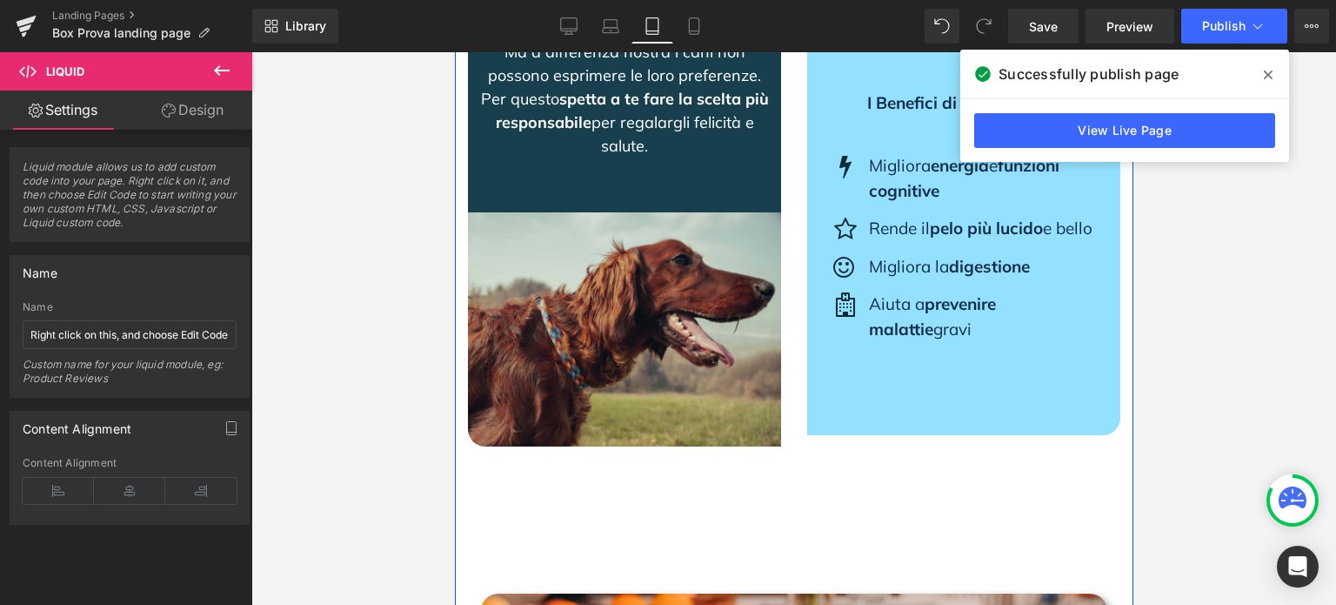
scroll to position [783, 0]
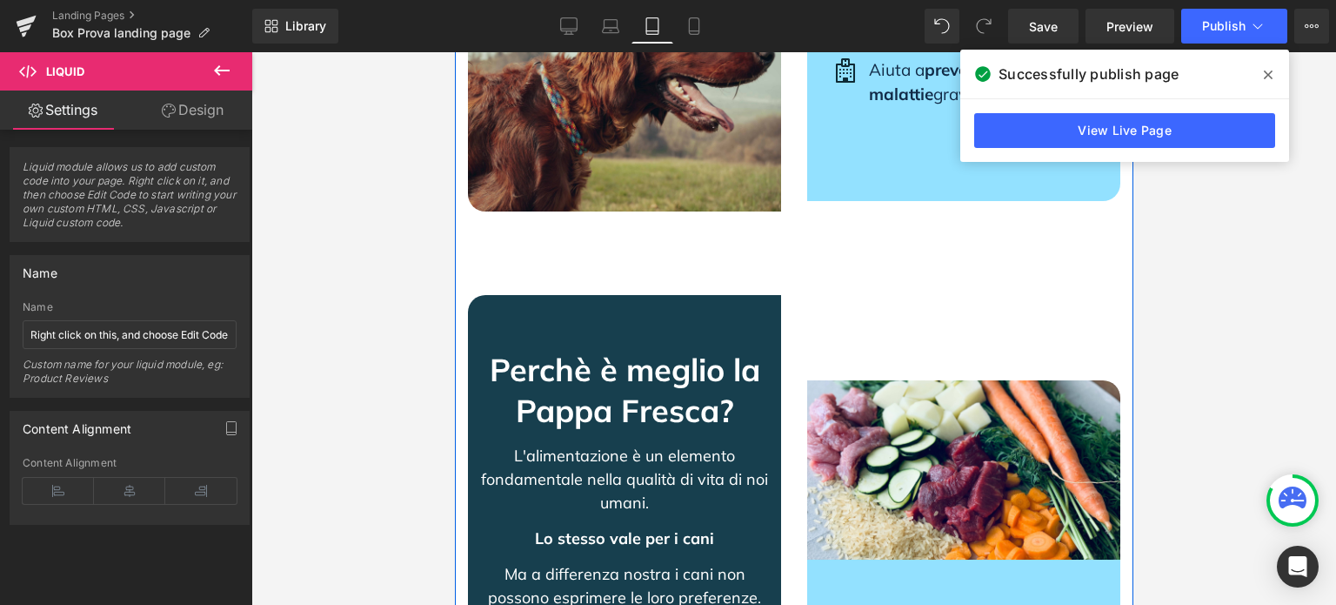
click at [638, 361] on div "Perchè è meglio [PERSON_NAME] Fresca? Text Block L'alimentazione è un elemento …" at bounding box center [623, 514] width 313 height 439
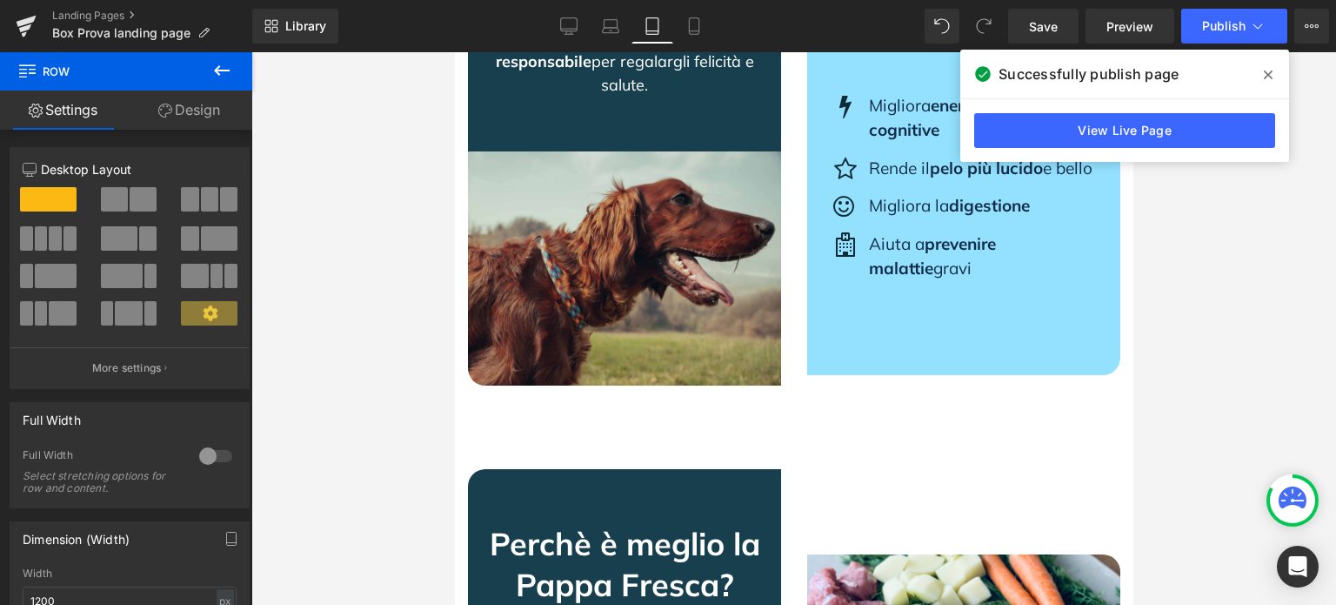
scroll to position [957, 0]
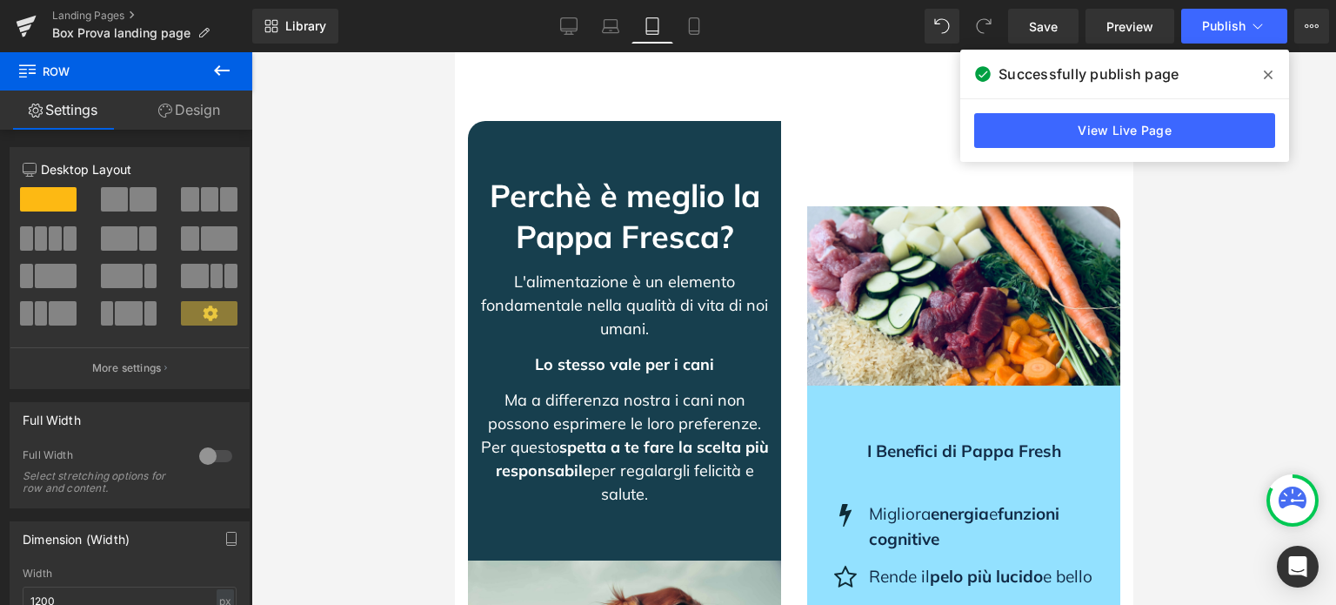
click at [669, 337] on div "L'alimentazione è un elemento fondamentale nella qualità di vita di noi umani." at bounding box center [623, 299] width 301 height 83
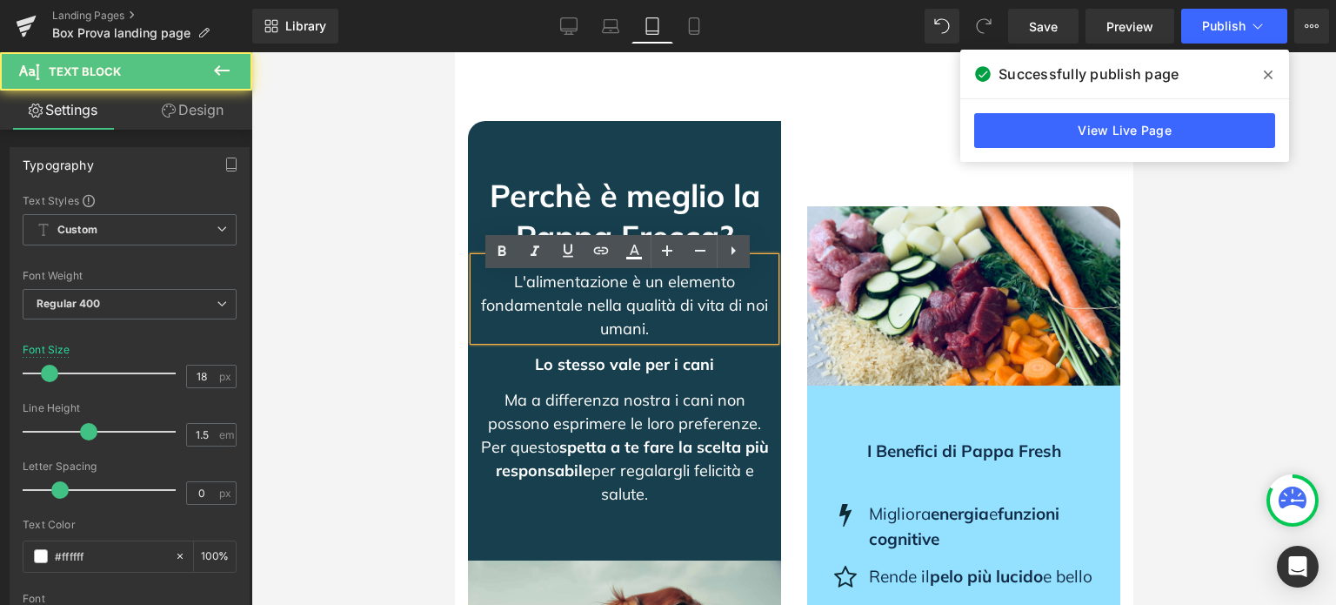
click at [825, 206] on div "Image I Benefici di Pappa Fresh Text Block Icon Migliora energia e funzioni cog…" at bounding box center [962, 452] width 339 height 662
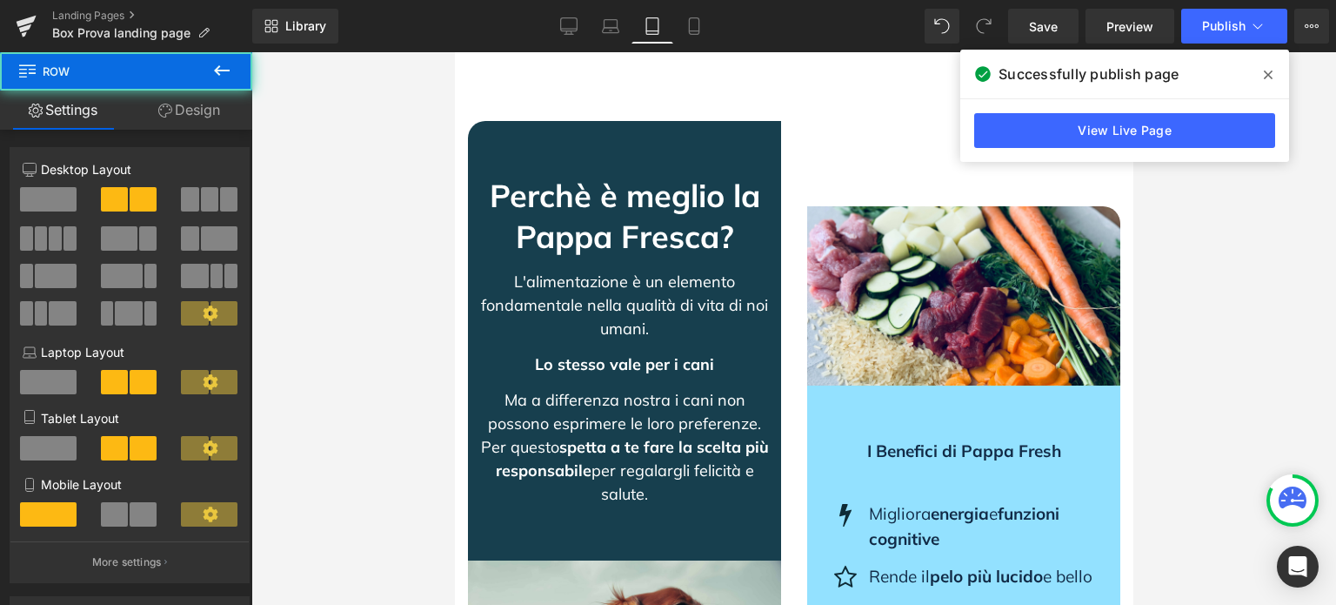
scroll to position [696, 0]
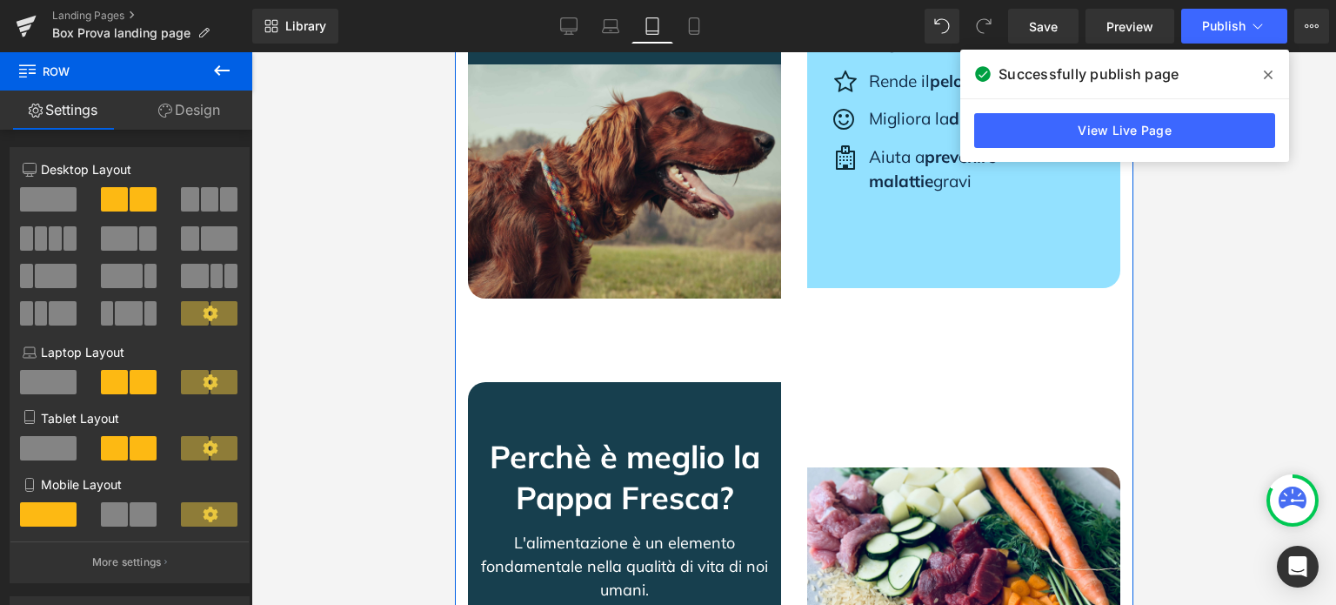
click at [523, 372] on link at bounding box center [523, 366] width 23 height 26
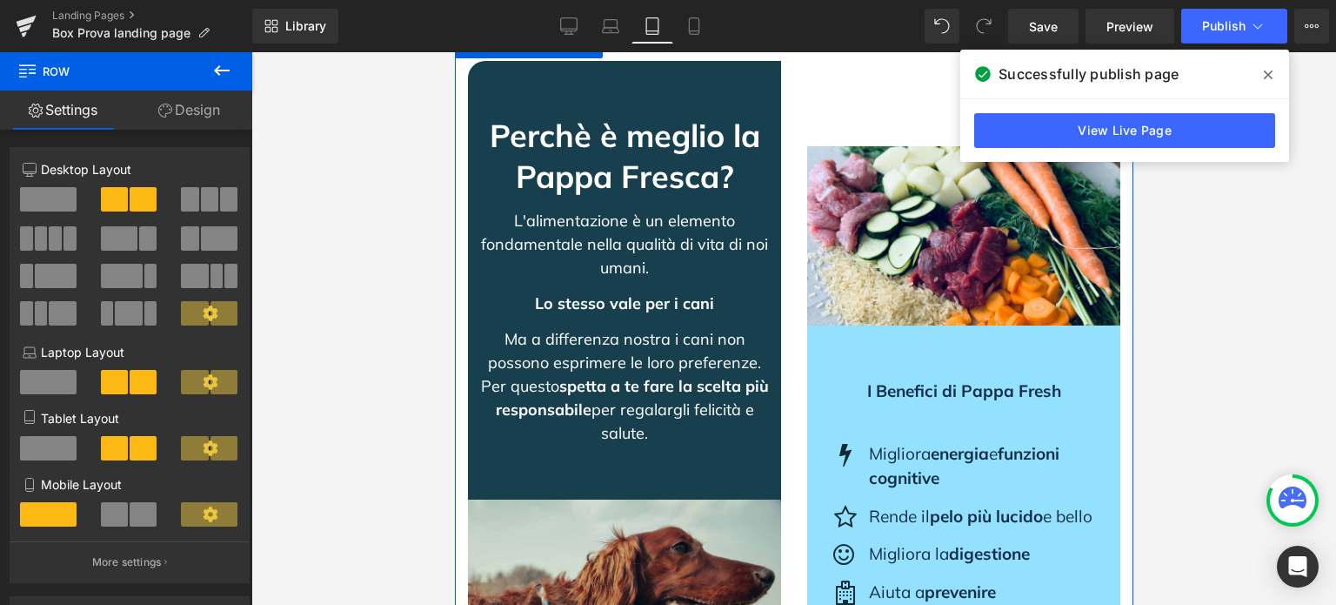
scroll to position [0, 0]
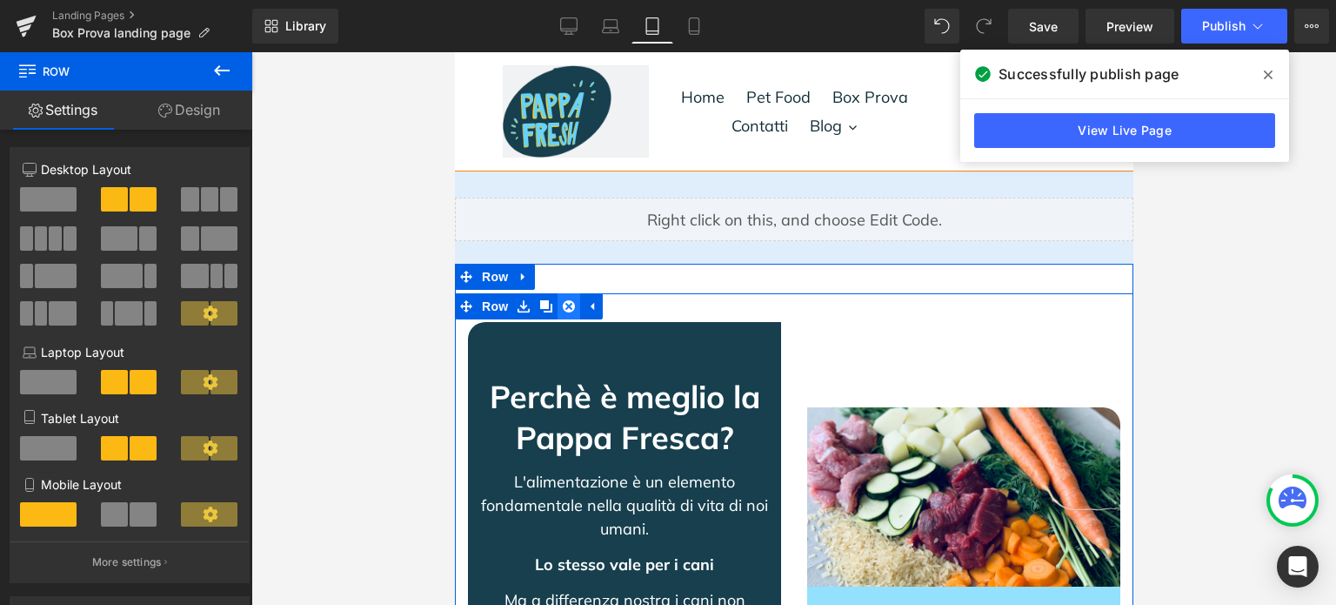
click at [565, 306] on icon at bounding box center [568, 306] width 12 height 12
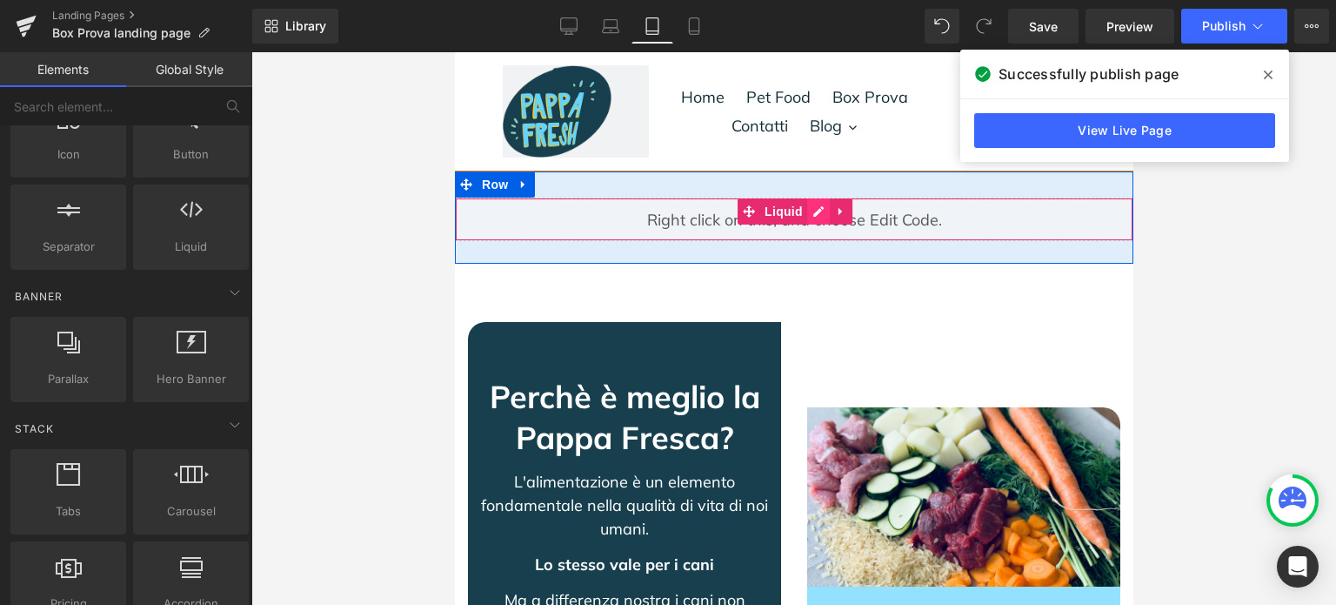
click at [815, 216] on div "Liquid" at bounding box center [793, 219] width 679 height 44
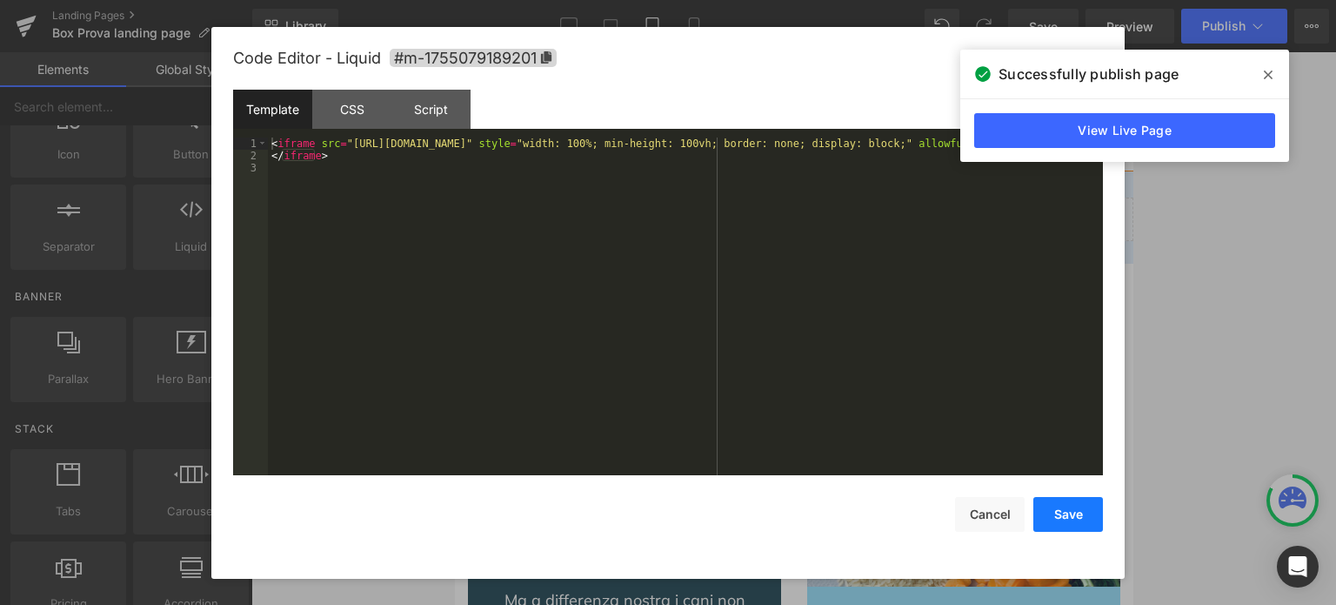
click at [1099, 528] on button "Save" at bounding box center [1069, 514] width 70 height 35
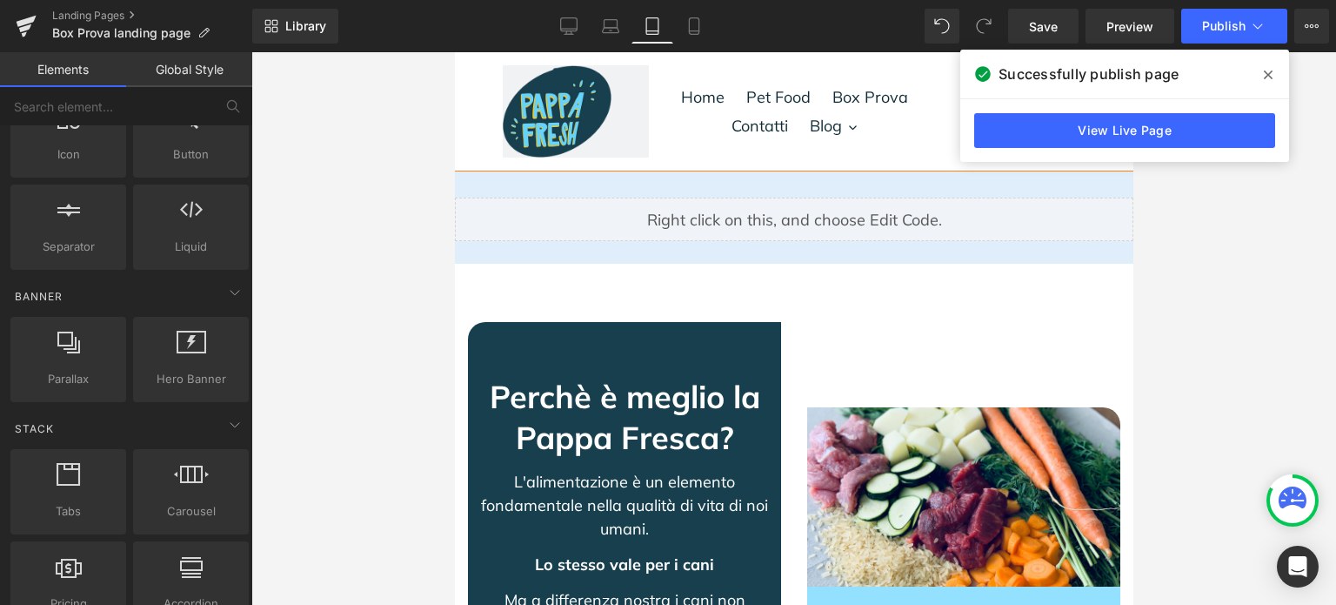
click at [1256, 78] on span at bounding box center [1269, 75] width 28 height 28
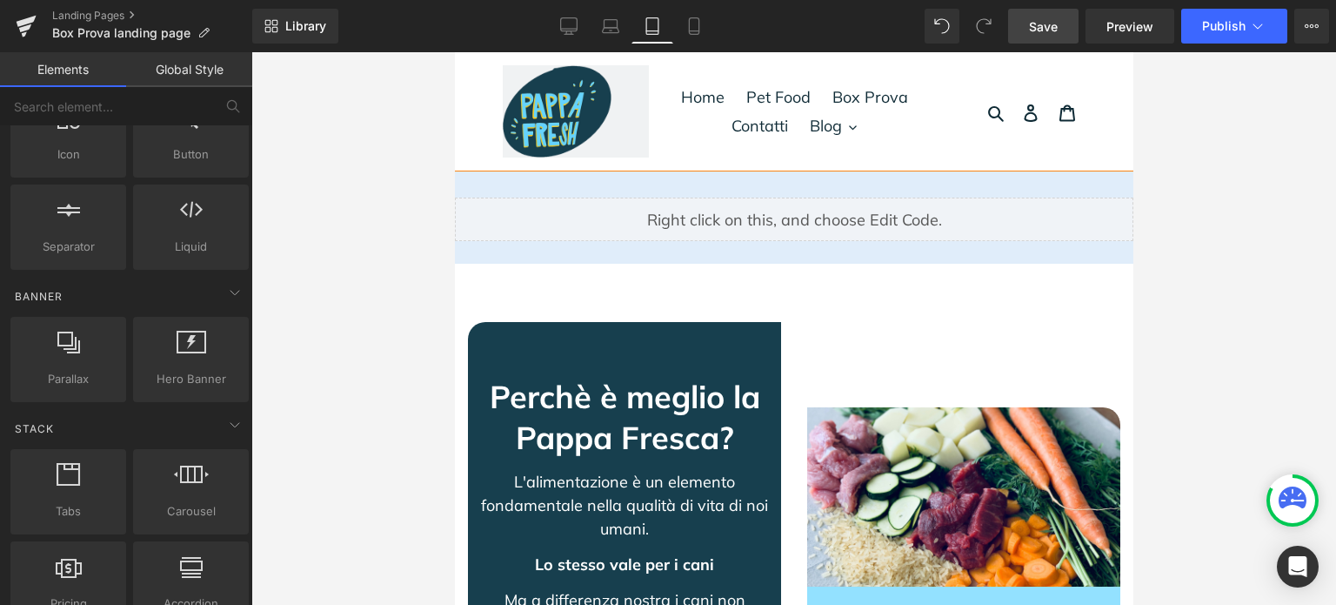
click at [1051, 25] on span "Save" at bounding box center [1043, 26] width 29 height 18
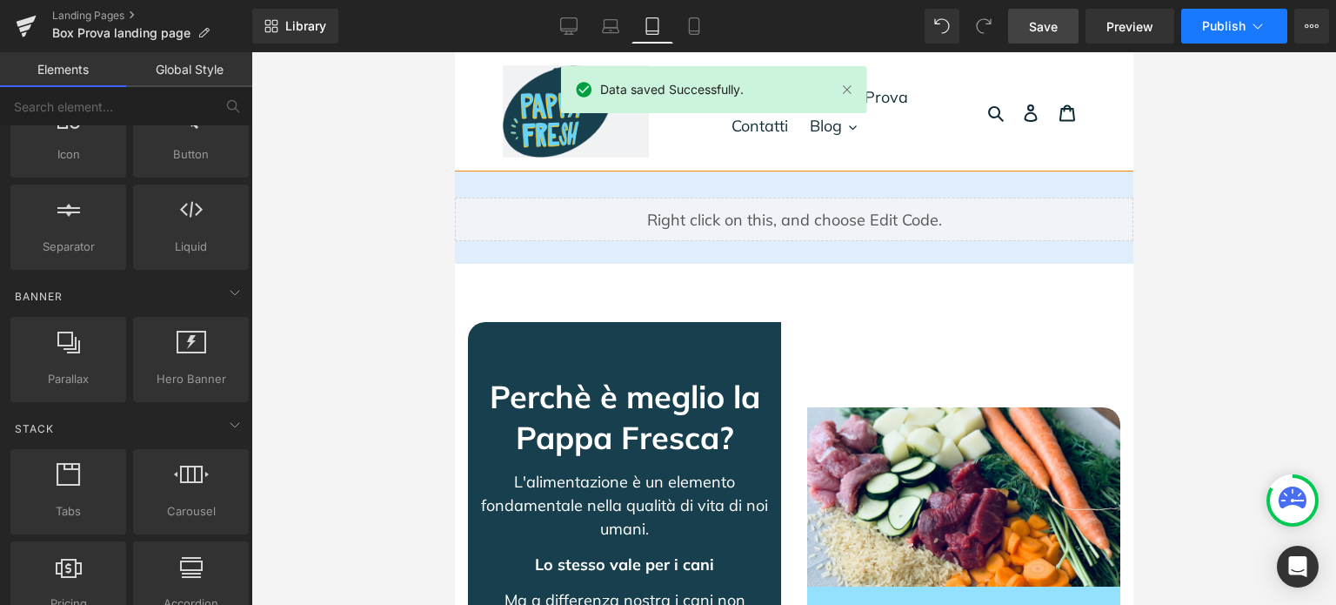
click at [1222, 27] on span "Publish" at bounding box center [1224, 26] width 44 height 14
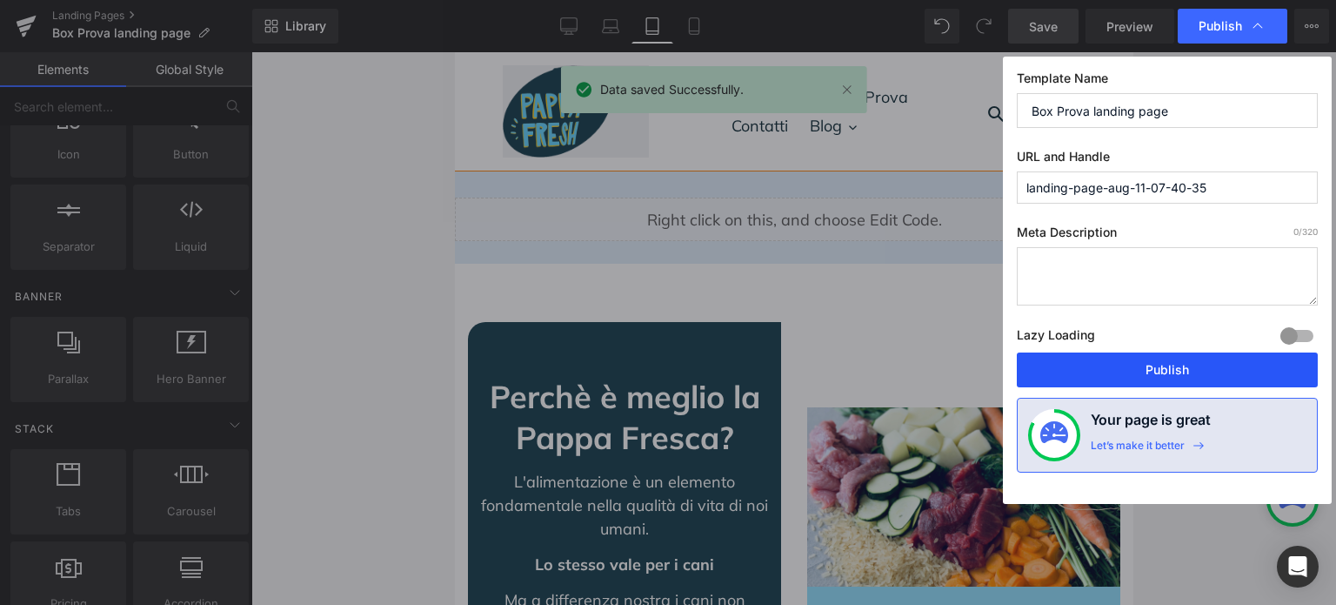
click at [1155, 371] on button "Publish" at bounding box center [1167, 369] width 301 height 35
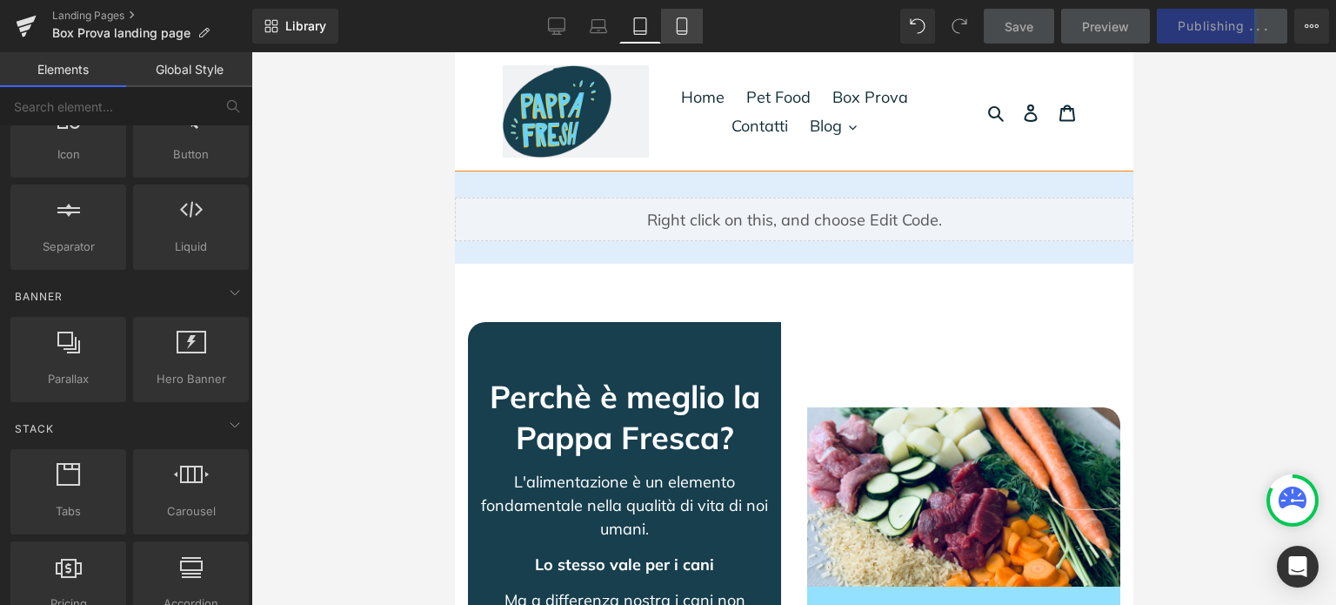
click at [678, 16] on link "Mobile" at bounding box center [682, 26] width 42 height 35
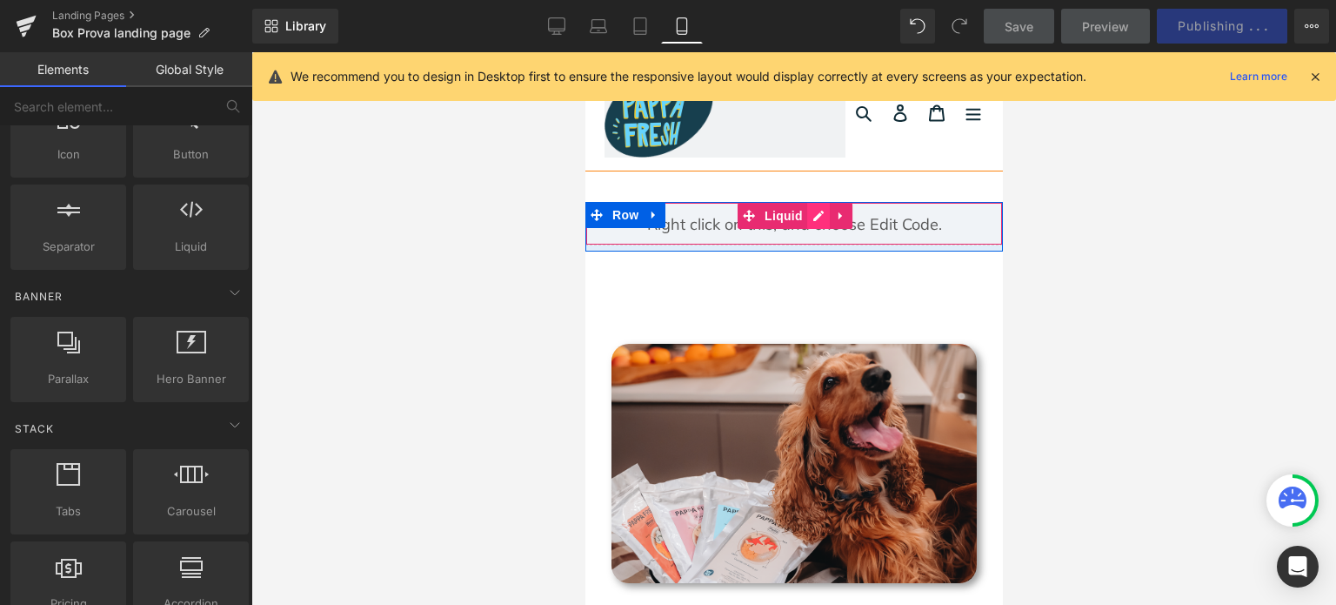
click at [808, 217] on div "Liquid" at bounding box center [794, 224] width 418 height 44
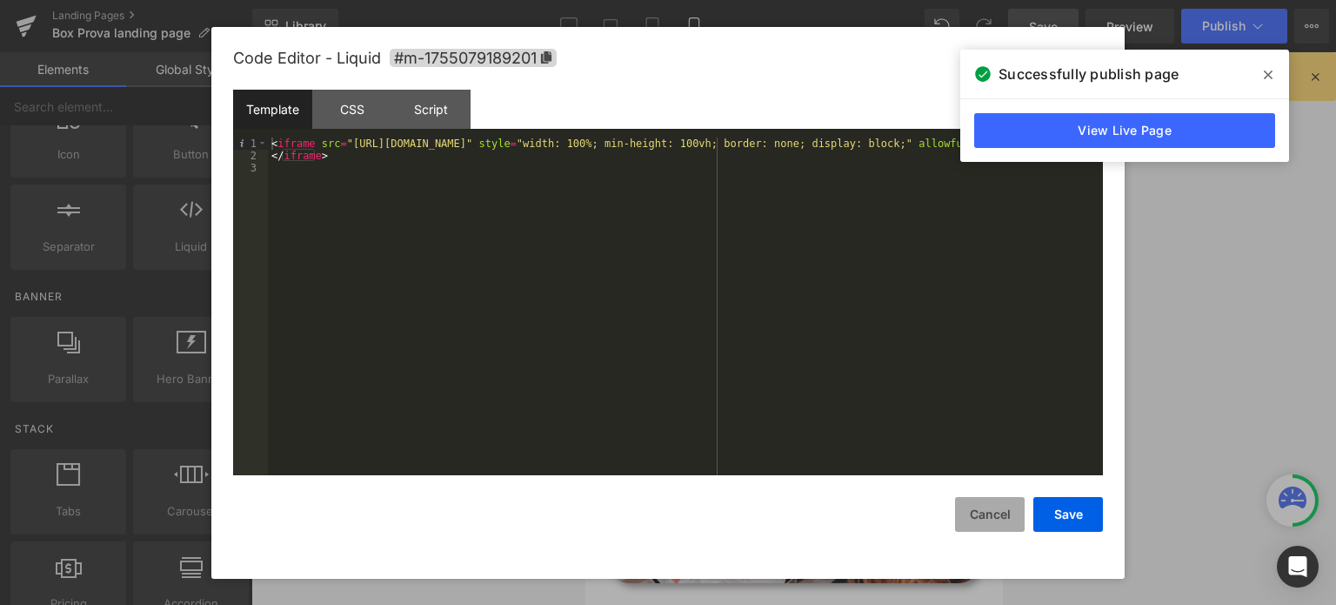
click at [993, 514] on button "Cancel" at bounding box center [990, 514] width 70 height 35
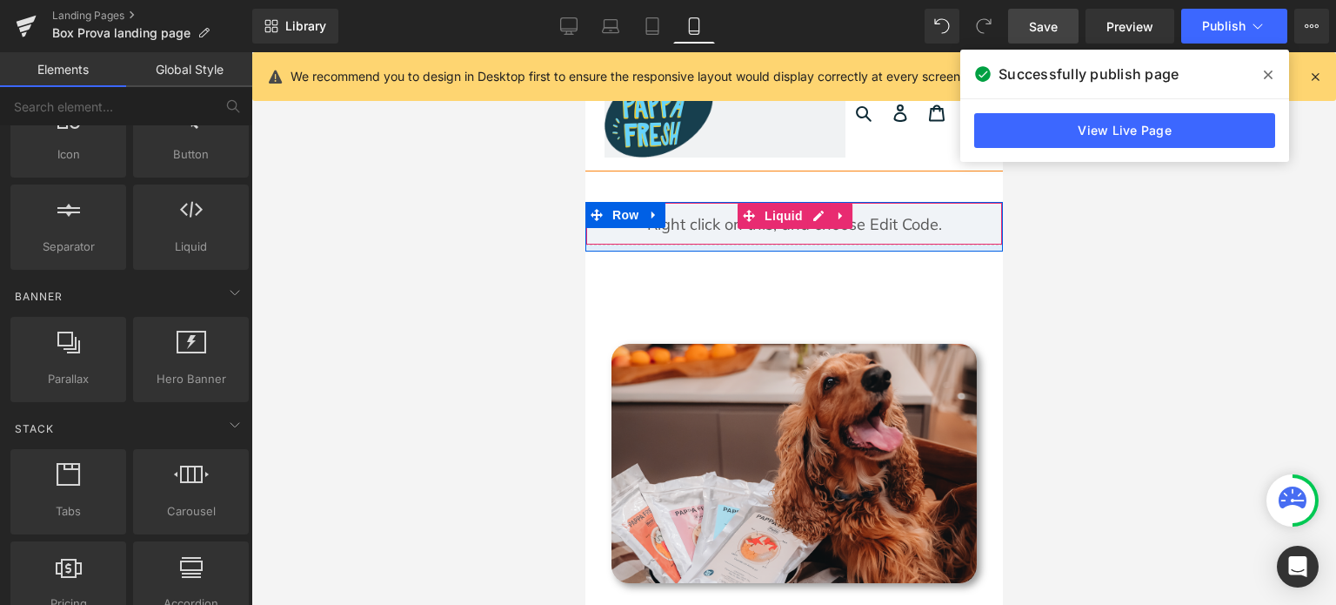
click at [805, 222] on div "Liquid" at bounding box center [794, 224] width 418 height 44
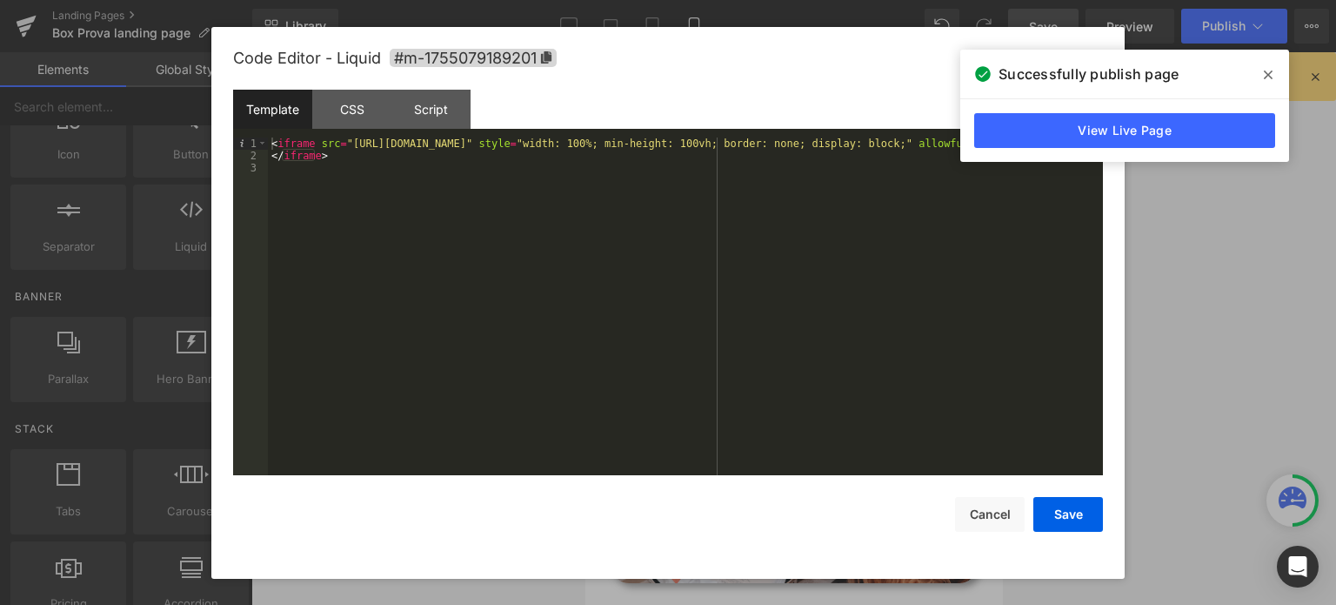
click at [766, 295] on div "< iframe src = "[URL][DOMAIN_NAME]" style = "width: 100%; min-height: 100vh; bo…" at bounding box center [685, 319] width 835 height 364
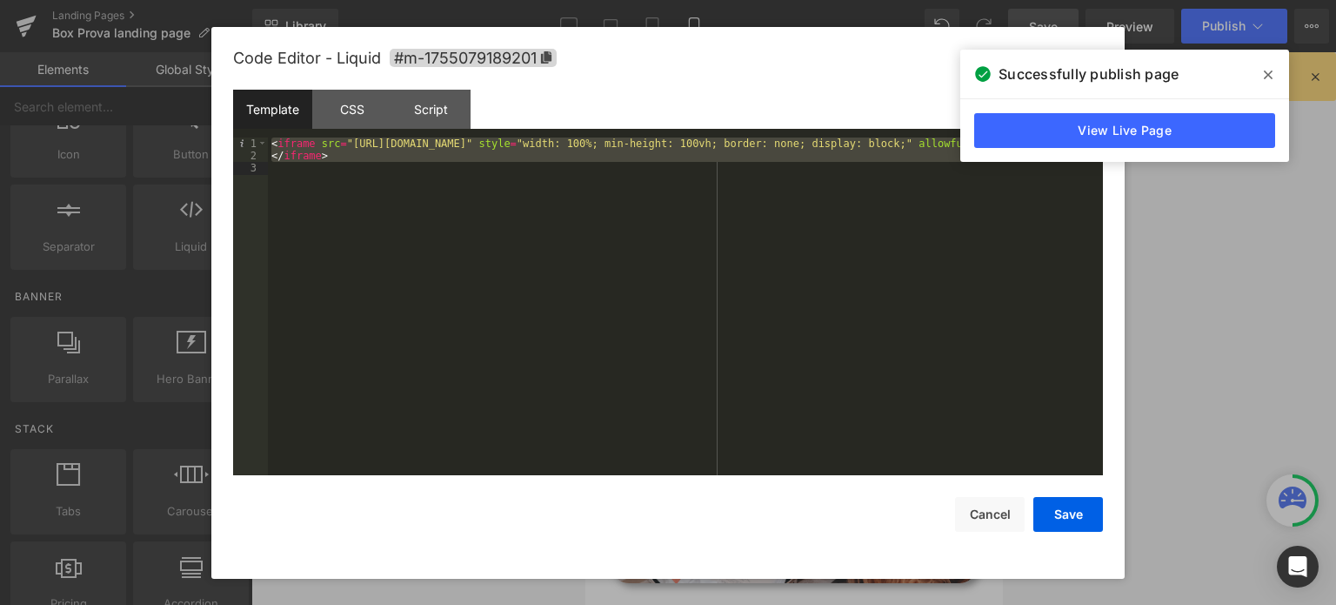
click at [661, 171] on div "< iframe src = "[URL][DOMAIN_NAME]" style = "width: 100%; min-height: 100vh; bo…" at bounding box center [685, 306] width 835 height 338
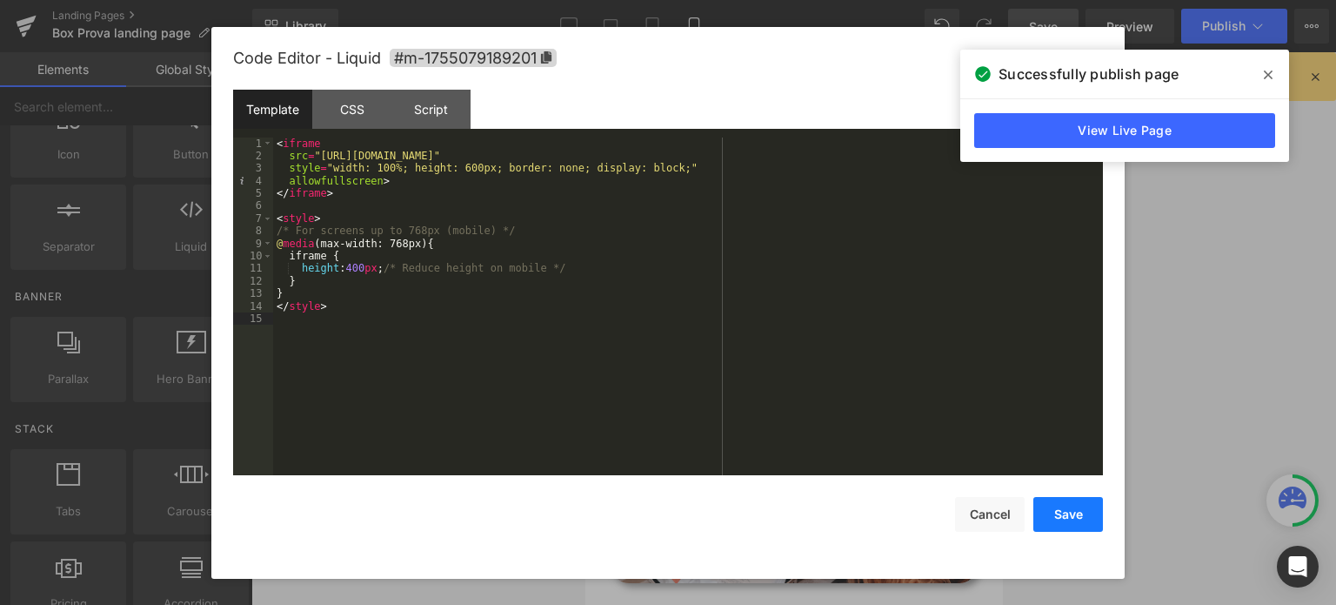
click at [1087, 509] on button "Save" at bounding box center [1069, 514] width 70 height 35
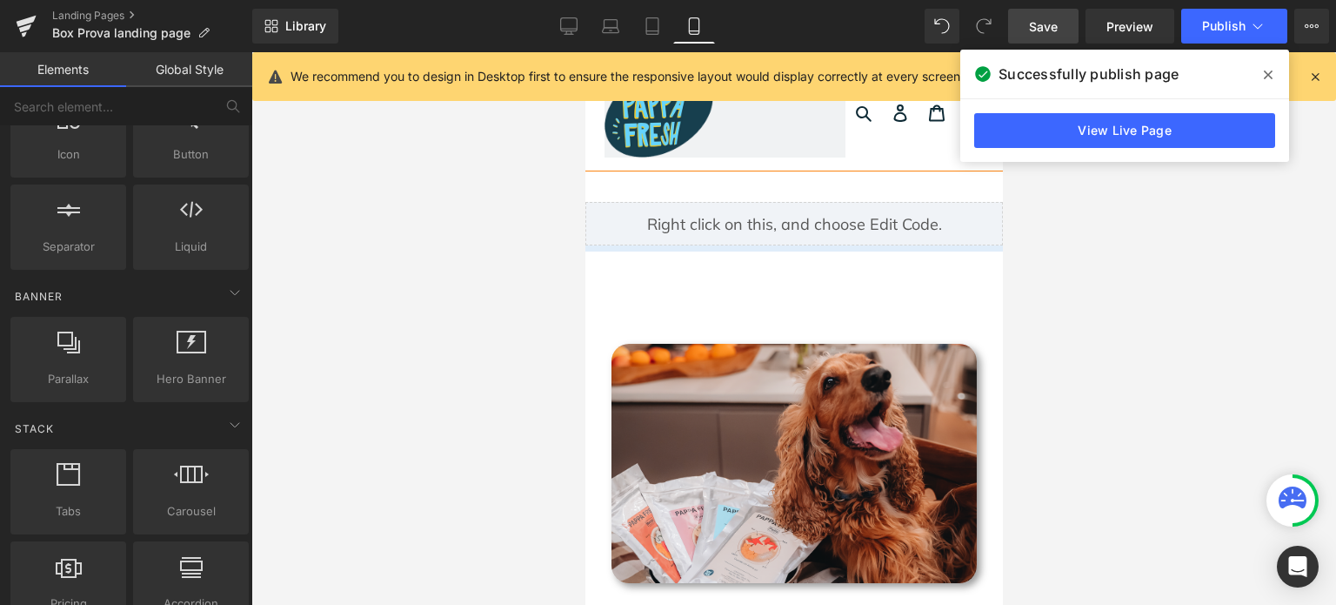
click at [1274, 79] on span at bounding box center [1269, 75] width 28 height 28
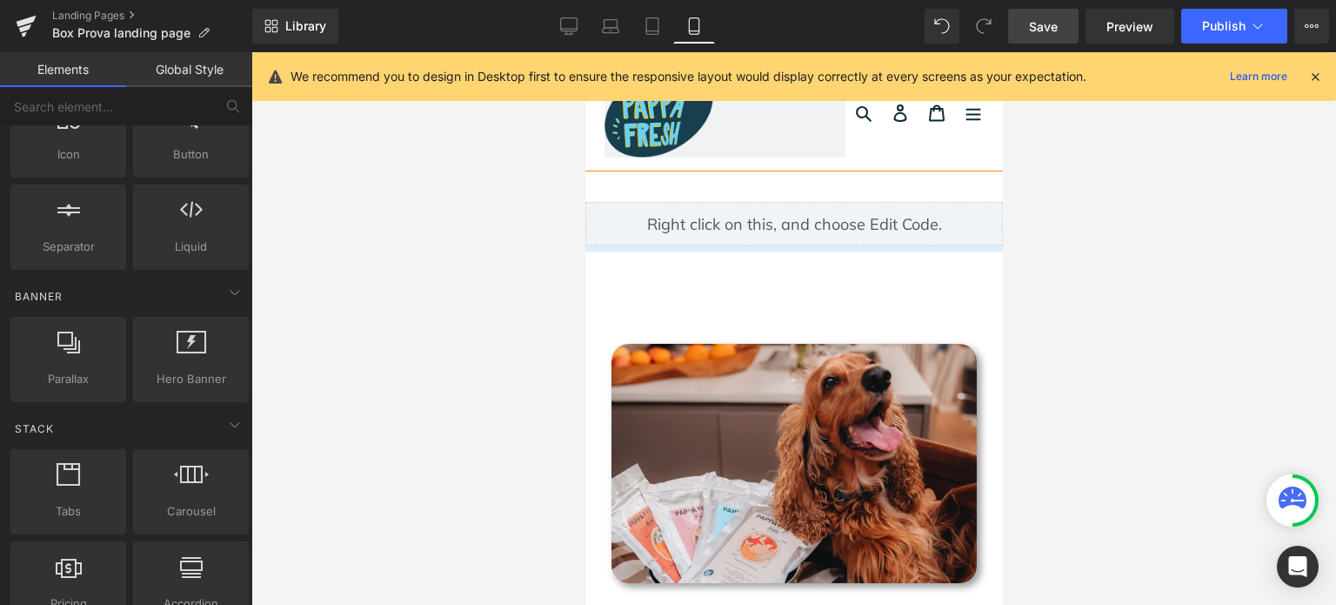
click at [1051, 20] on span "Save" at bounding box center [1043, 26] width 29 height 18
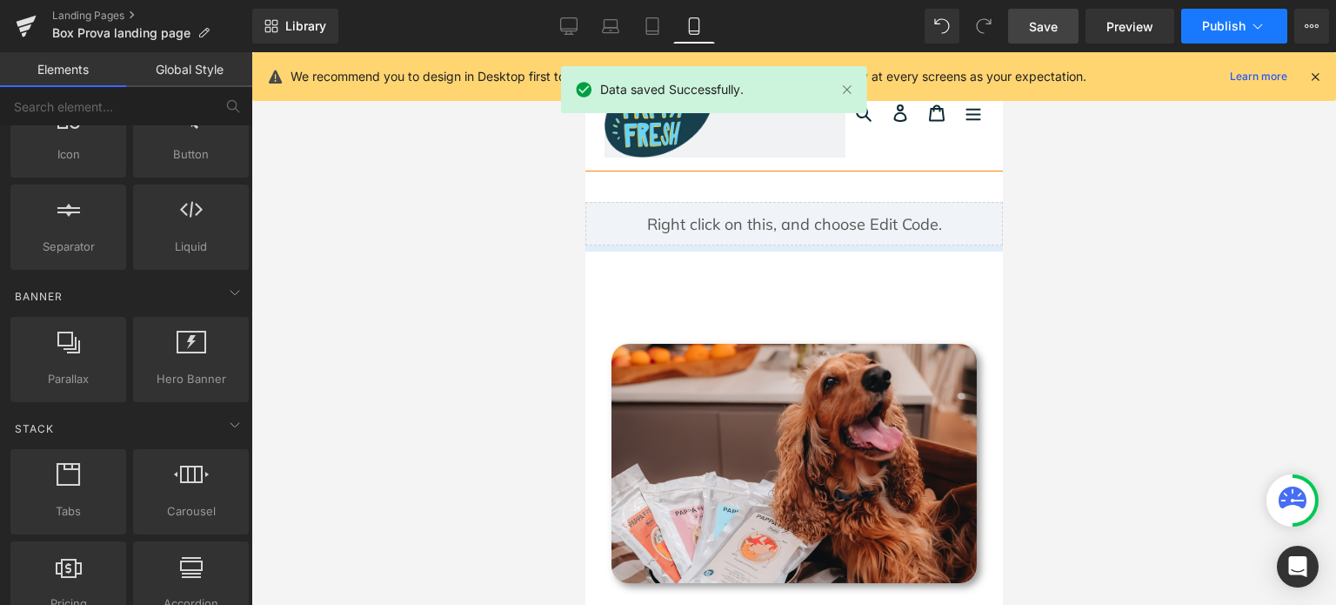
click at [1215, 12] on button "Publish" at bounding box center [1234, 26] width 106 height 35
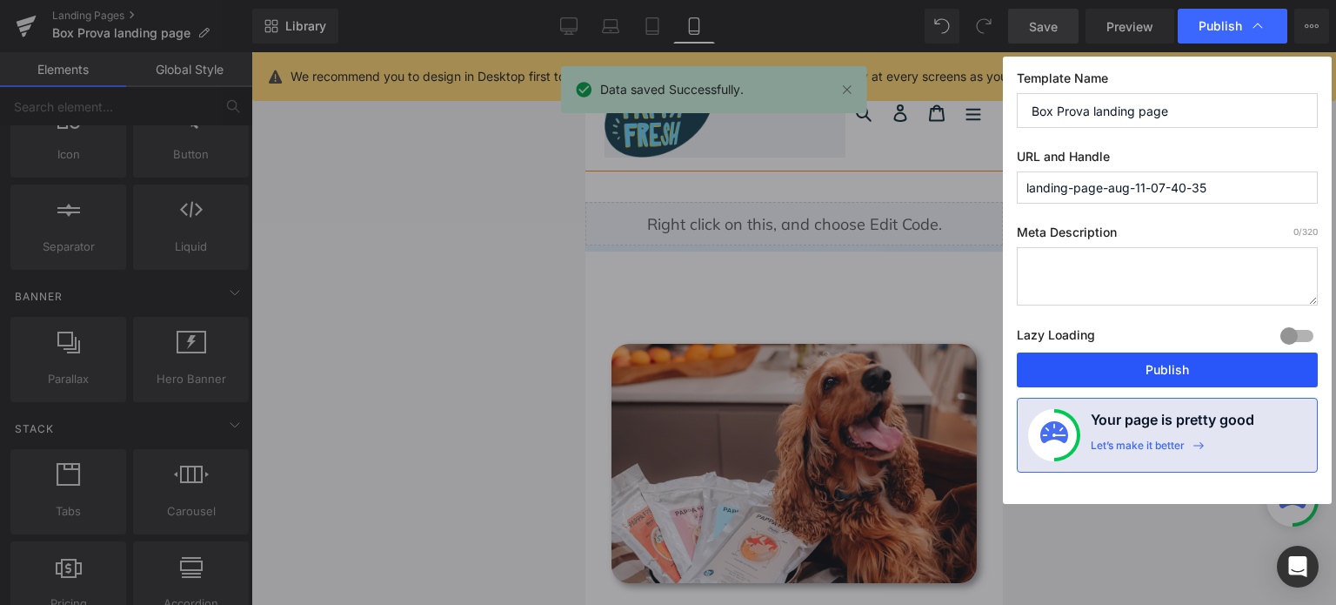
click at [1187, 373] on button "Publish" at bounding box center [1167, 369] width 301 height 35
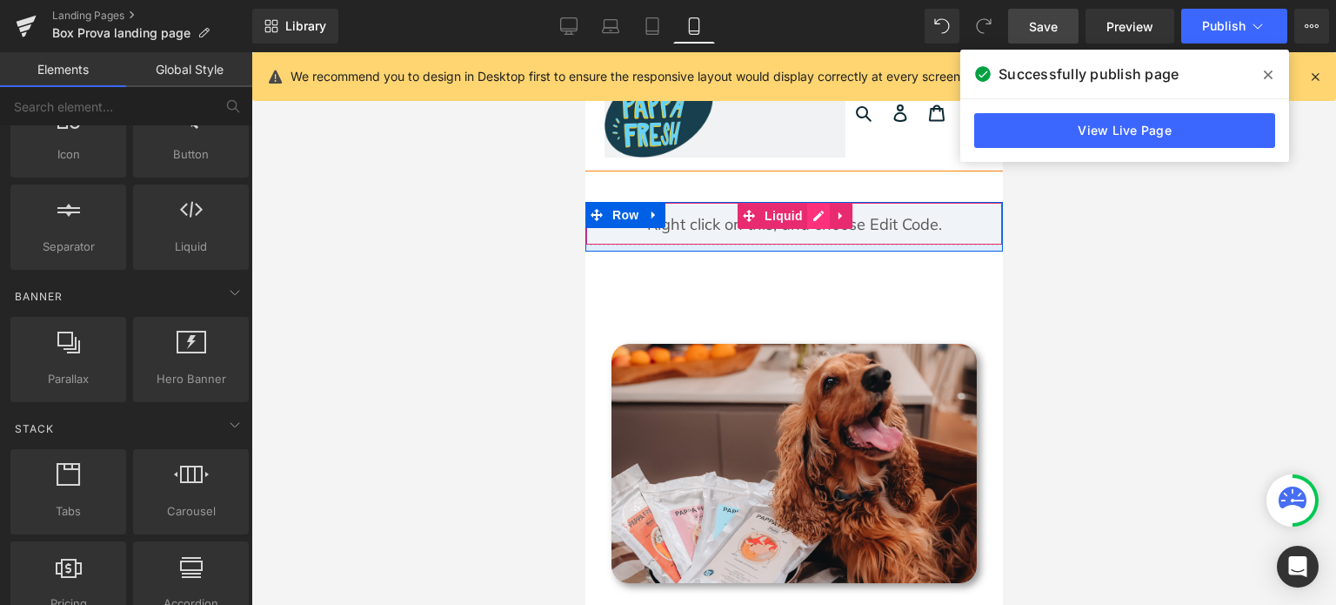
click at [805, 217] on div "Liquid" at bounding box center [794, 224] width 418 height 44
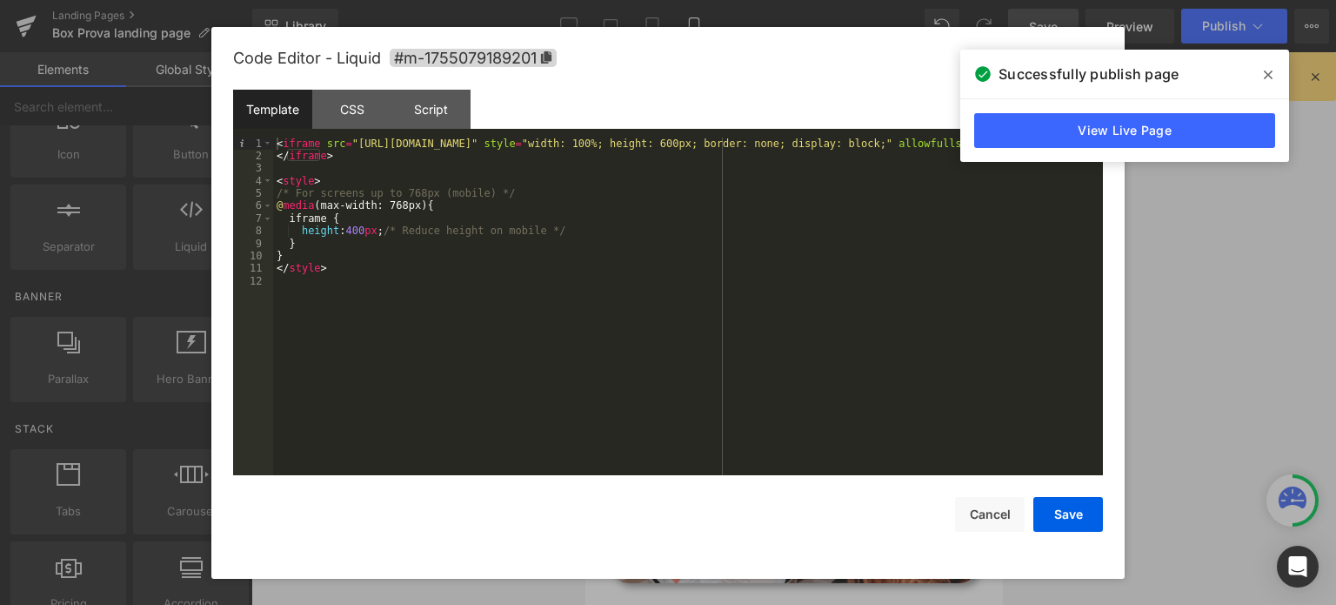
click at [351, 230] on div "< iframe src = "[URL][DOMAIN_NAME]" style = "width: 100%; height: 600px; border…" at bounding box center [688, 319] width 830 height 364
click at [1062, 512] on button "Save" at bounding box center [1069, 514] width 70 height 35
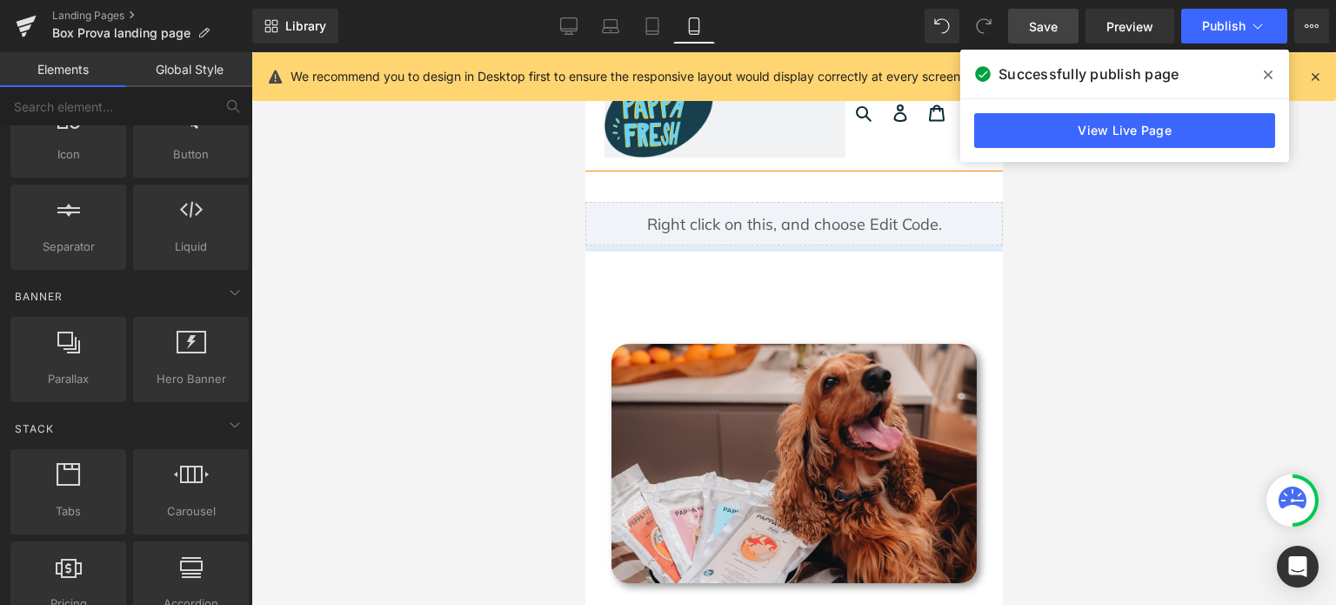
click at [1048, 30] on span "Save" at bounding box center [1043, 26] width 29 height 18
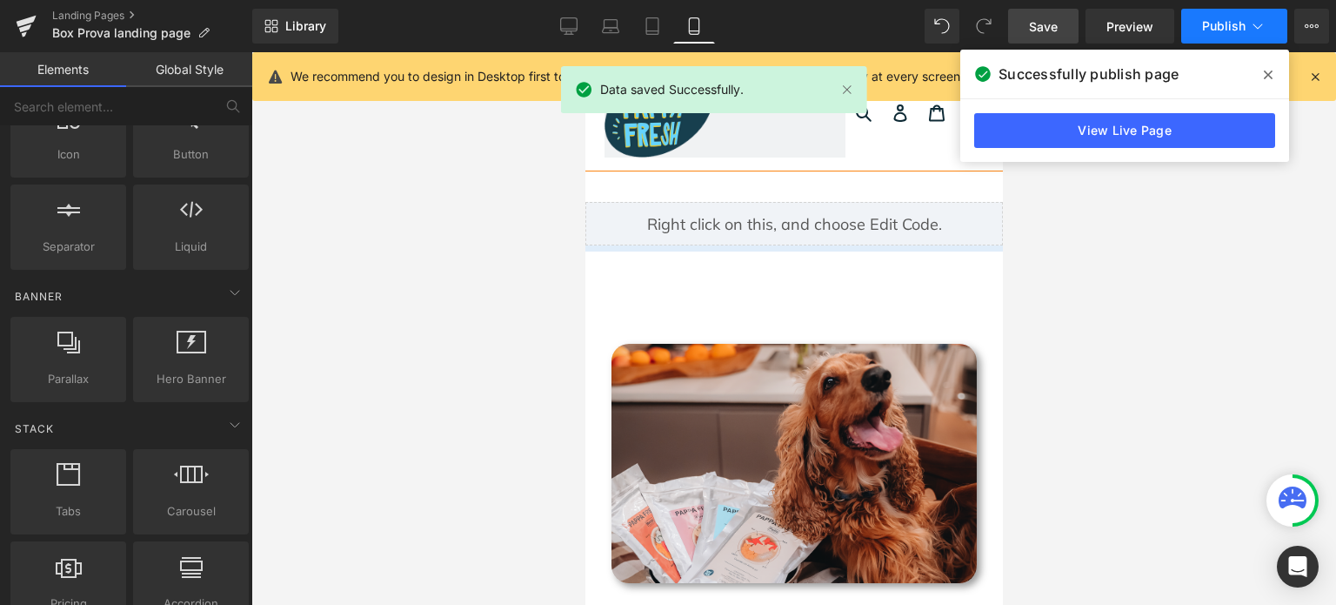
click at [1222, 23] on span "Publish" at bounding box center [1224, 26] width 44 height 14
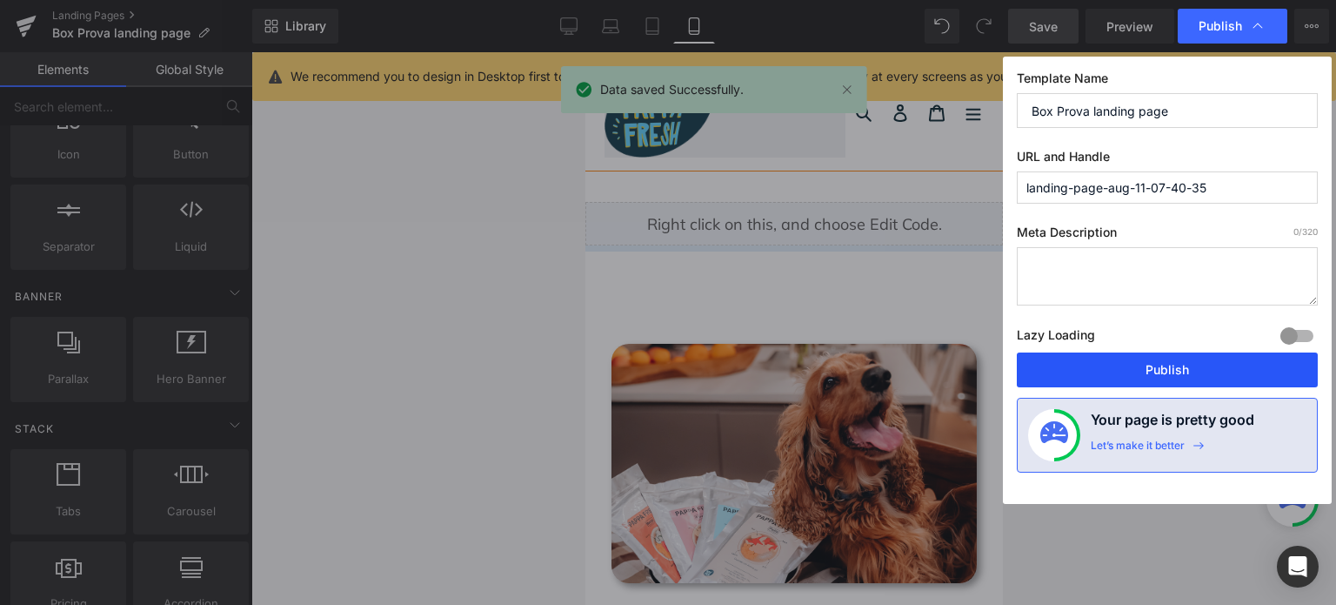
click at [1146, 358] on button "Publish" at bounding box center [1167, 369] width 301 height 35
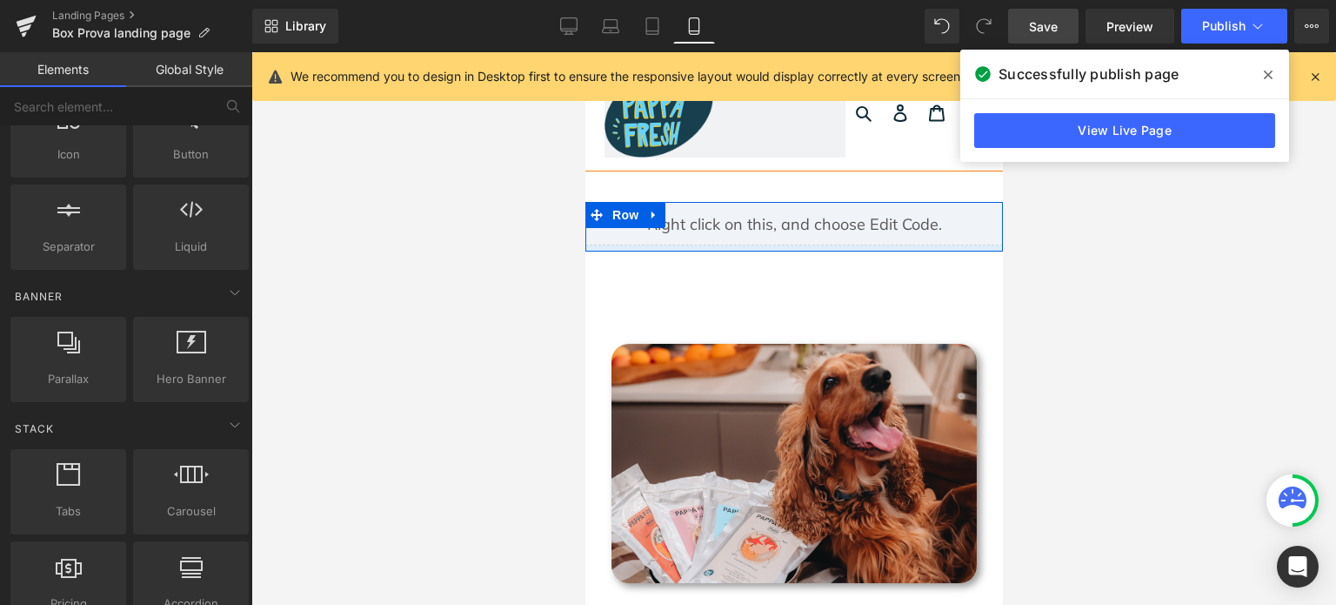
click at [807, 213] on div "Liquid" at bounding box center [794, 224] width 418 height 44
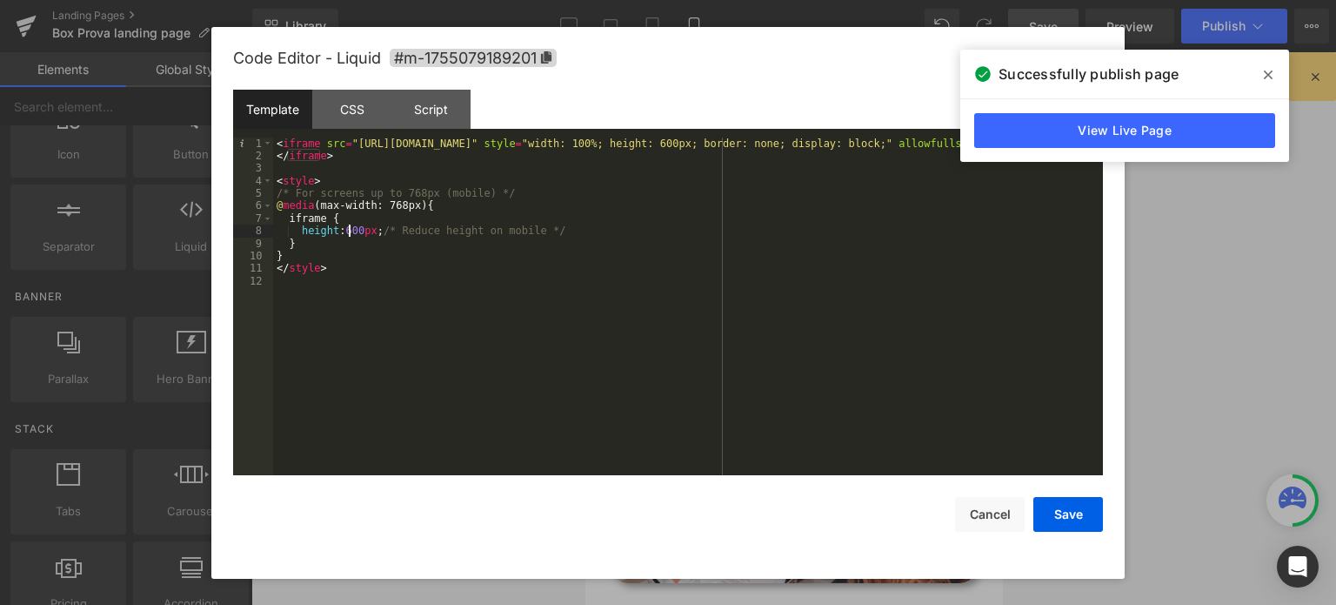
click at [349, 228] on div "< iframe src = "[URL][DOMAIN_NAME]" style = "width: 100%; height: 600px; border…" at bounding box center [688, 319] width 830 height 364
click at [1066, 500] on button "Save" at bounding box center [1069, 514] width 70 height 35
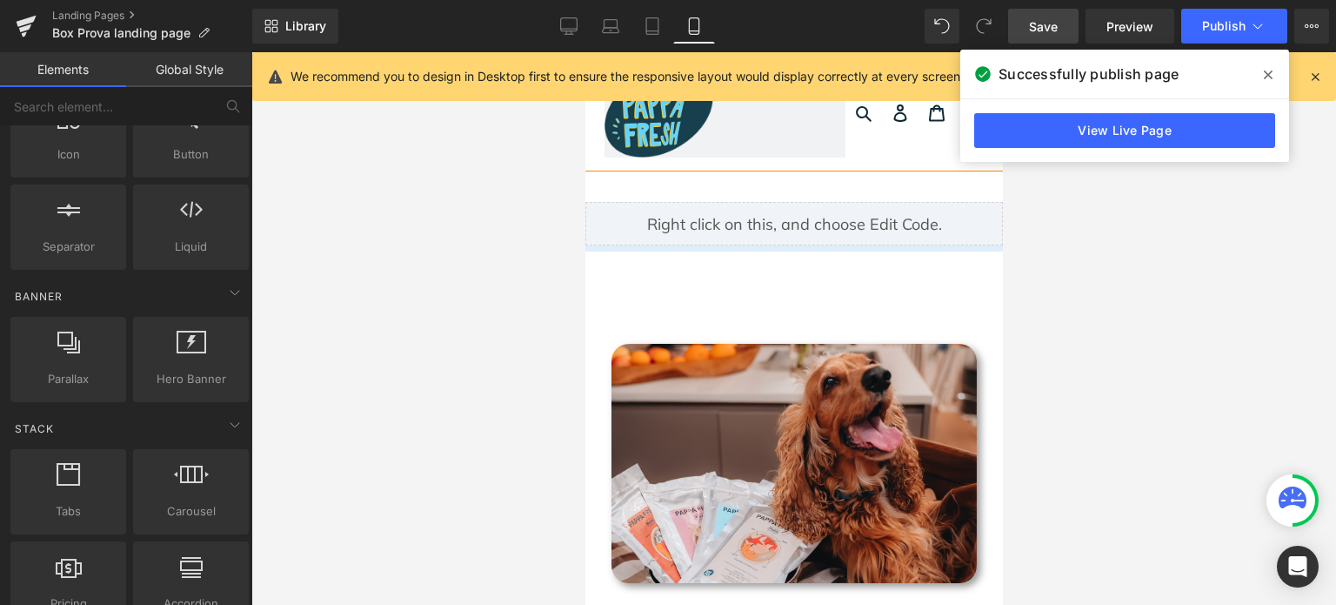
click at [1046, 21] on span "Save" at bounding box center [1043, 26] width 29 height 18
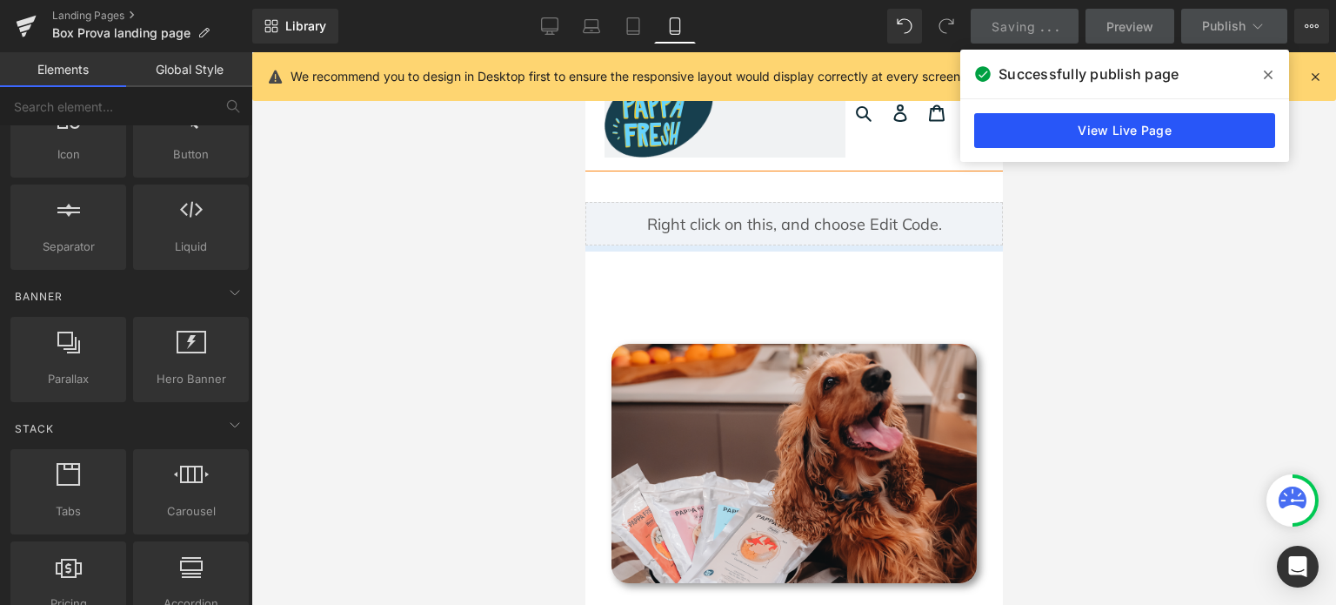
click at [1176, 135] on link "View Live Page" at bounding box center [1124, 130] width 301 height 35
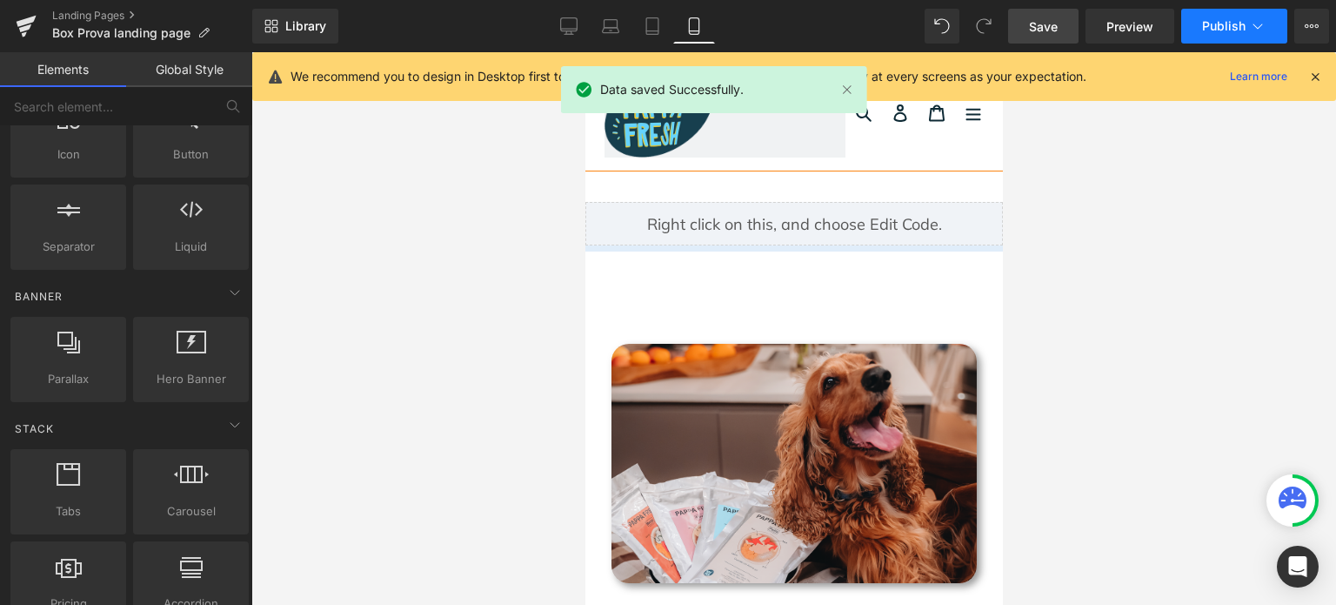
click at [1225, 35] on button "Publish" at bounding box center [1234, 26] width 106 height 35
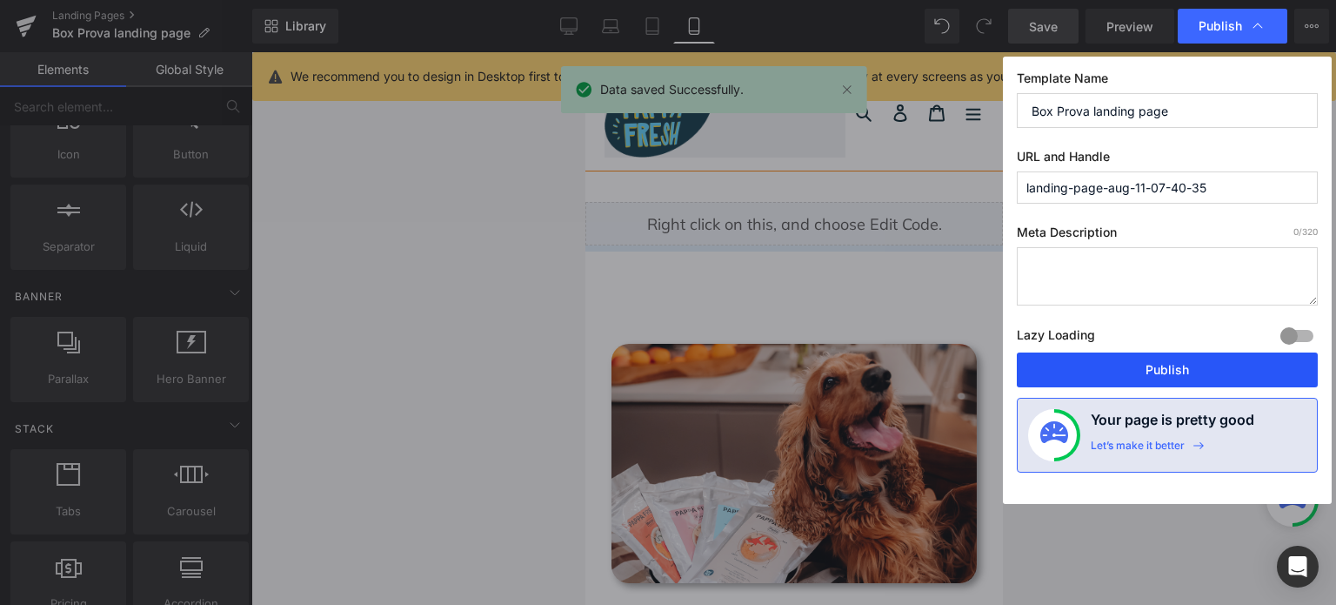
click at [1196, 372] on button "Publish" at bounding box center [1167, 369] width 301 height 35
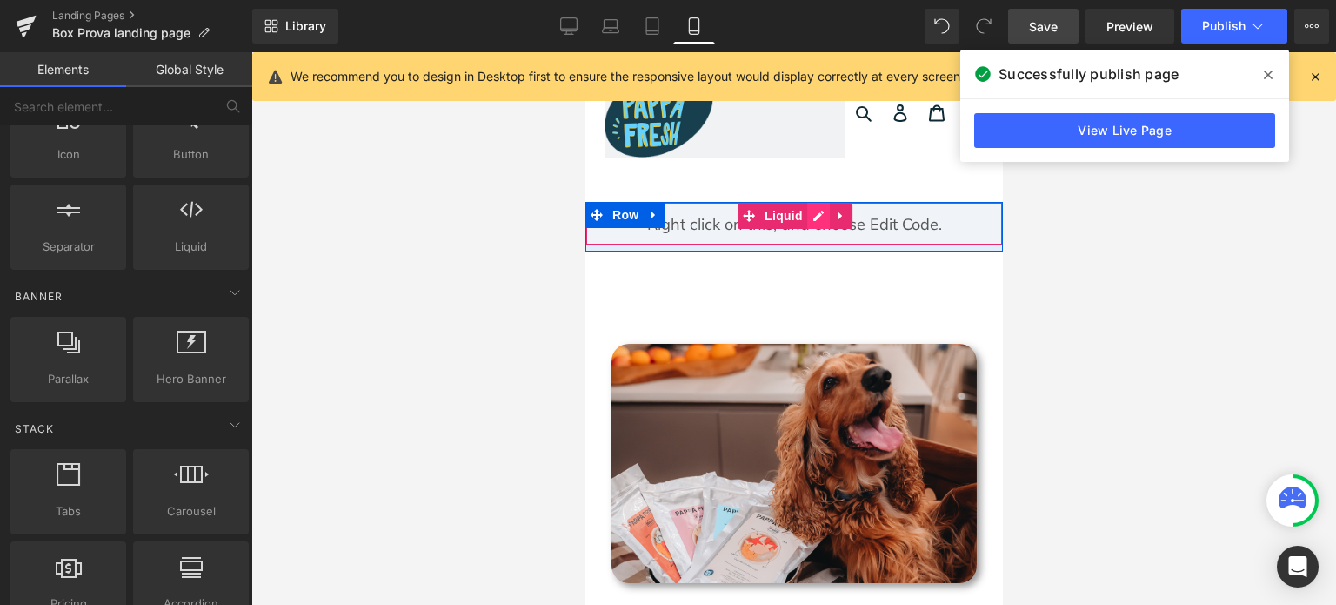
click at [805, 218] on div "Liquid" at bounding box center [794, 224] width 418 height 44
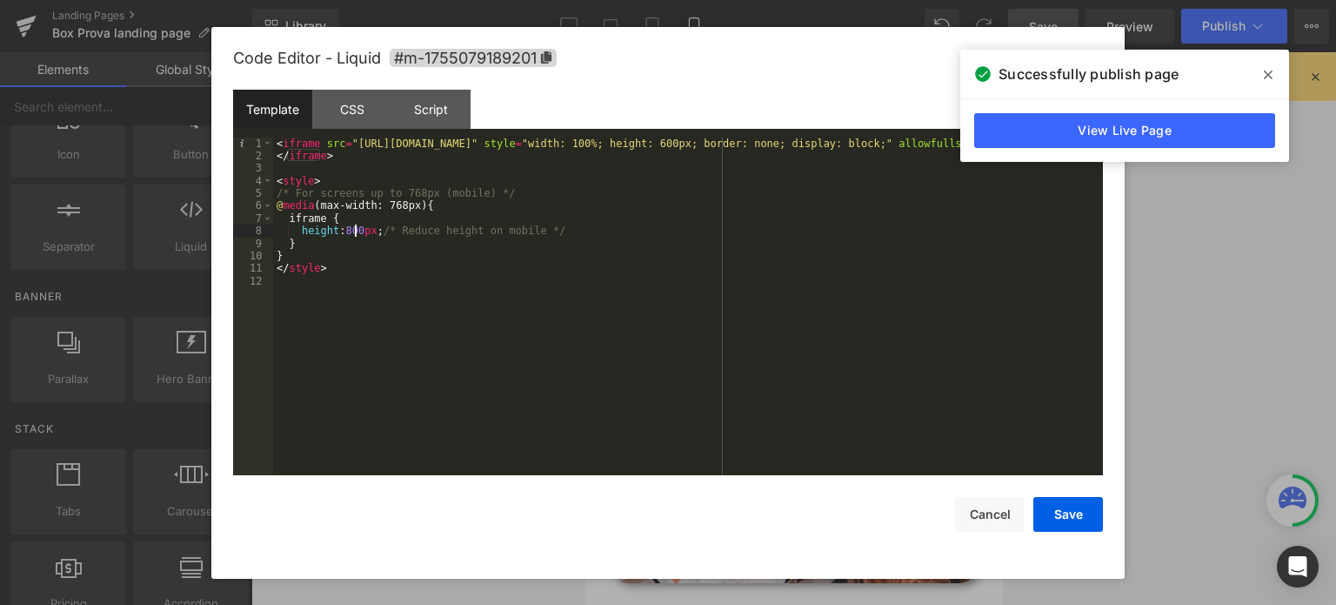
click at [356, 232] on div "< iframe src = "[URL][DOMAIN_NAME]" style = "width: 100%; height: 600px; border…" at bounding box center [688, 319] width 830 height 364
click at [349, 231] on div "< iframe src = "[URL][DOMAIN_NAME]" style = "width: 100%; height: 600px; border…" at bounding box center [688, 319] width 830 height 364
click at [1098, 519] on button "Save" at bounding box center [1069, 514] width 70 height 35
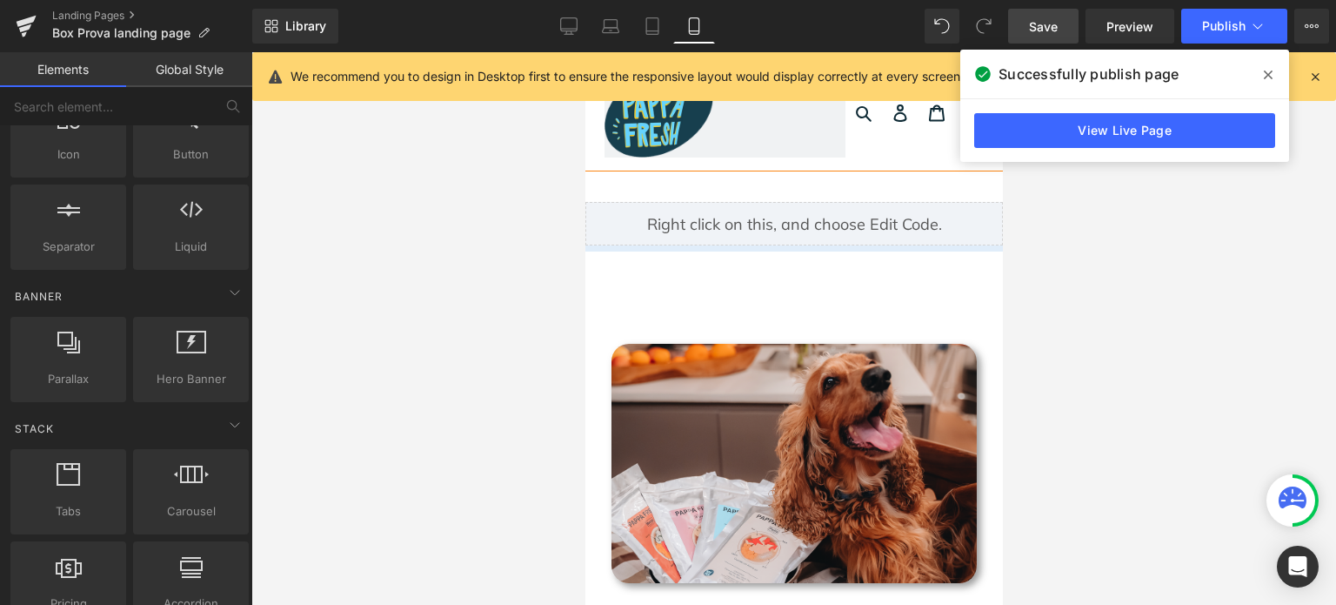
click at [1057, 13] on link "Save" at bounding box center [1043, 26] width 70 height 35
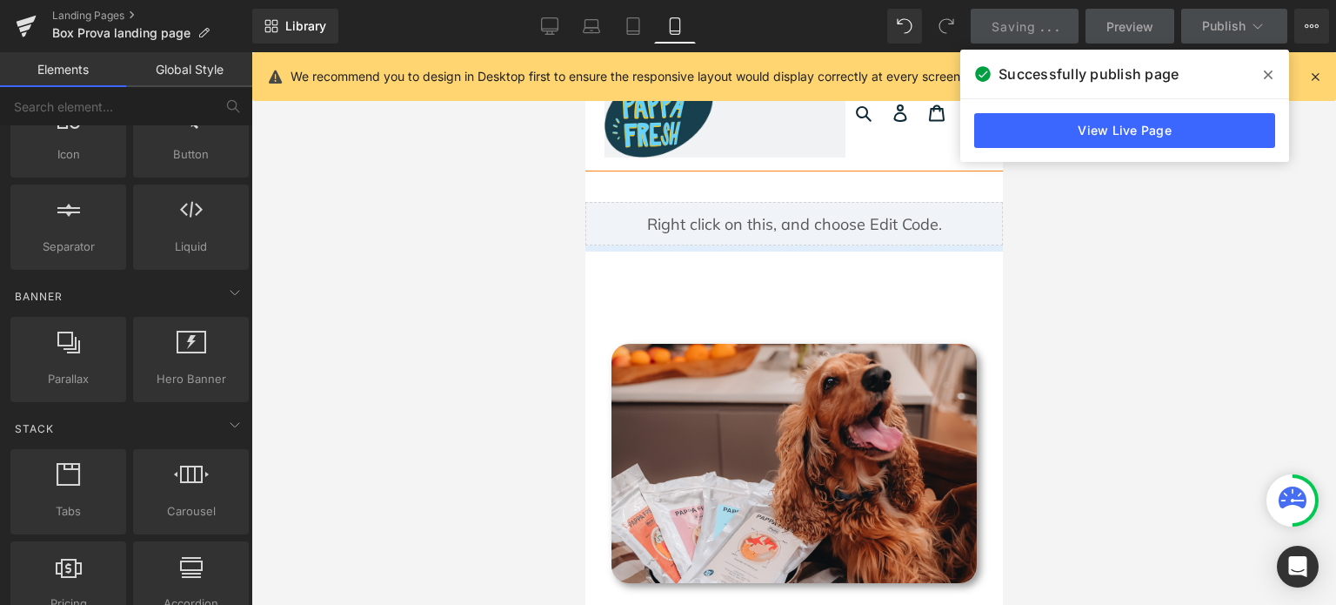
click at [1271, 71] on icon at bounding box center [1268, 74] width 9 height 9
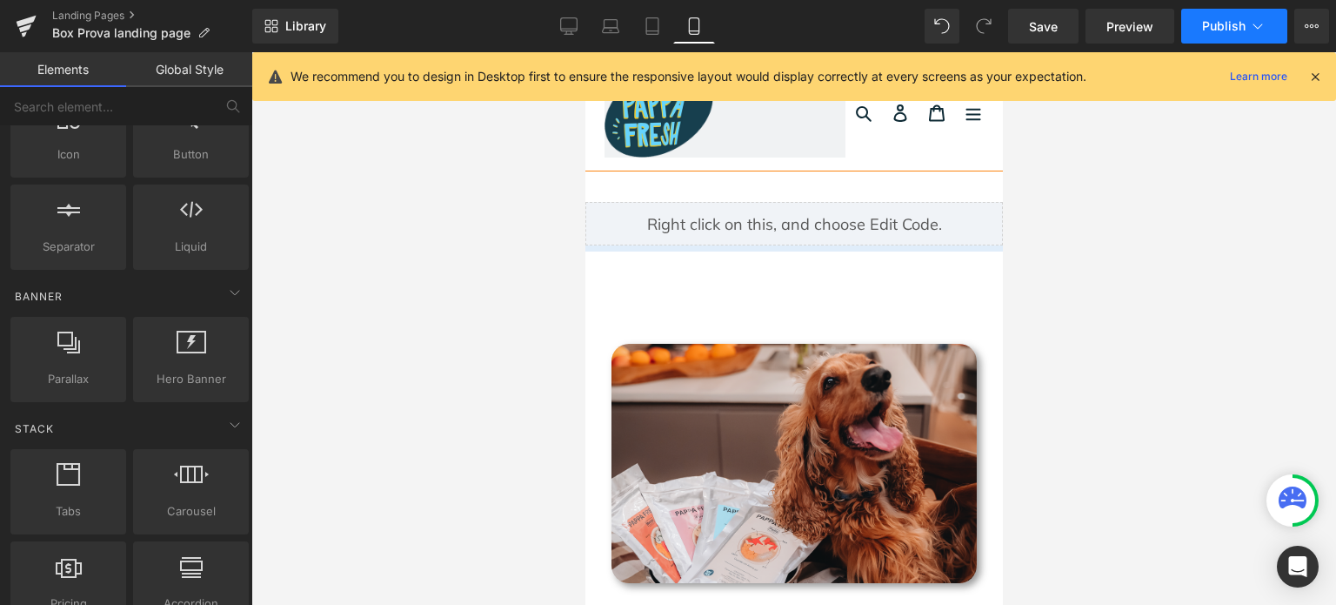
click at [1218, 28] on span "Publish" at bounding box center [1224, 26] width 44 height 14
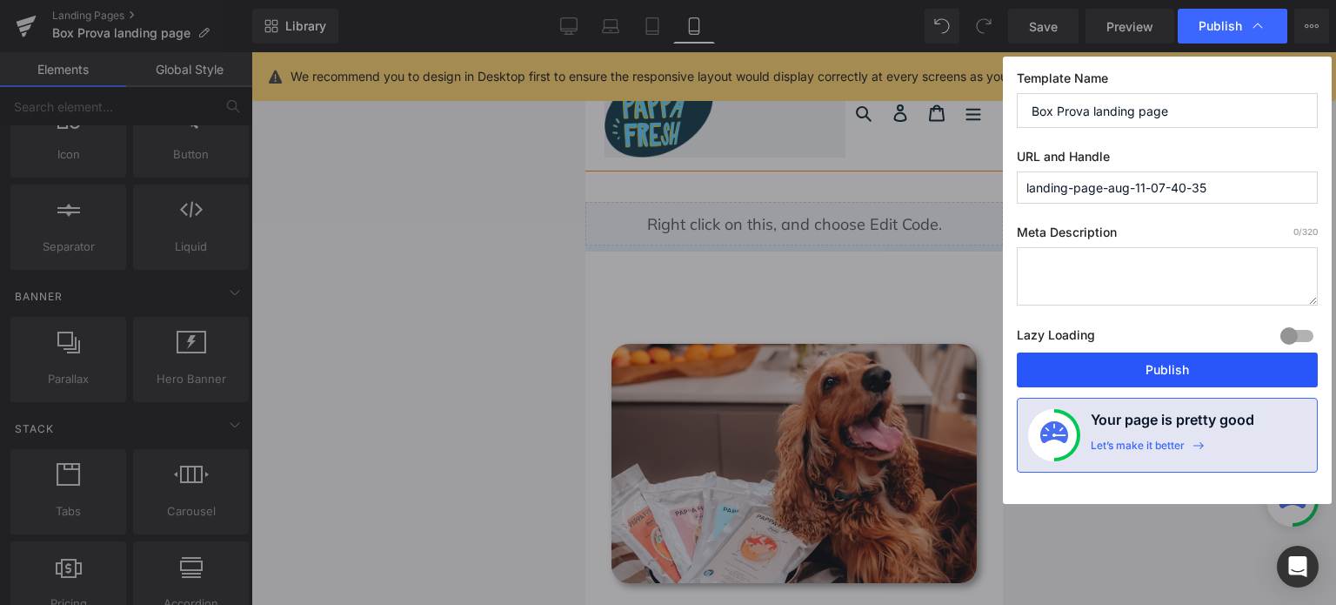
click at [1218, 352] on button "Publish" at bounding box center [1167, 369] width 301 height 35
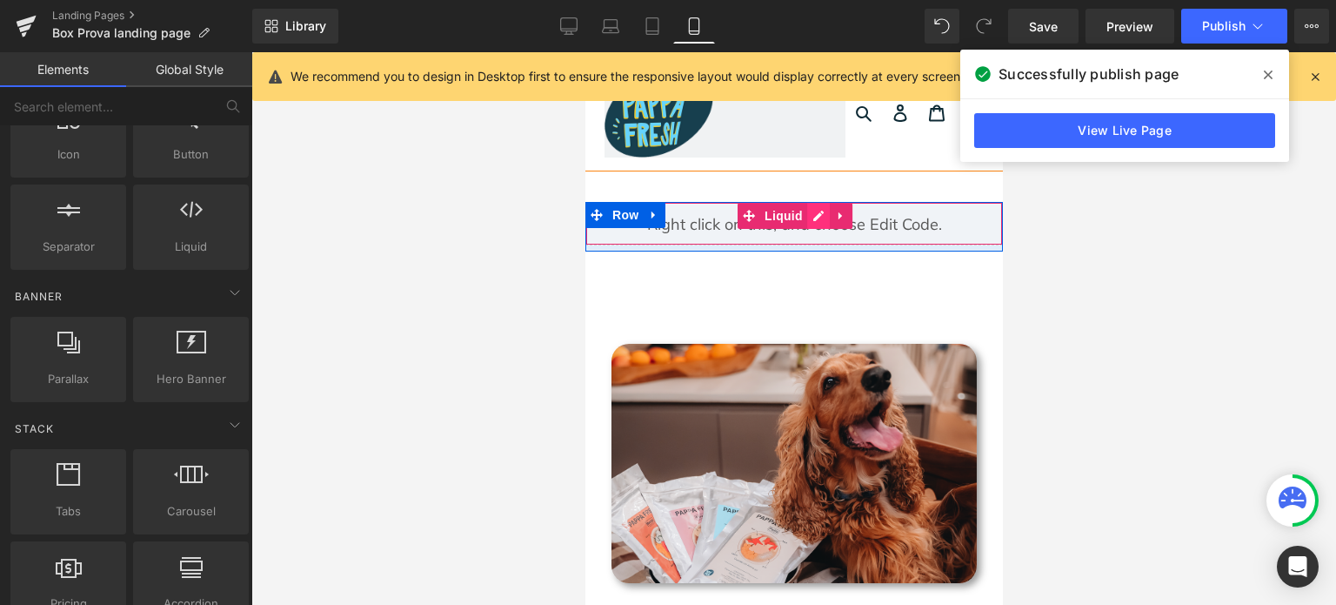
click at [807, 207] on div "Liquid" at bounding box center [794, 224] width 418 height 44
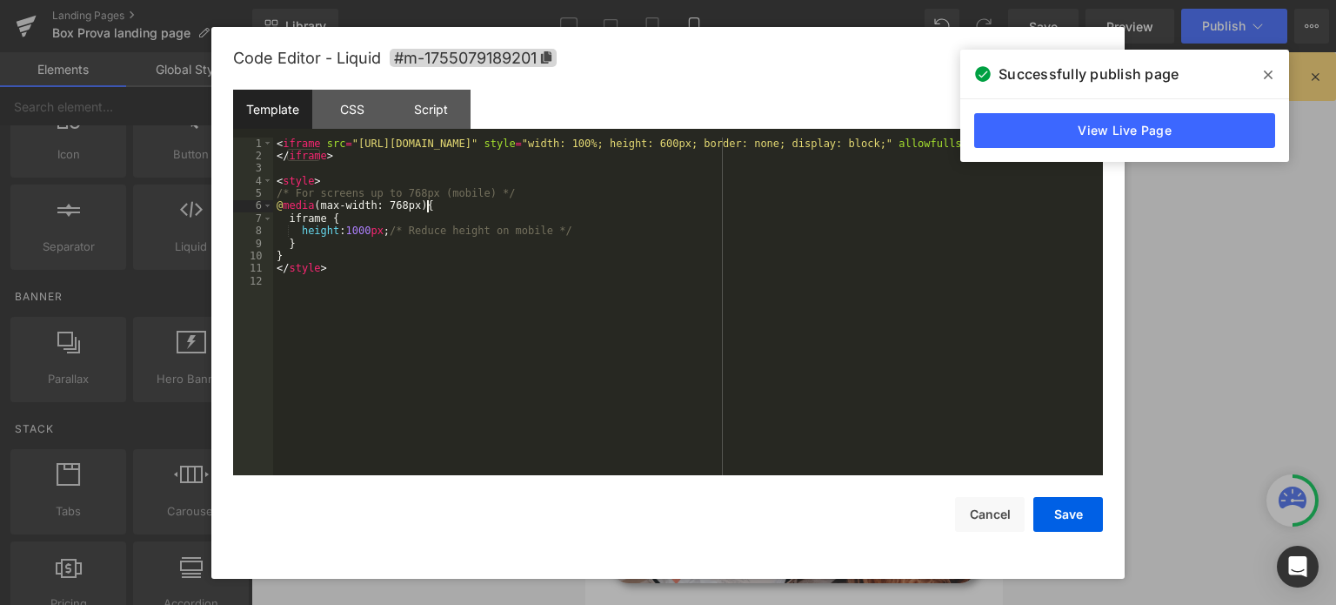
click at [679, 209] on div "< iframe src = "[URL][DOMAIN_NAME]" style = "width: 100%; height: 600px; border…" at bounding box center [688, 319] width 830 height 364
drag, startPoint x: 348, startPoint y: 142, endPoint x: 551, endPoint y: 149, distance: 202.8
click at [551, 149] on div "< iframe src = "[URL][DOMAIN_NAME]" style = "width: 100%; height: 600px; border…" at bounding box center [688, 319] width 830 height 364
click at [351, 229] on div "< iframe src = "[URL][DOMAIN_NAME]" style = "width: 100%; height: 600px; border…" at bounding box center [688, 319] width 830 height 364
click at [1073, 514] on button "Save" at bounding box center [1069, 514] width 70 height 35
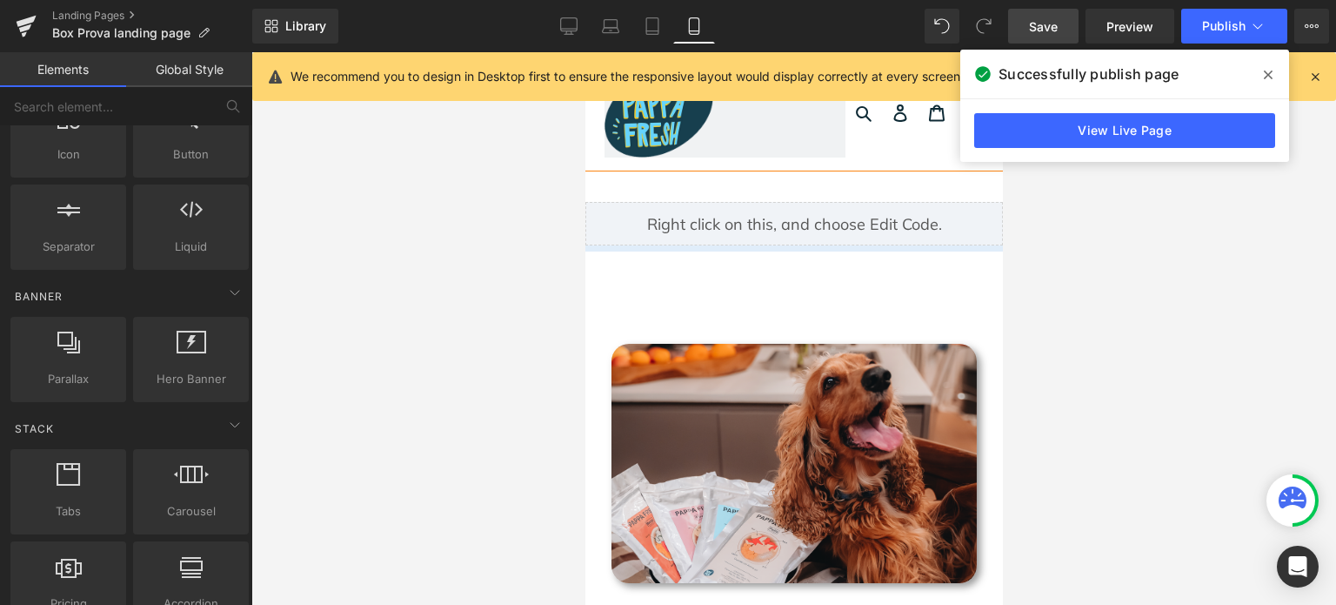
click at [1053, 16] on link "Save" at bounding box center [1043, 26] width 70 height 35
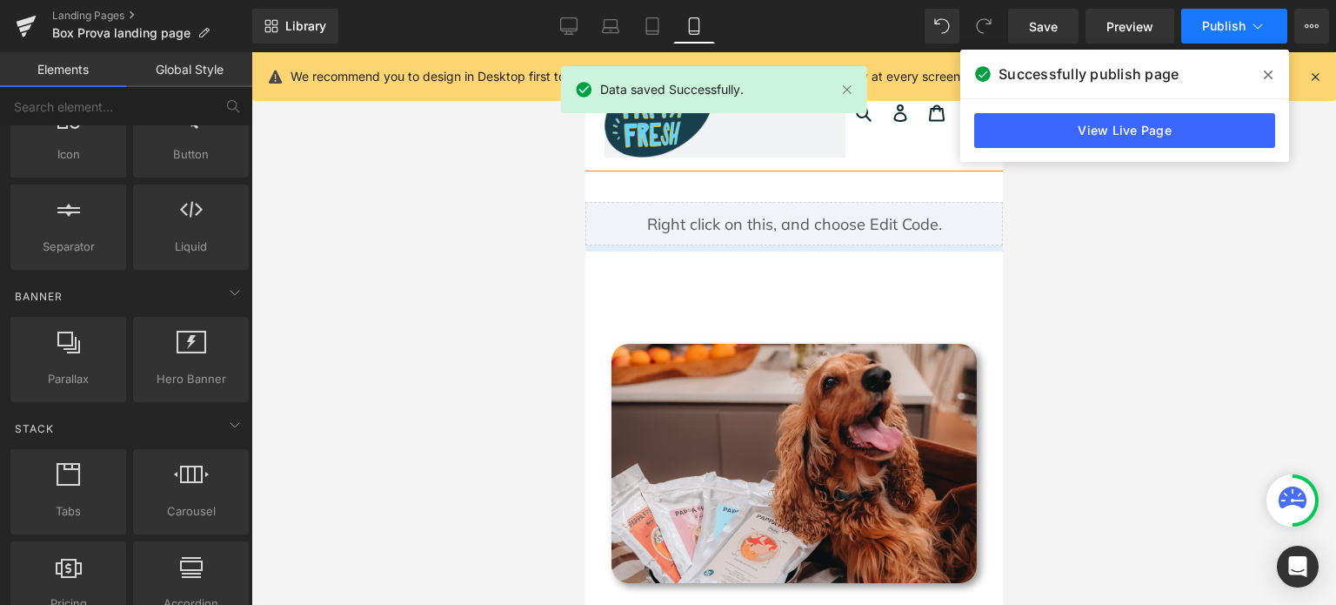
click at [1206, 34] on button "Publish" at bounding box center [1234, 26] width 106 height 35
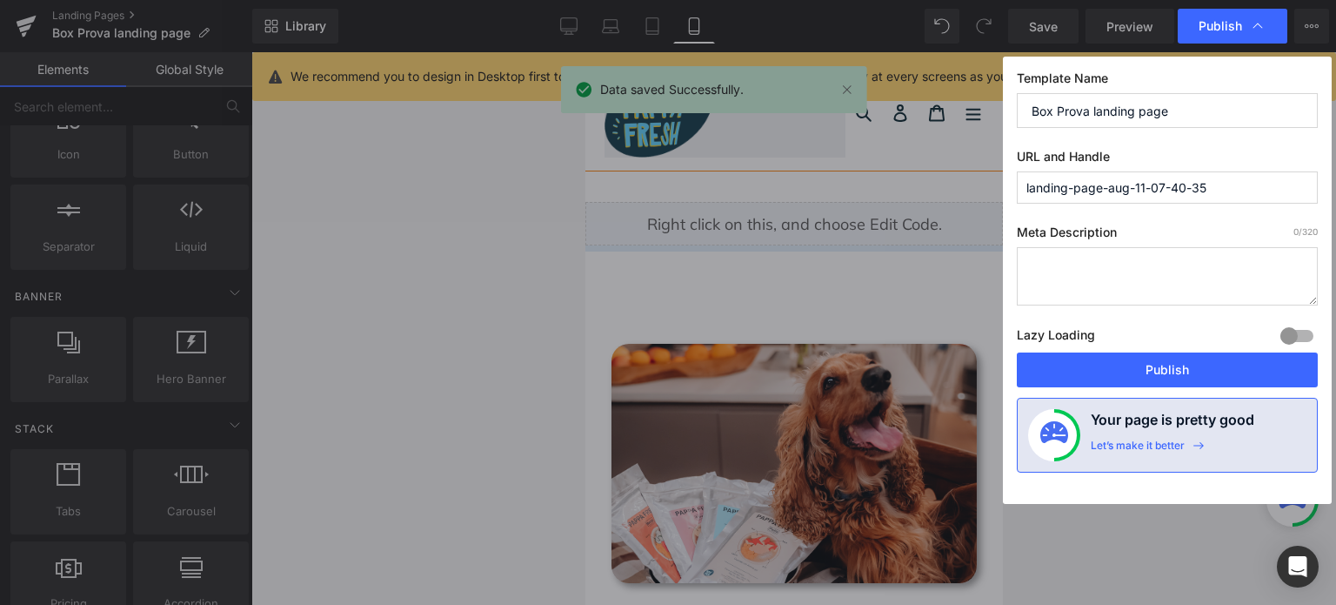
click at [1210, 344] on div "Lazy Loading Build Upgrade plan to unlock" at bounding box center [1167, 338] width 301 height 29
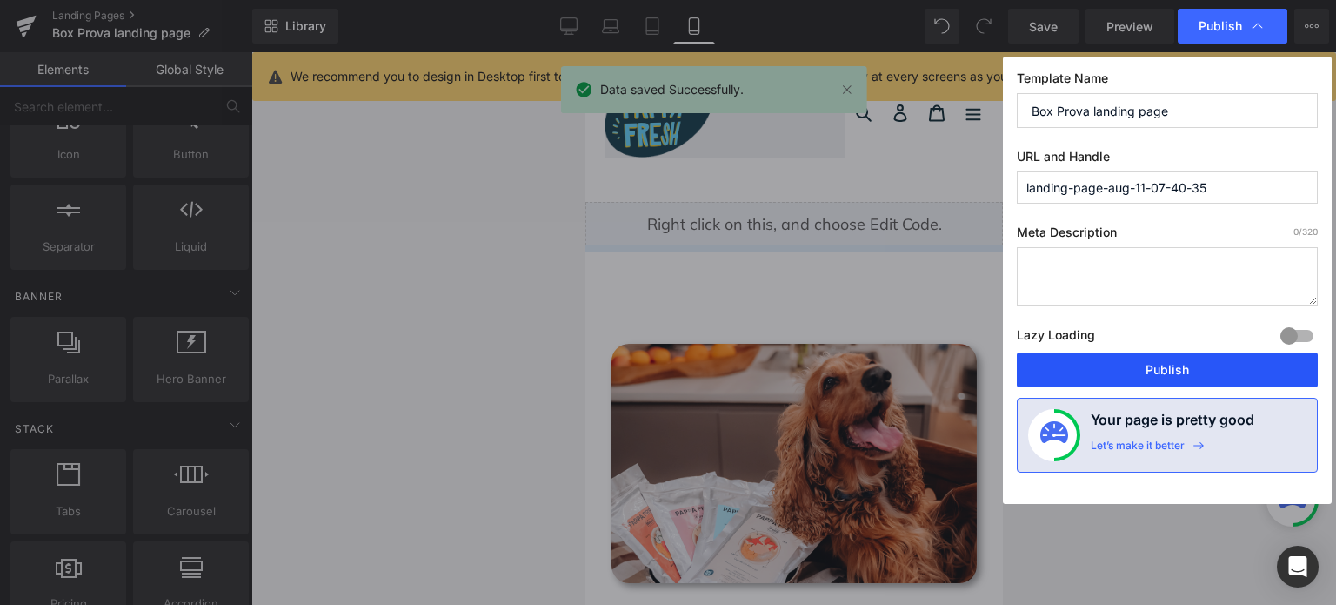
click at [1208, 363] on button "Publish" at bounding box center [1167, 369] width 301 height 35
